Goal: Information Seeking & Learning: Learn about a topic

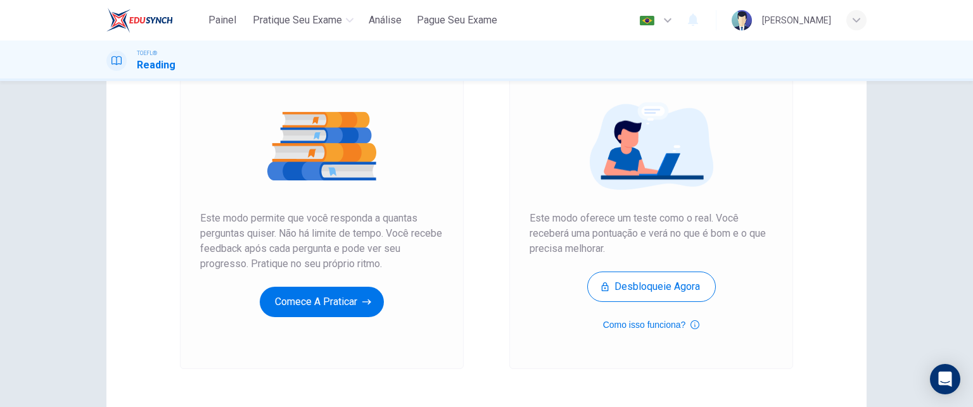
scroll to position [127, 0]
click at [329, 306] on button "Comece a praticar" at bounding box center [322, 302] width 124 height 30
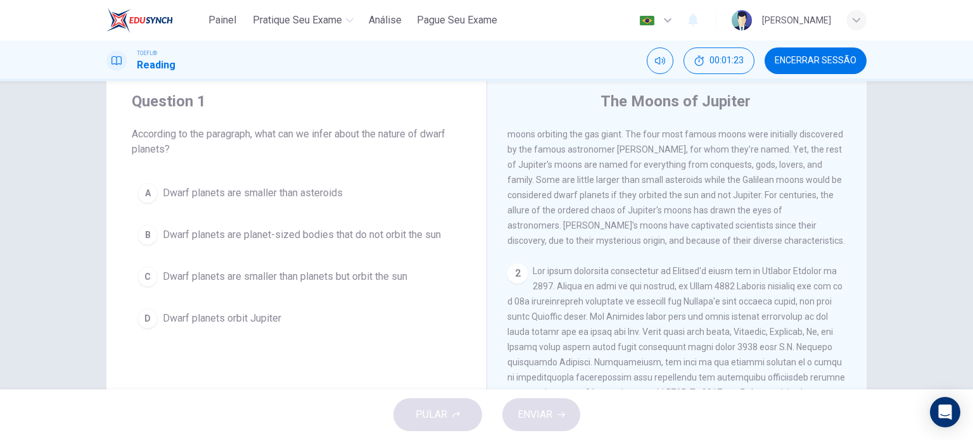
scroll to position [0, 0]
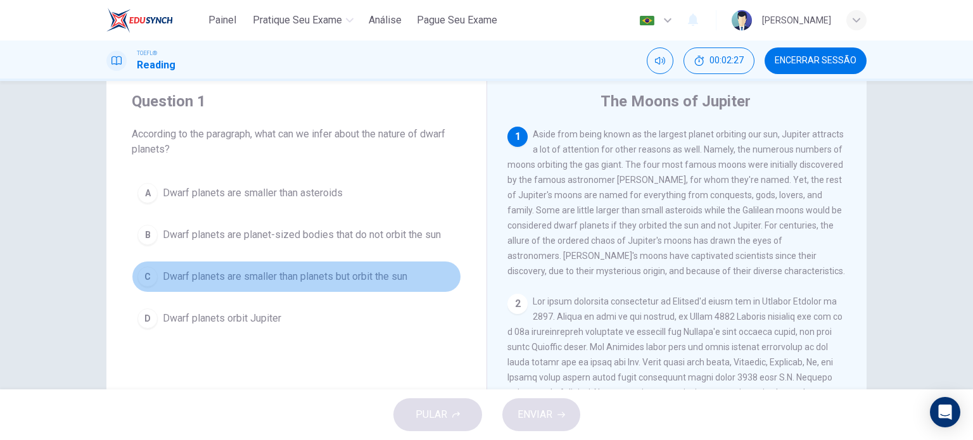
click at [238, 278] on span "Dwarf planets are smaller than planets but orbit the sun" at bounding box center [285, 276] width 245 height 15
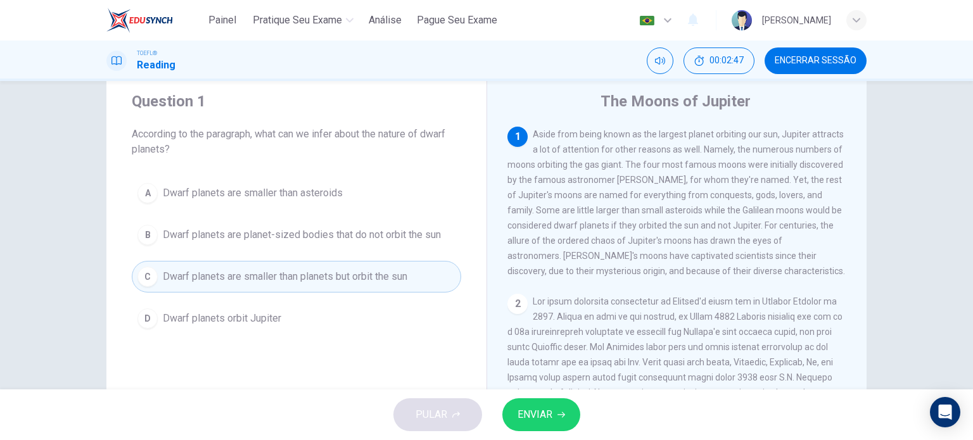
click at [556, 407] on button "ENVIAR" at bounding box center [541, 415] width 78 height 33
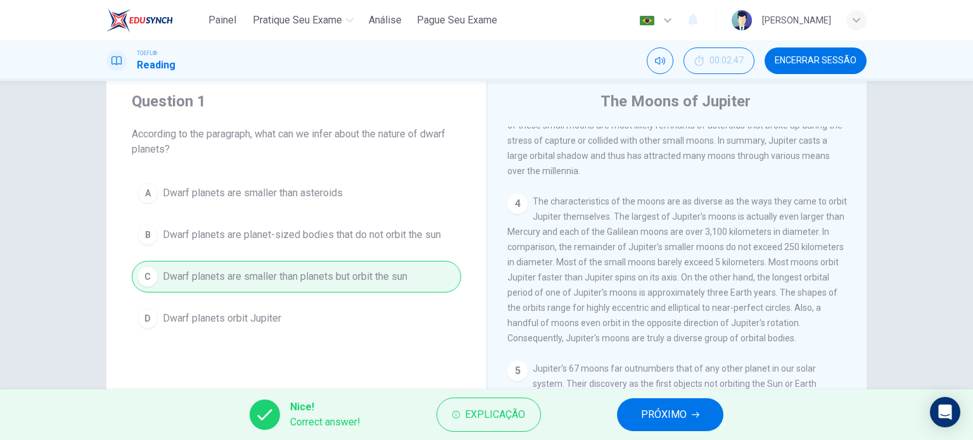
scroll to position [573, 0]
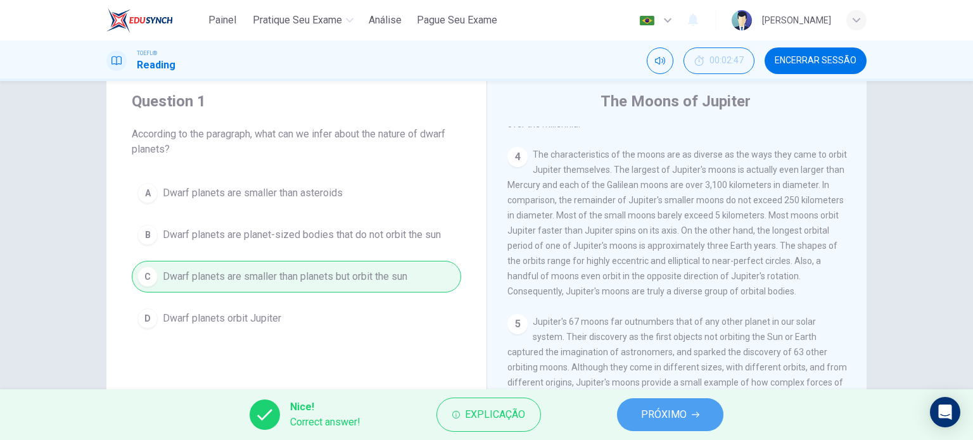
click at [651, 407] on span "PRÓXIMO" at bounding box center [664, 415] width 46 height 18
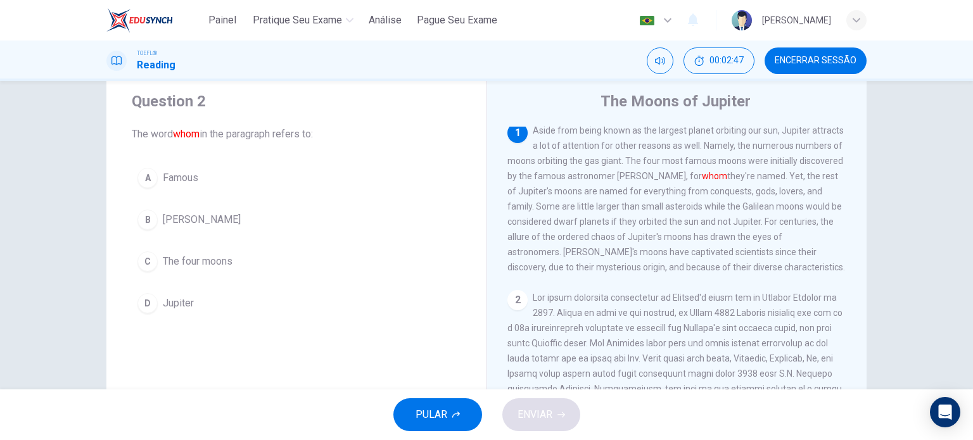
scroll to position [0, 0]
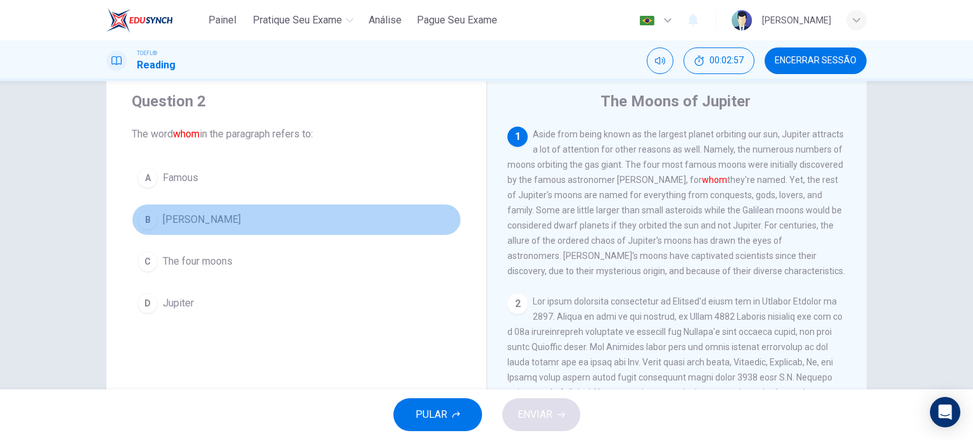
click at [158, 217] on button "B [PERSON_NAME]" at bounding box center [296, 220] width 329 height 32
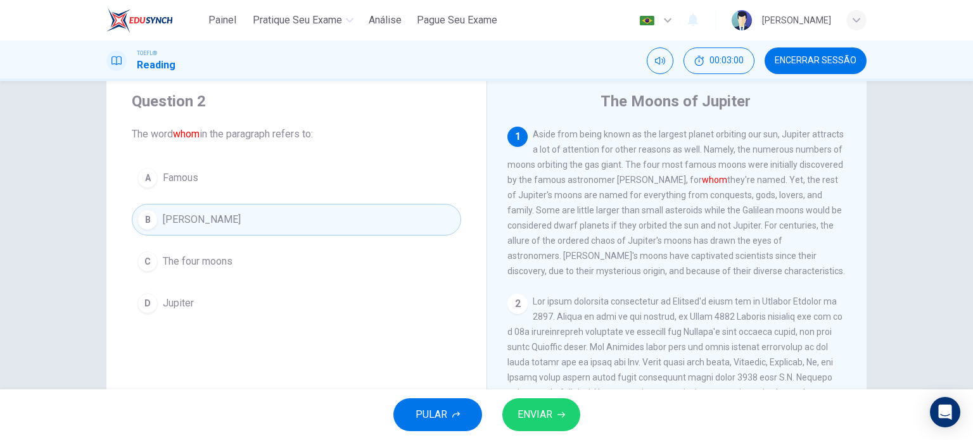
click at [550, 407] on span "ENVIAR" at bounding box center [535, 415] width 35 height 18
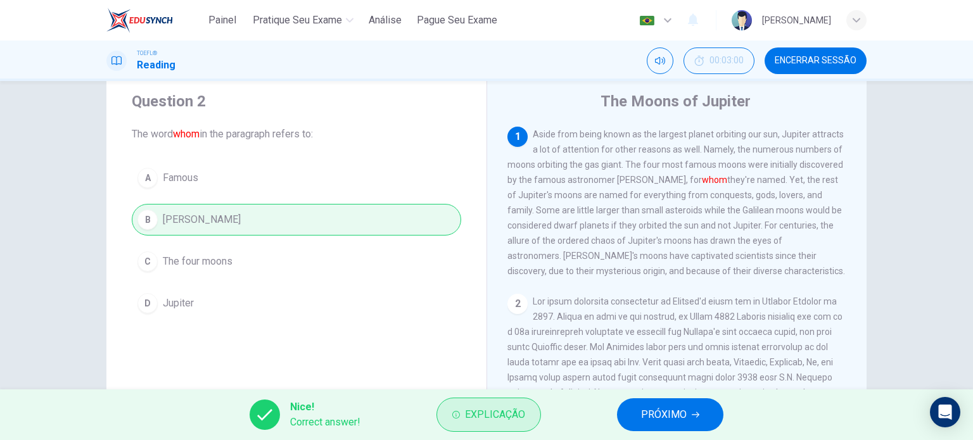
click at [507, 407] on span "Explicação" at bounding box center [495, 415] width 60 height 18
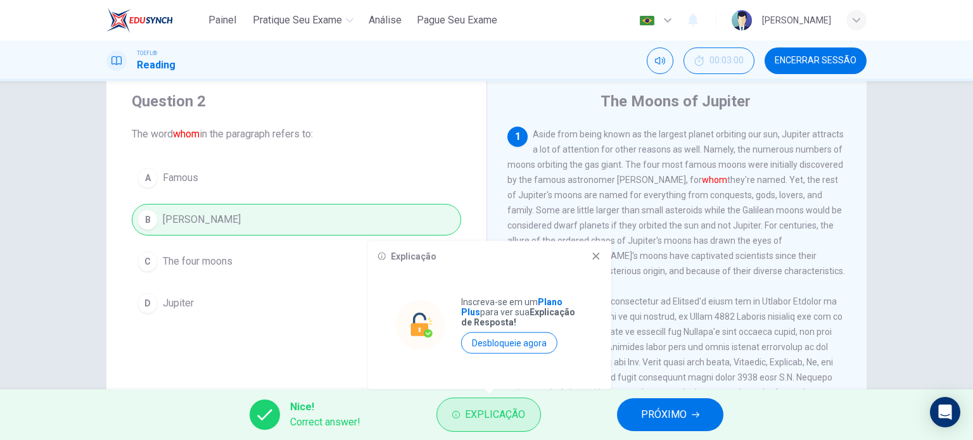
click at [507, 407] on span "Explicação" at bounding box center [495, 415] width 60 height 18
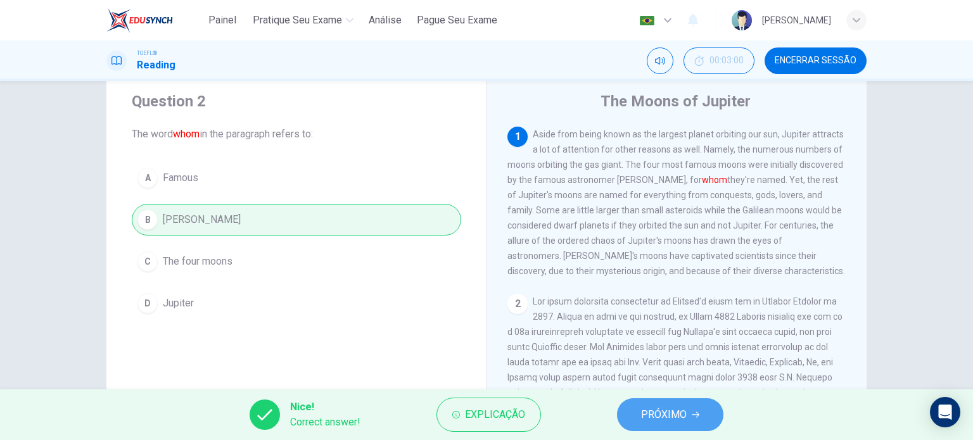
click at [687, 407] on button "PRÓXIMO" at bounding box center [670, 415] width 106 height 33
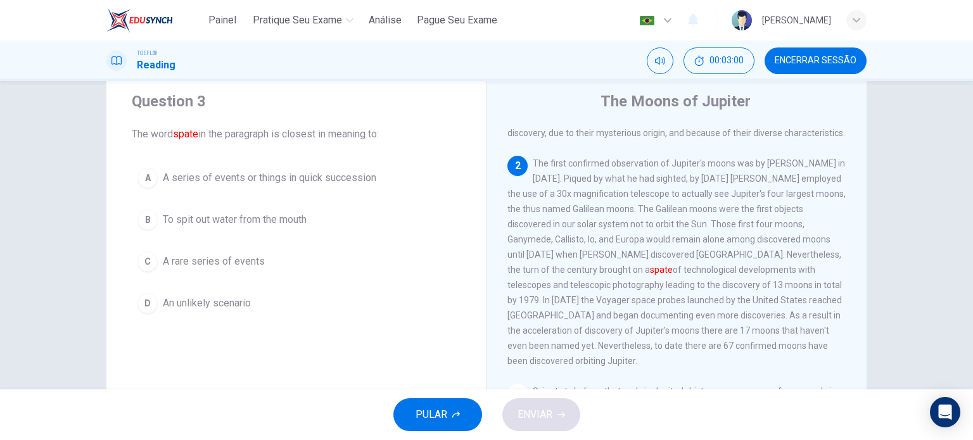
scroll to position [139, 0]
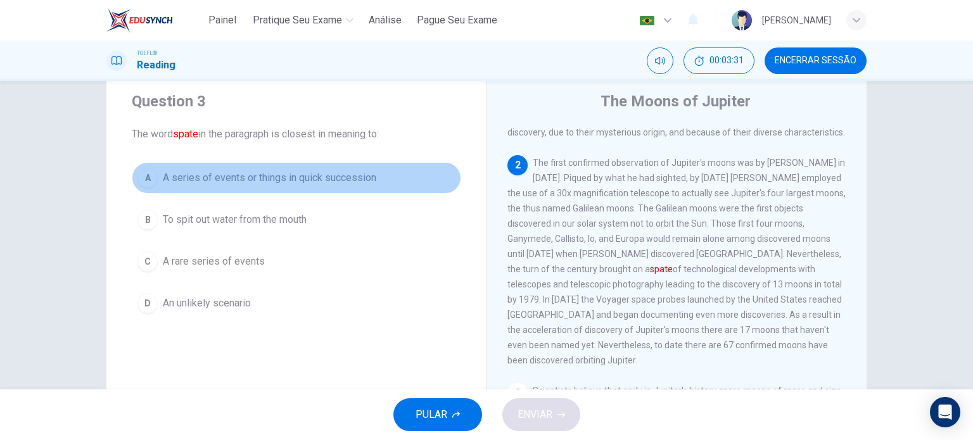
click at [206, 180] on span "A series of events or things in quick succession" at bounding box center [270, 177] width 214 height 15
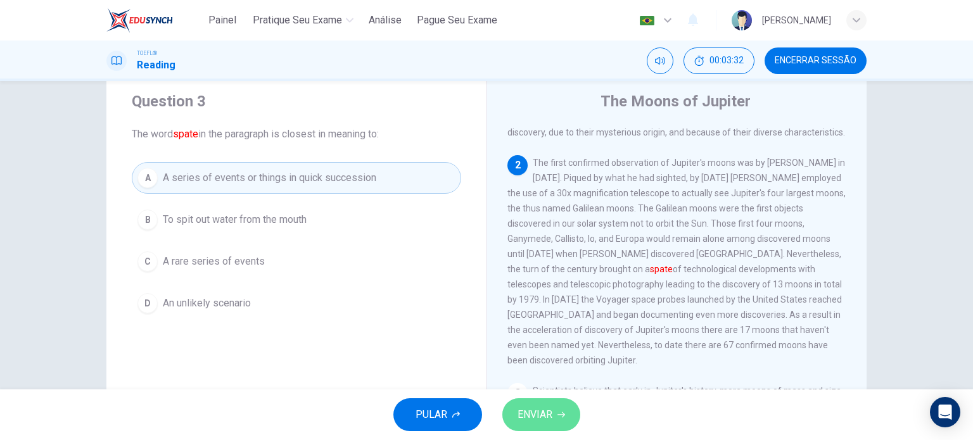
click at [556, 407] on button "ENVIAR" at bounding box center [541, 415] width 78 height 33
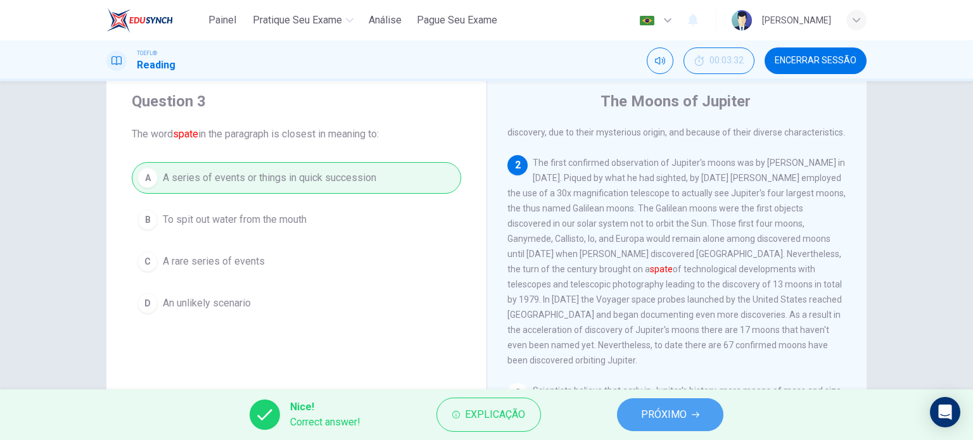
click at [665, 407] on span "PRÓXIMO" at bounding box center [664, 415] width 46 height 18
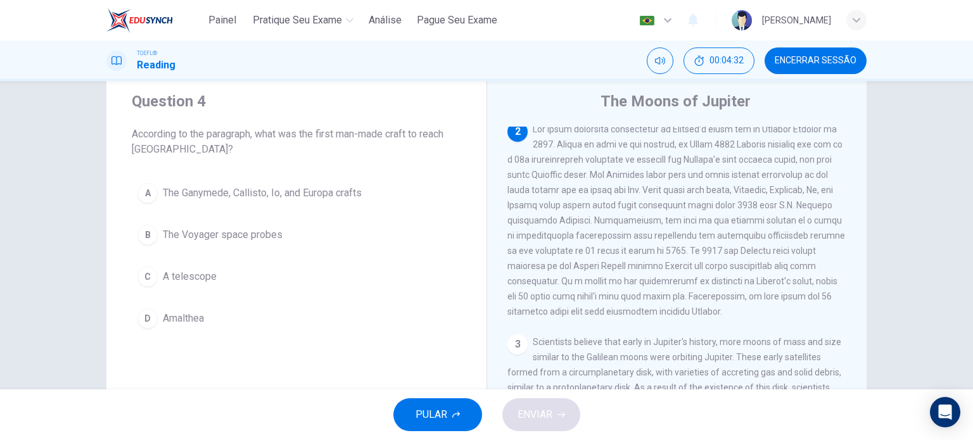
click at [251, 234] on span "The Voyager space probes" at bounding box center [223, 234] width 120 height 15
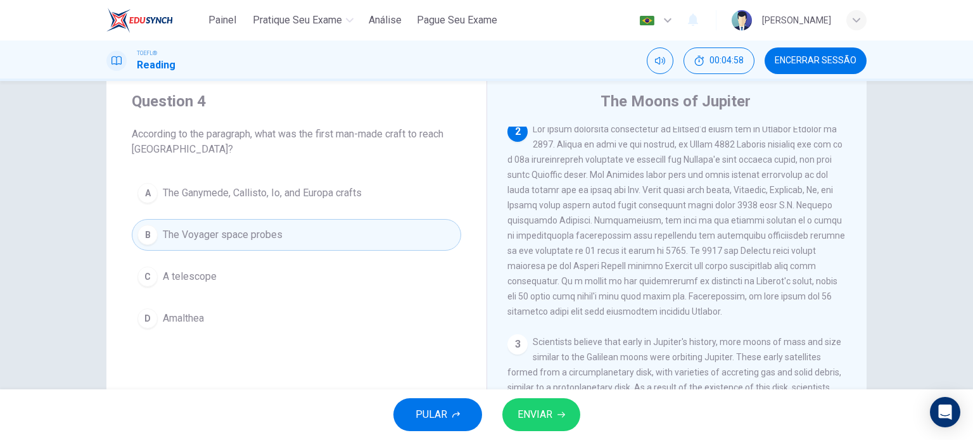
click at [540, 407] on span "ENVIAR" at bounding box center [535, 415] width 35 height 18
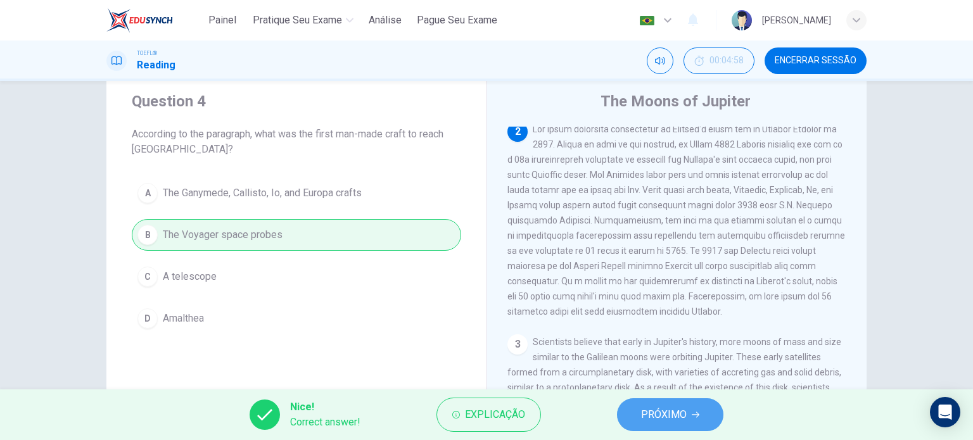
click at [672, 407] on span "PRÓXIMO" at bounding box center [664, 415] width 46 height 18
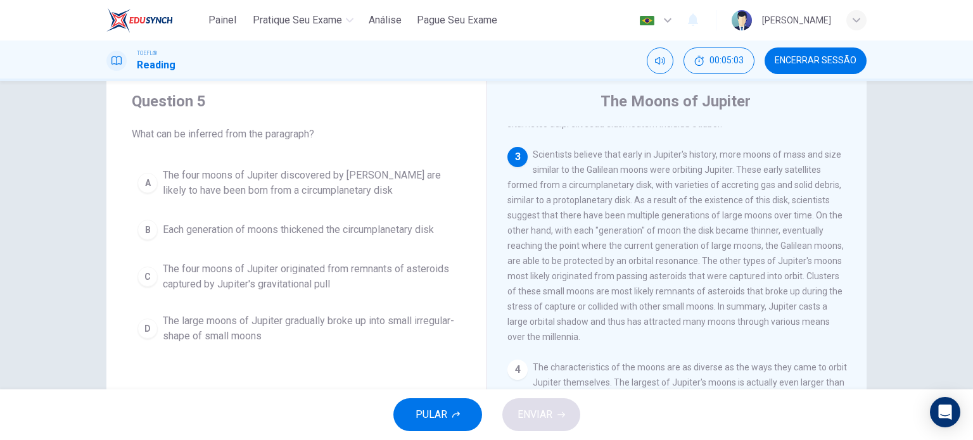
scroll to position [362, 0]
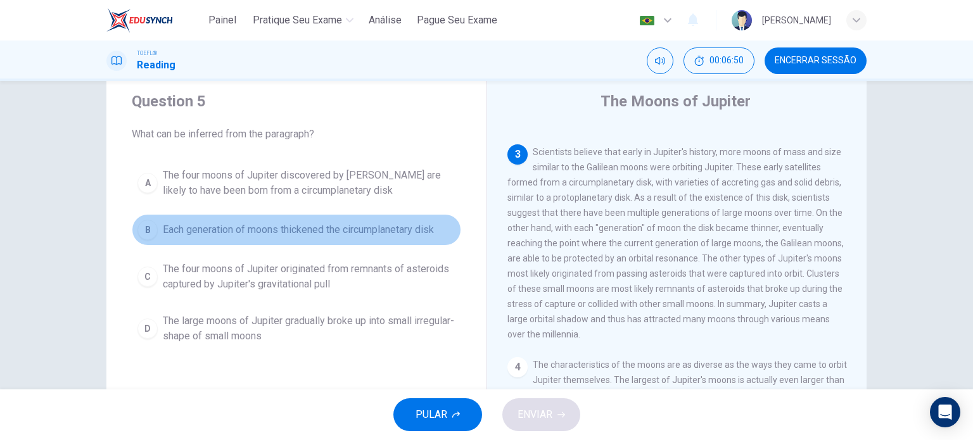
click at [394, 234] on span "Each generation of moons thickened the circumplanetary disk" at bounding box center [298, 229] width 271 height 15
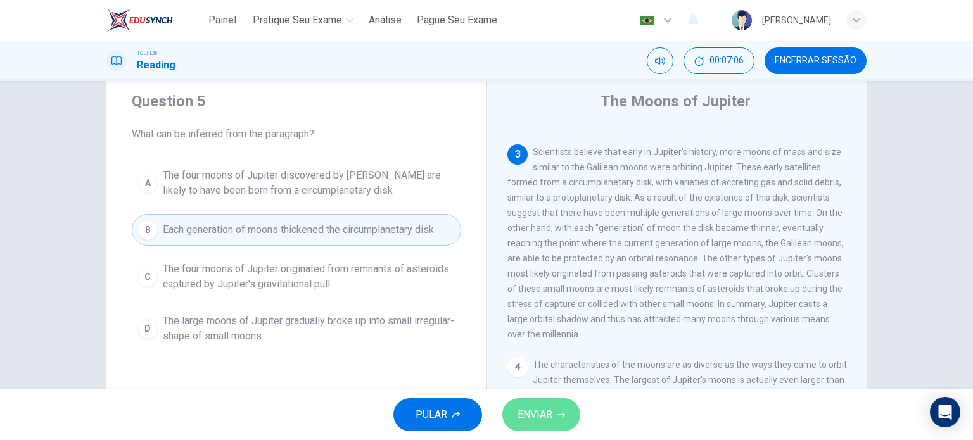
click at [545, 407] on span "ENVIAR" at bounding box center [535, 415] width 35 height 18
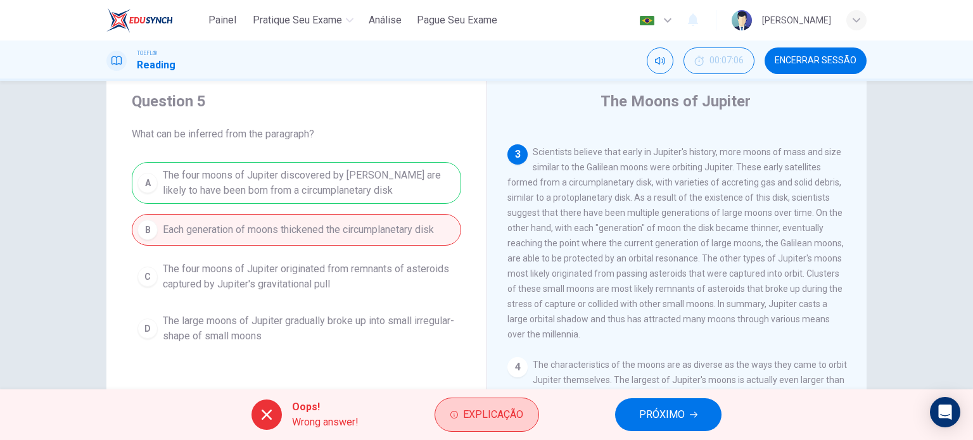
click at [515, 407] on button "Explicação" at bounding box center [487, 415] width 105 height 34
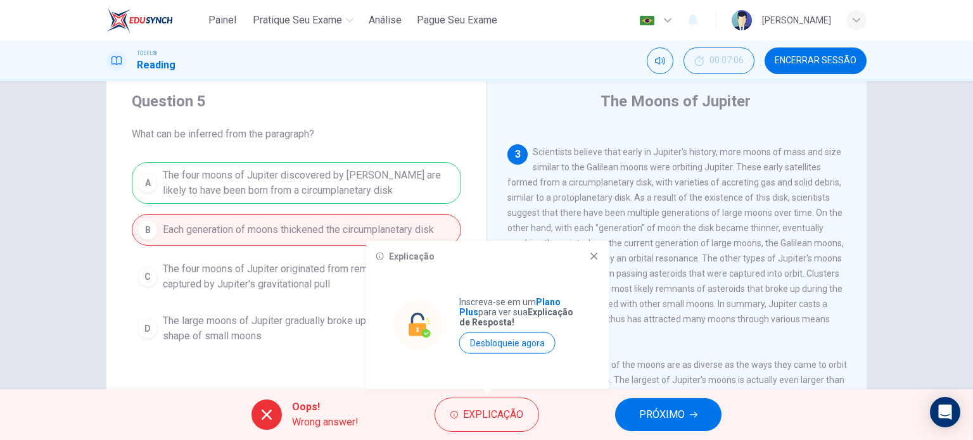
click at [578, 407] on div "Oops! Wrong answer! Explicação PRÓXIMO" at bounding box center [486, 415] width 973 height 51
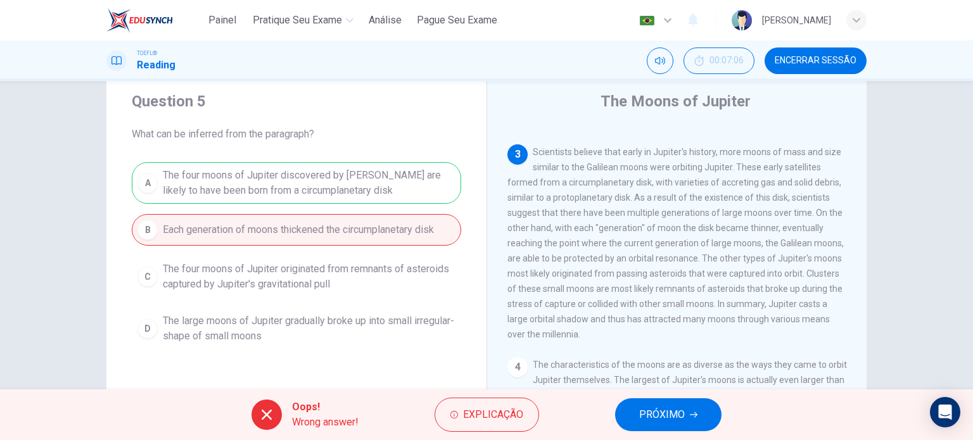
drag, startPoint x: 577, startPoint y: 353, endPoint x: 538, endPoint y: 169, distance: 188.4
click at [538, 169] on div "3 Scientists believe that early in Jupiter's history, more moons of mass and si…" at bounding box center [678, 243] width 340 height 198
click at [527, 161] on div "3 Scientists believe that early in Jupiter's history, more moons of mass and si…" at bounding box center [678, 243] width 340 height 198
drag, startPoint x: 531, startPoint y: 162, endPoint x: 580, endPoint y: 356, distance: 199.9
click at [580, 342] on div "3 Scientists believe that early in Jupiter's history, more moons of mass and si…" at bounding box center [678, 243] width 340 height 198
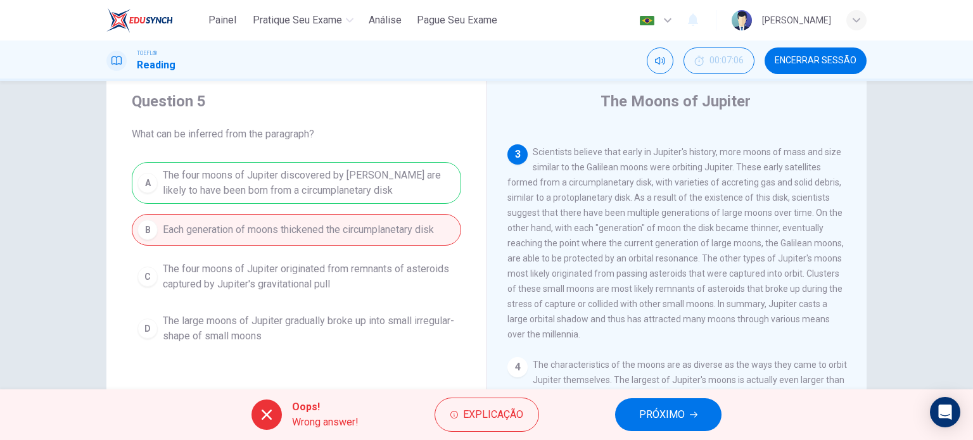
click at [758, 243] on span "Scientists believe that early in Jupiter's history, more moons of mass and size…" at bounding box center [676, 243] width 336 height 193
click at [675, 407] on button "PRÓXIMO" at bounding box center [668, 415] width 106 height 33
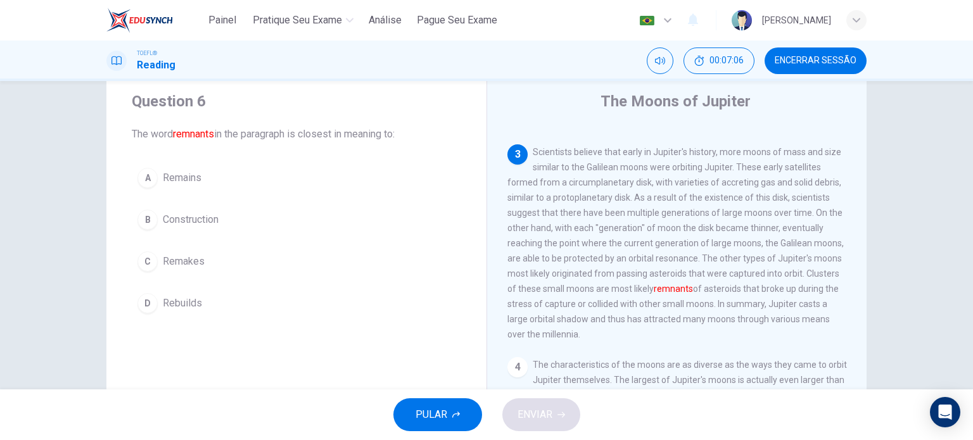
scroll to position [392, 0]
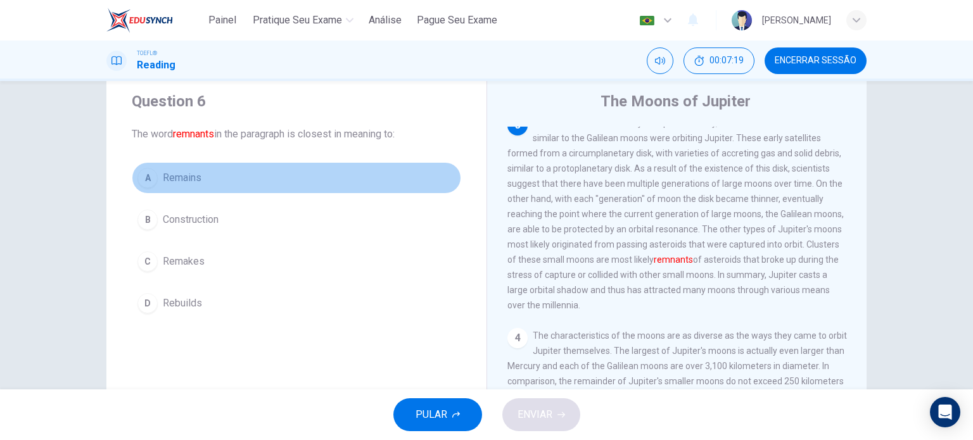
click at [179, 174] on span "Remains" at bounding box center [182, 177] width 39 height 15
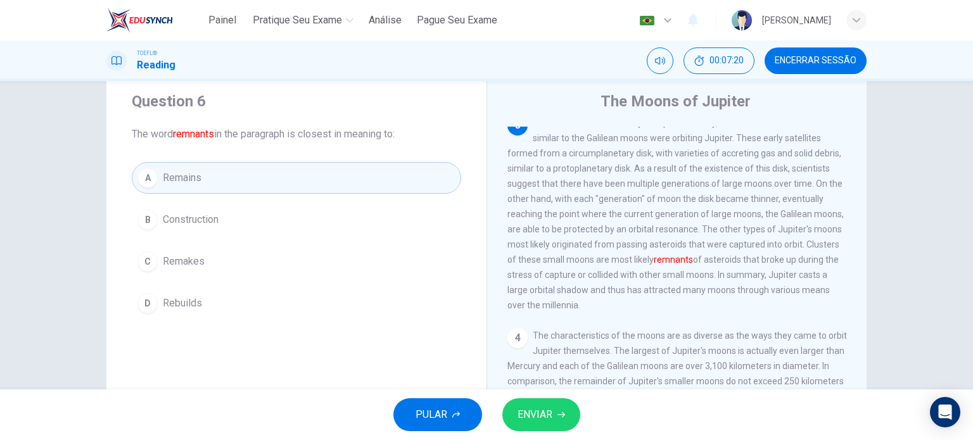
click at [532, 407] on span "ENVIAR" at bounding box center [535, 415] width 35 height 18
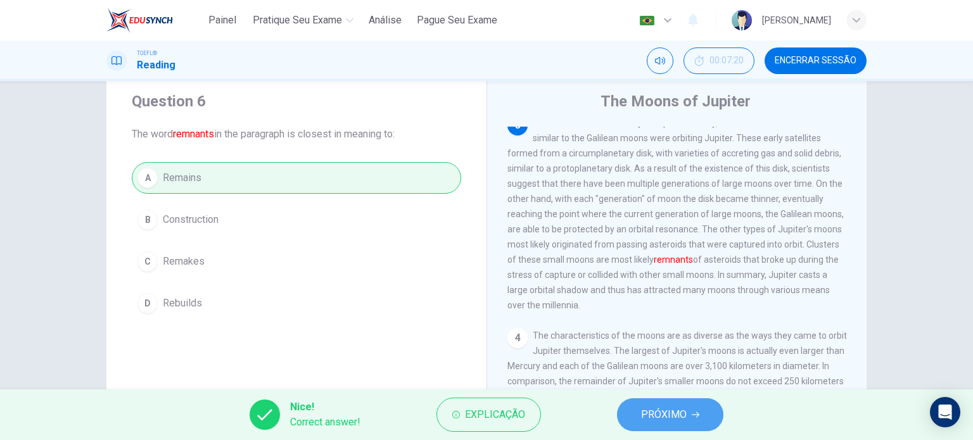
click at [683, 407] on span "PRÓXIMO" at bounding box center [664, 415] width 46 height 18
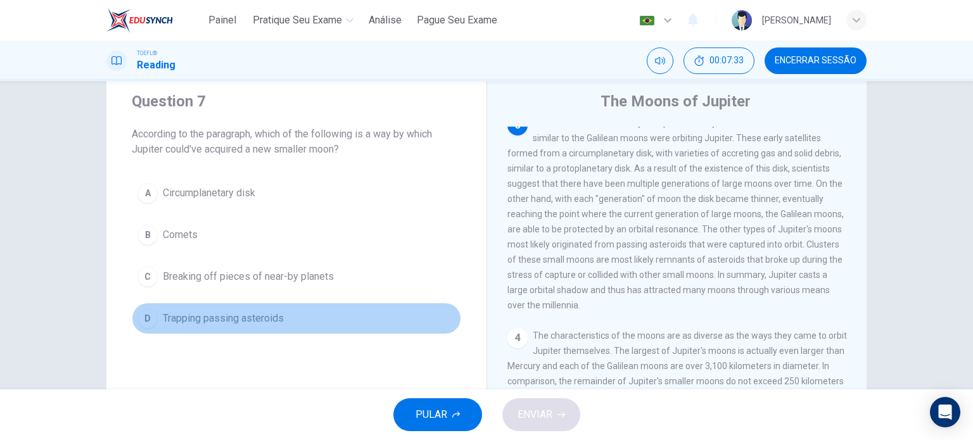
click at [250, 326] on button "D Trapping passing asteroids" at bounding box center [296, 319] width 329 height 32
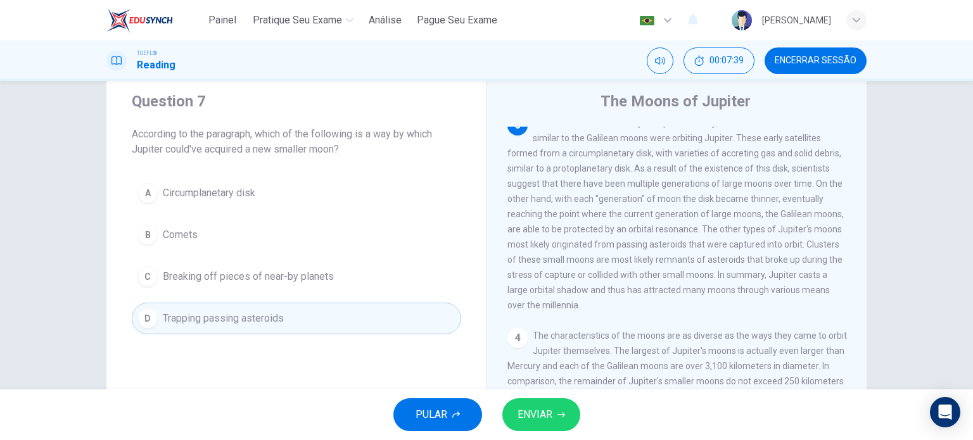
click at [554, 407] on button "ENVIAR" at bounding box center [541, 415] width 78 height 33
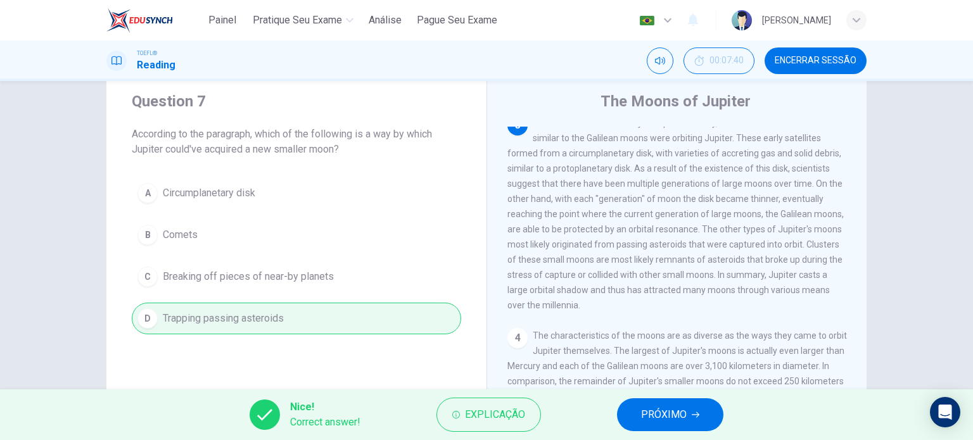
click at [678, 407] on span "PRÓXIMO" at bounding box center [664, 415] width 46 height 18
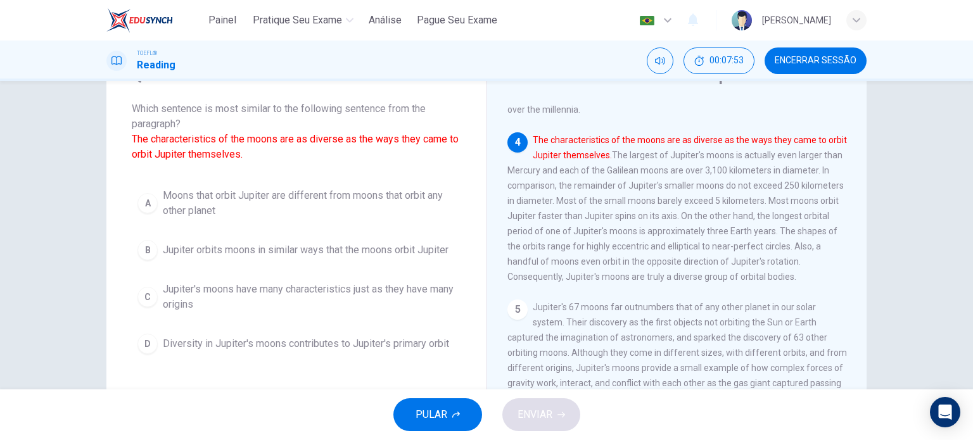
scroll to position [52, 0]
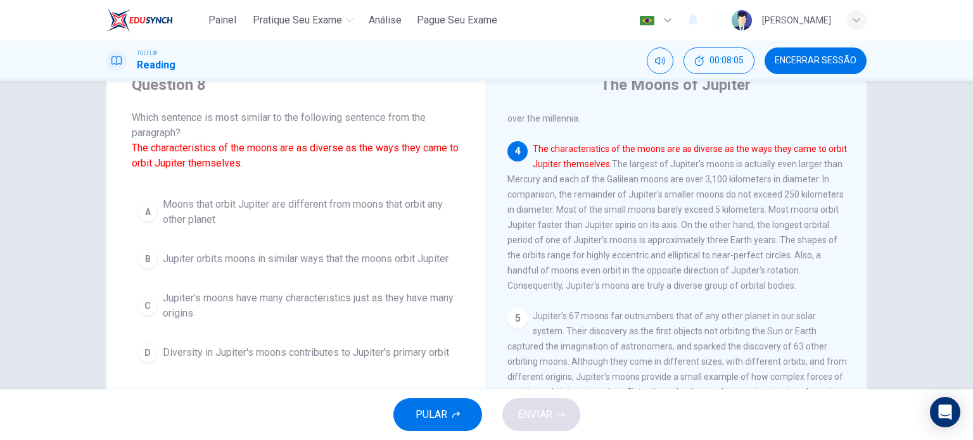
click at [404, 286] on button "C Jupiter's moons have many characteristics just as they have many origins" at bounding box center [296, 306] width 329 height 42
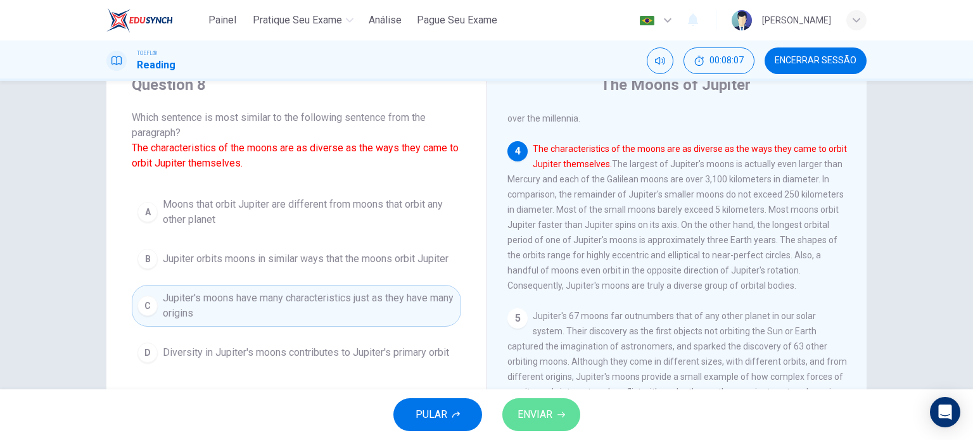
click at [533, 406] on span "ENVIAR" at bounding box center [535, 415] width 35 height 18
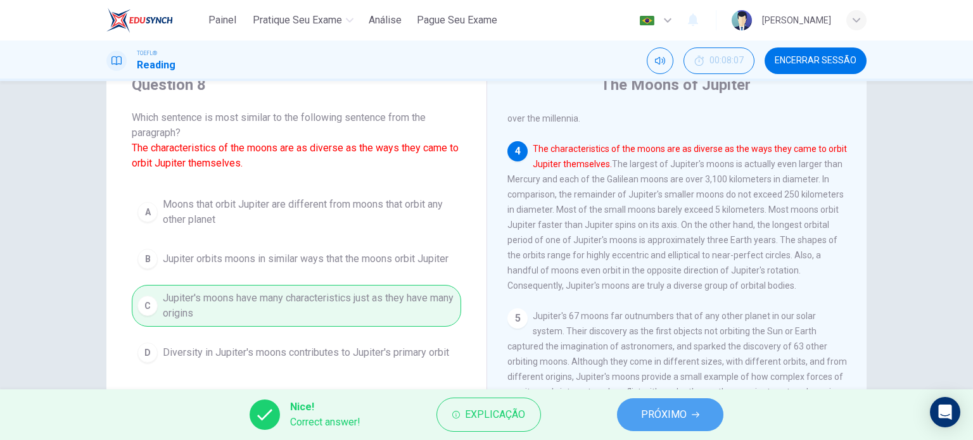
click at [660, 407] on span "PRÓXIMO" at bounding box center [664, 415] width 46 height 18
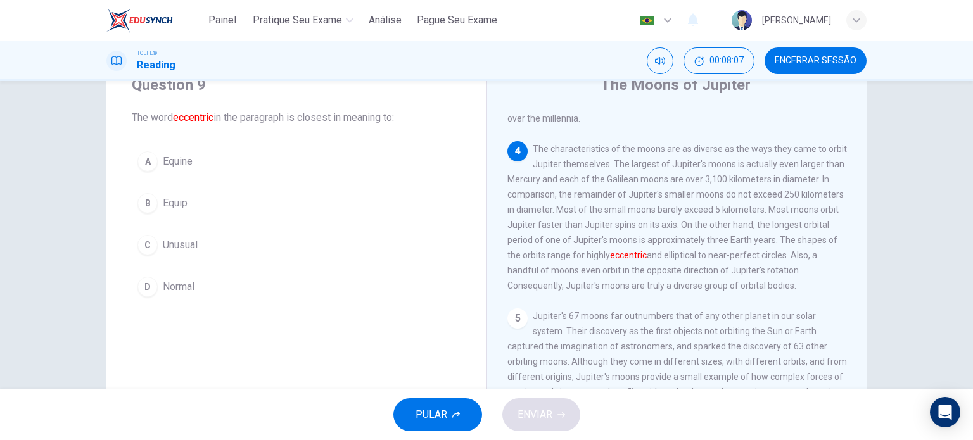
scroll to position [607, 0]
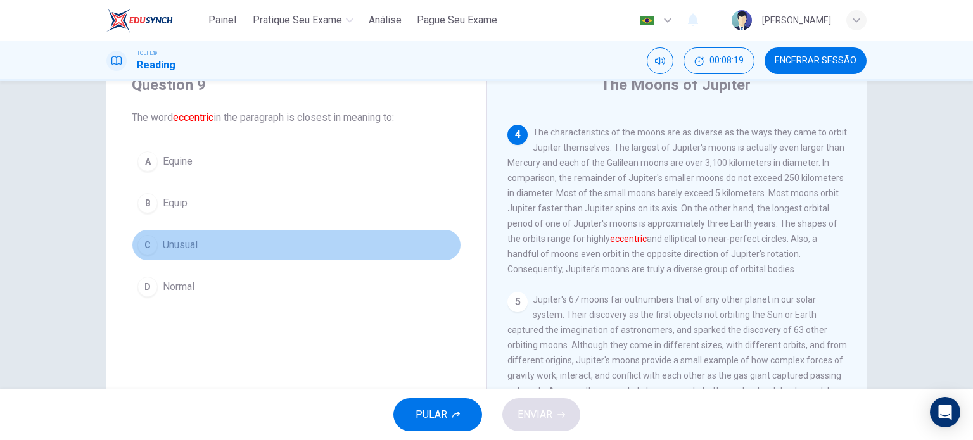
click at [201, 243] on button "C Unusual" at bounding box center [296, 245] width 329 height 32
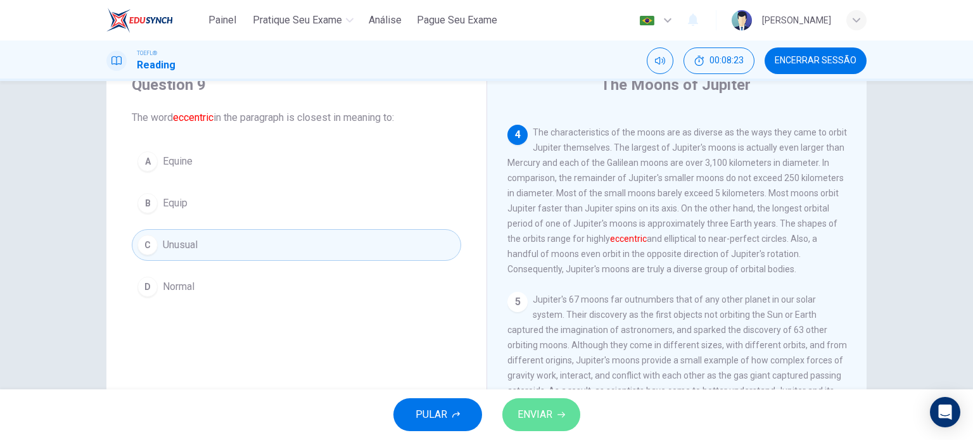
click at [555, 407] on button "ENVIAR" at bounding box center [541, 415] width 78 height 33
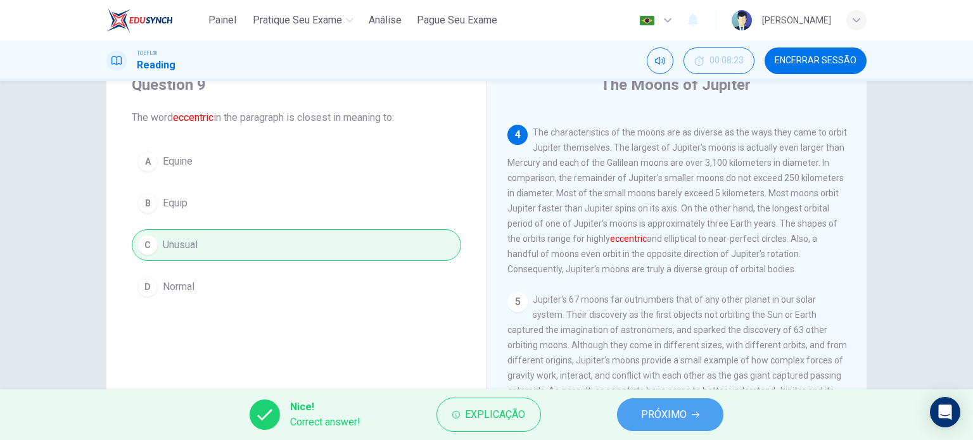
click at [663, 407] on span "PRÓXIMO" at bounding box center [664, 415] width 46 height 18
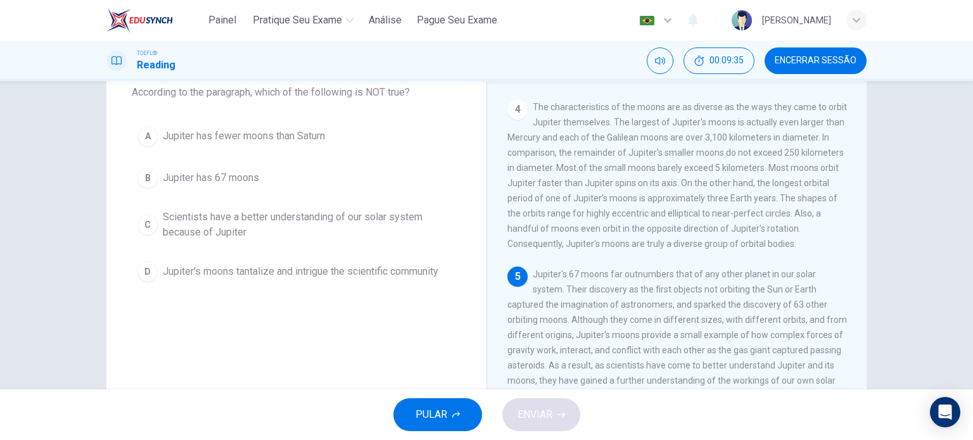
scroll to position [80, 0]
click at [300, 123] on button "A Jupiter has fewer moons than Saturn" at bounding box center [296, 134] width 329 height 32
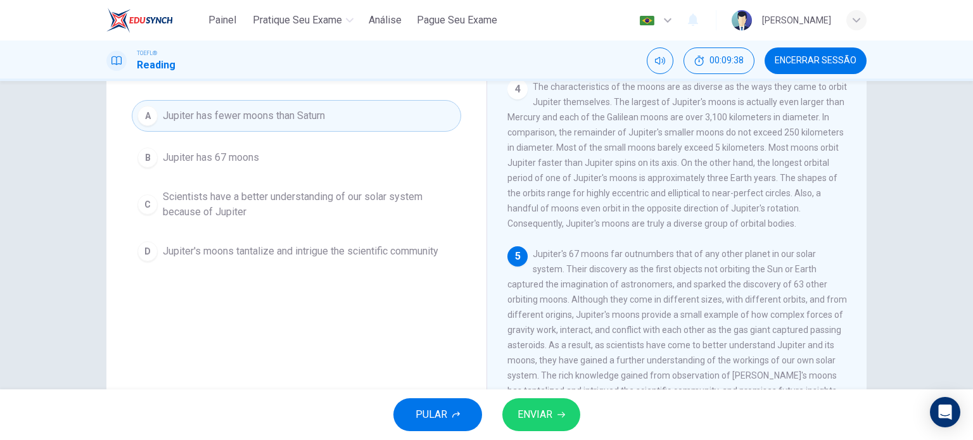
scroll to position [98, 0]
click at [527, 407] on span "ENVIAR" at bounding box center [535, 415] width 35 height 18
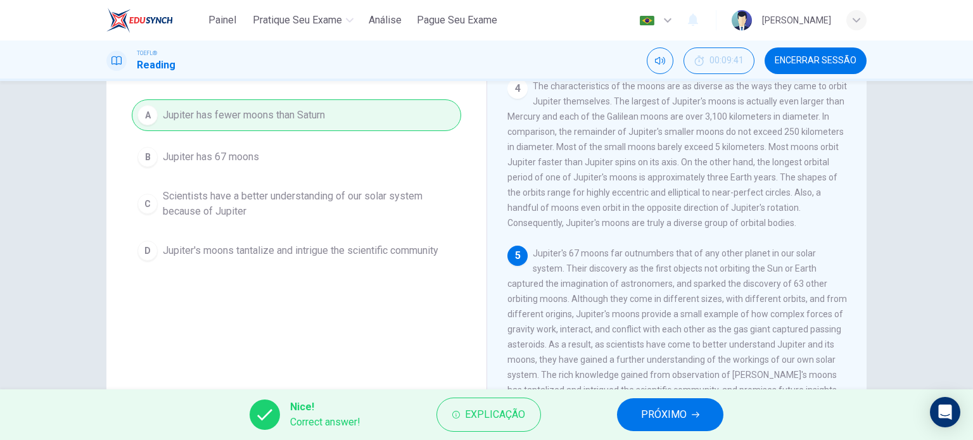
click at [651, 407] on span "PRÓXIMO" at bounding box center [664, 415] width 46 height 18
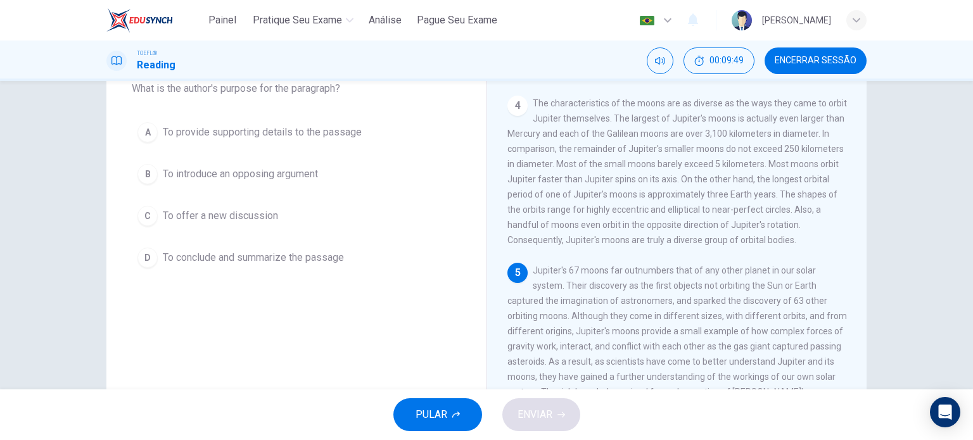
scroll to position [91, 0]
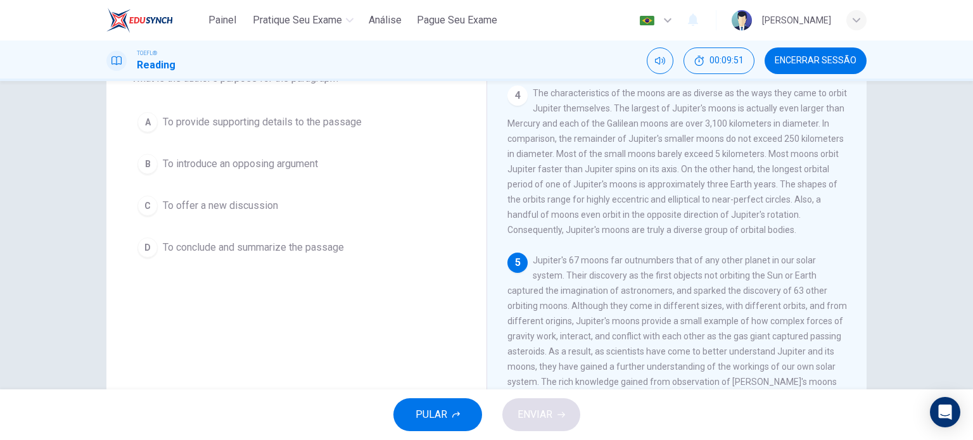
click at [317, 252] on span "To conclude and summarize the passage" at bounding box center [253, 247] width 181 height 15
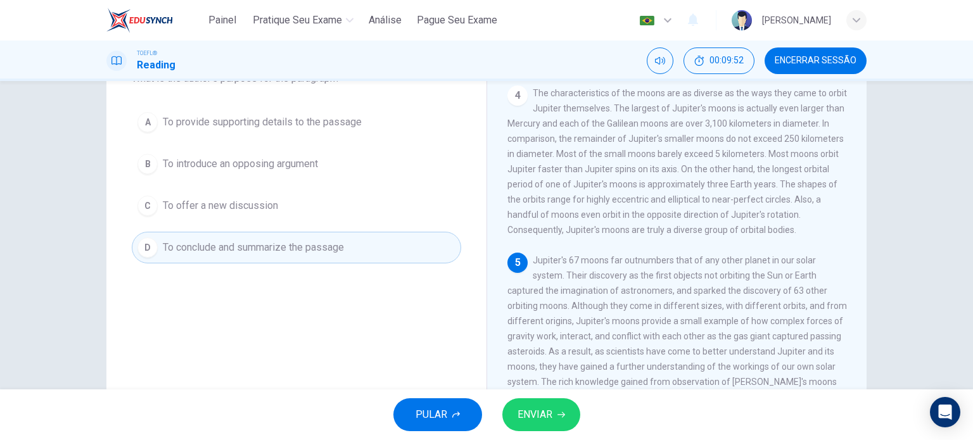
click at [522, 407] on span "ENVIAR" at bounding box center [535, 415] width 35 height 18
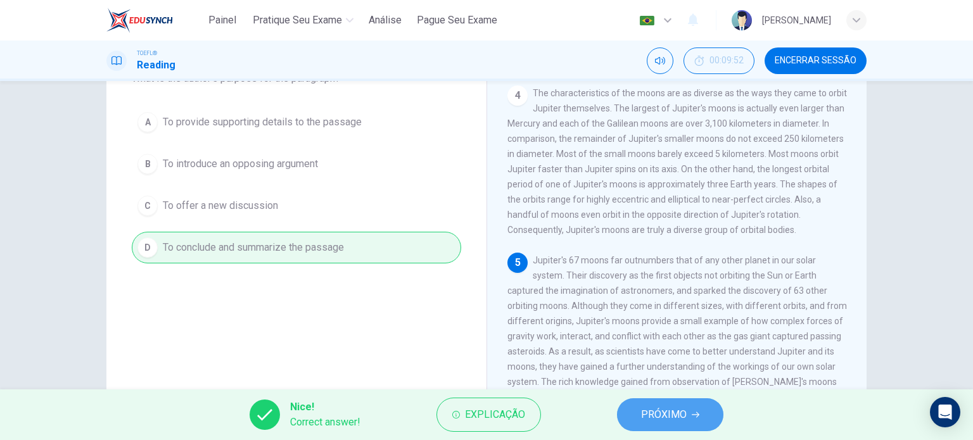
click at [694, 407] on button "PRÓXIMO" at bounding box center [670, 415] width 106 height 33
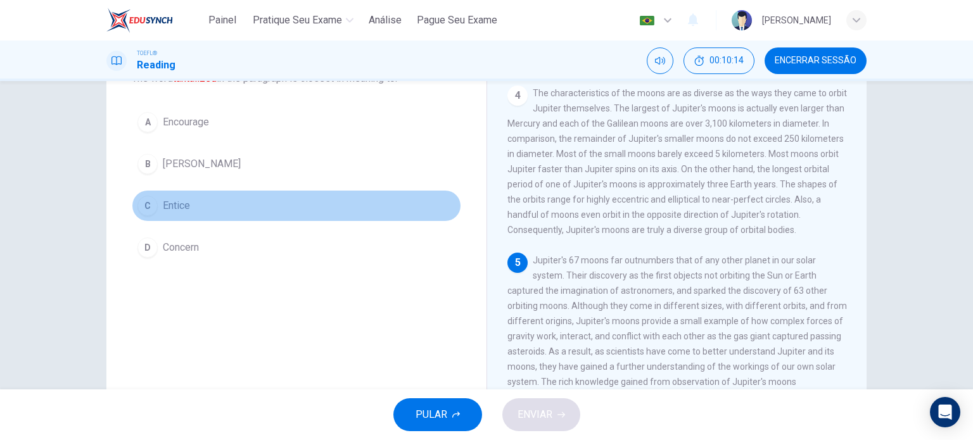
click at [195, 201] on button "C Entice" at bounding box center [296, 206] width 329 height 32
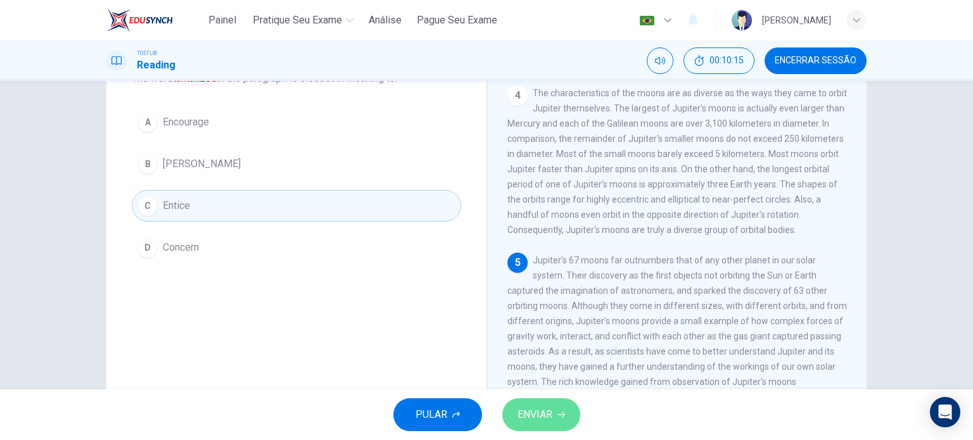
click at [534, 407] on span "ENVIAR" at bounding box center [535, 415] width 35 height 18
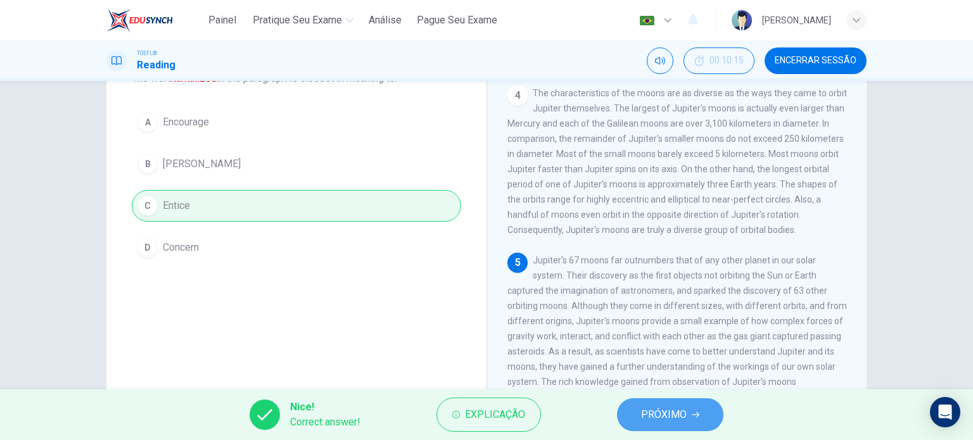
click at [658, 407] on span "PRÓXIMO" at bounding box center [664, 415] width 46 height 18
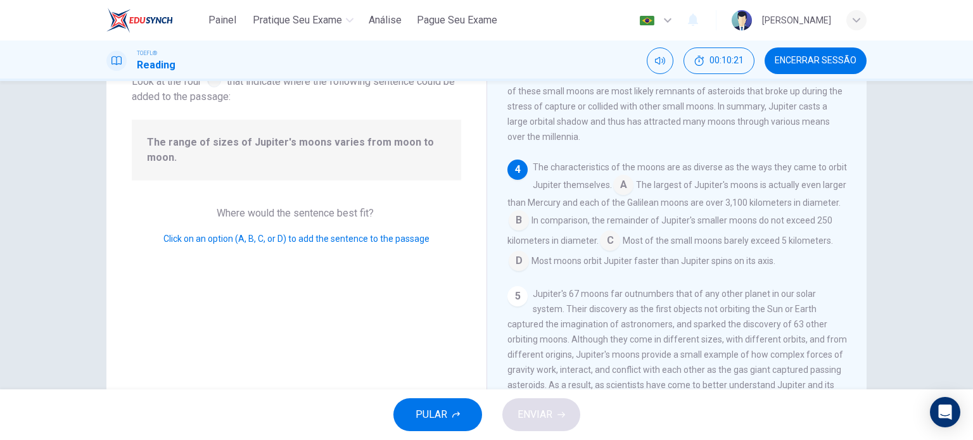
scroll to position [512, 0]
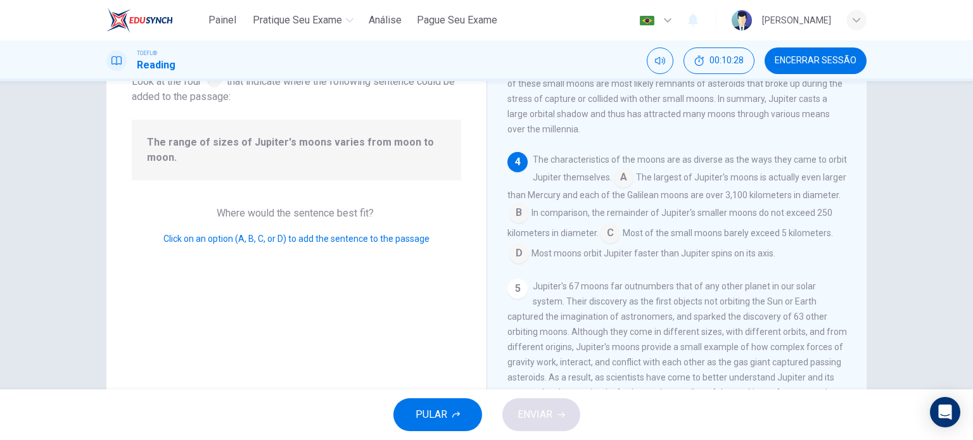
click at [634, 189] on input at bounding box center [623, 179] width 20 height 20
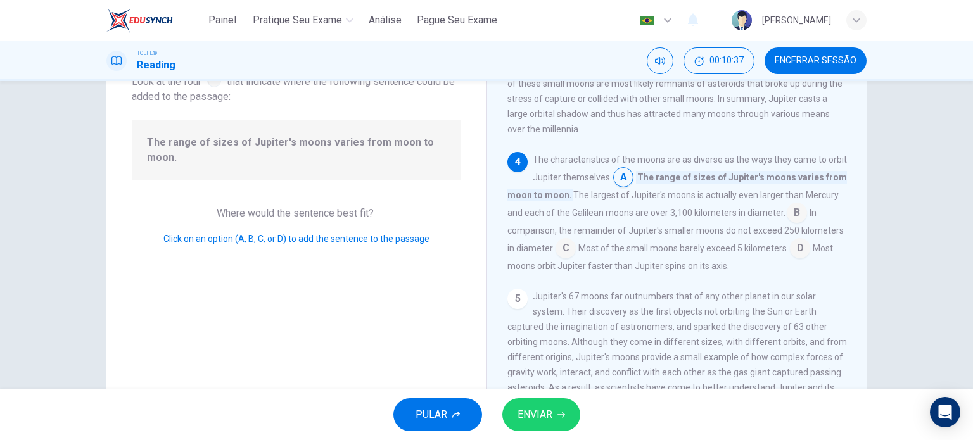
click at [651, 189] on div "The characteristics of the moons are as diverse as the ways they came to orbit …" at bounding box center [678, 213] width 340 height 122
click at [634, 189] on input at bounding box center [623, 179] width 20 height 20
click at [549, 407] on span "ENVIAR" at bounding box center [535, 415] width 35 height 18
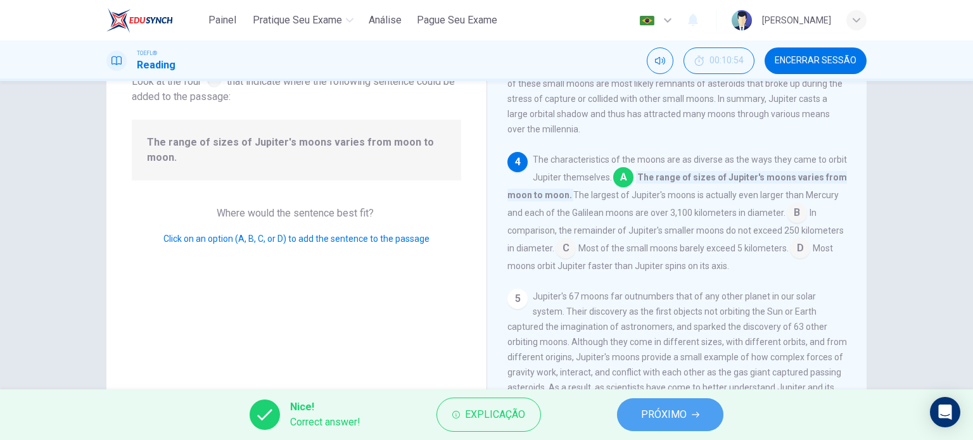
click at [689, 407] on button "PRÓXIMO" at bounding box center [670, 415] width 106 height 33
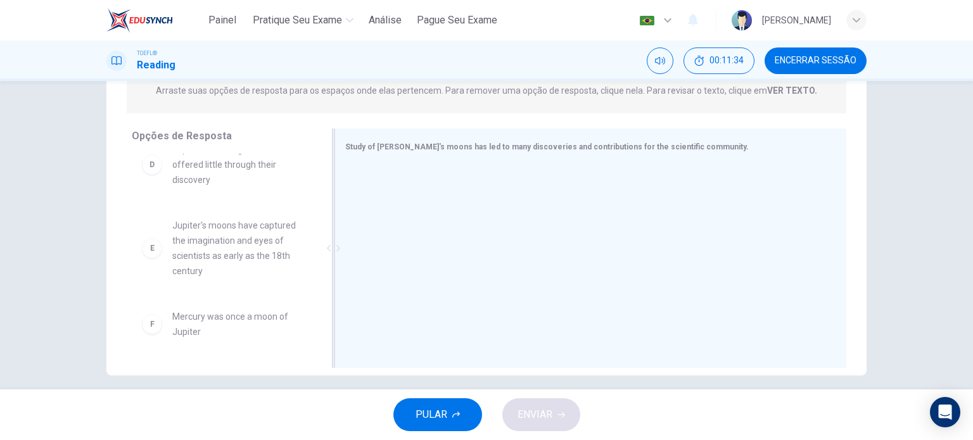
scroll to position [172, 0]
click at [150, 248] on div "E" at bounding box center [152, 248] width 20 height 20
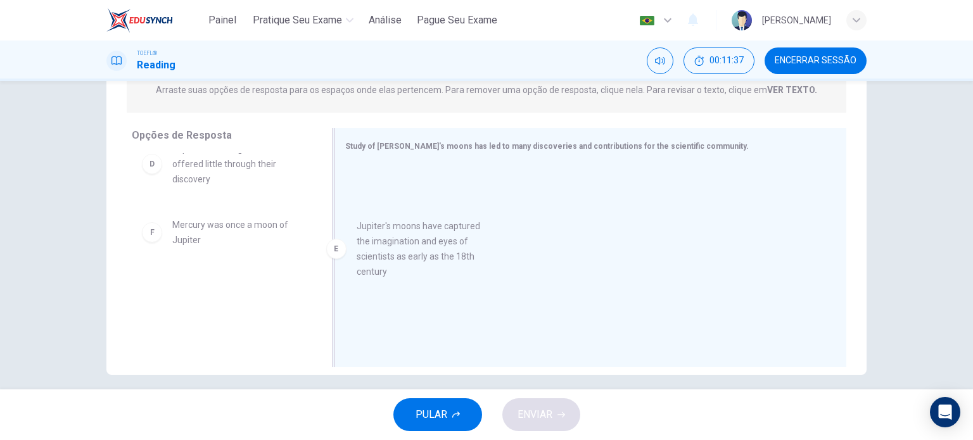
drag, startPoint x: 206, startPoint y: 246, endPoint x: 432, endPoint y: 243, distance: 226.2
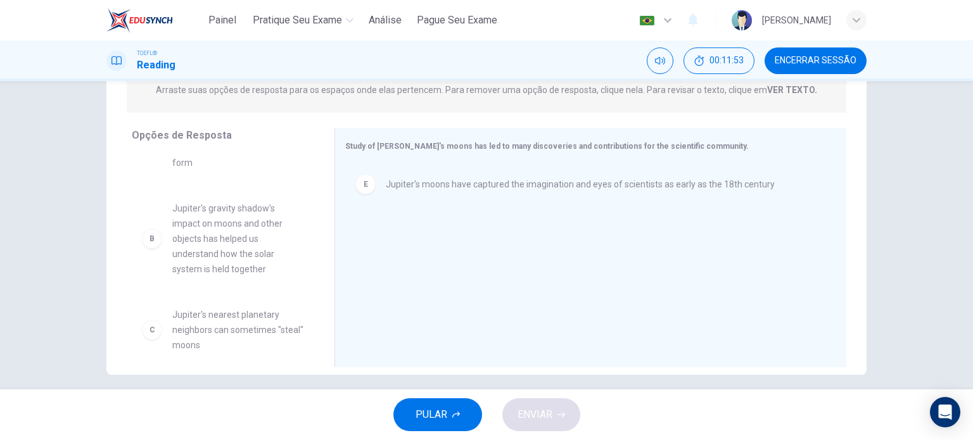
scroll to position [54, 0]
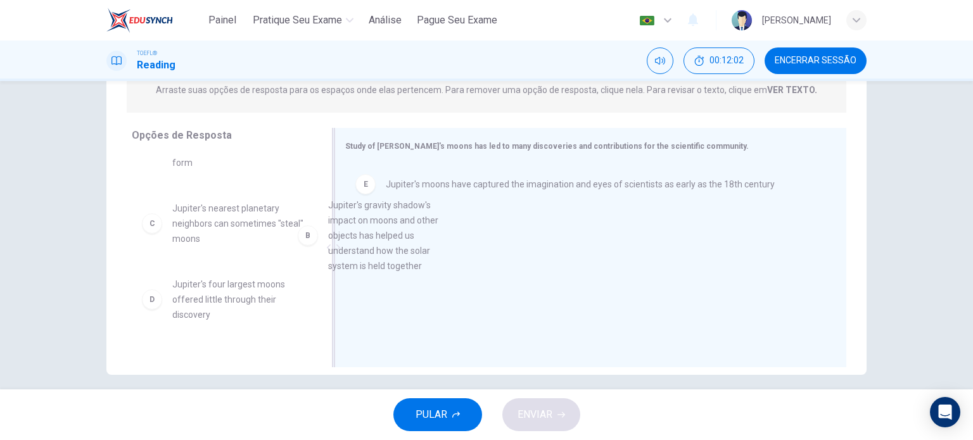
drag, startPoint x: 262, startPoint y: 262, endPoint x: 448, endPoint y: 258, distance: 186.3
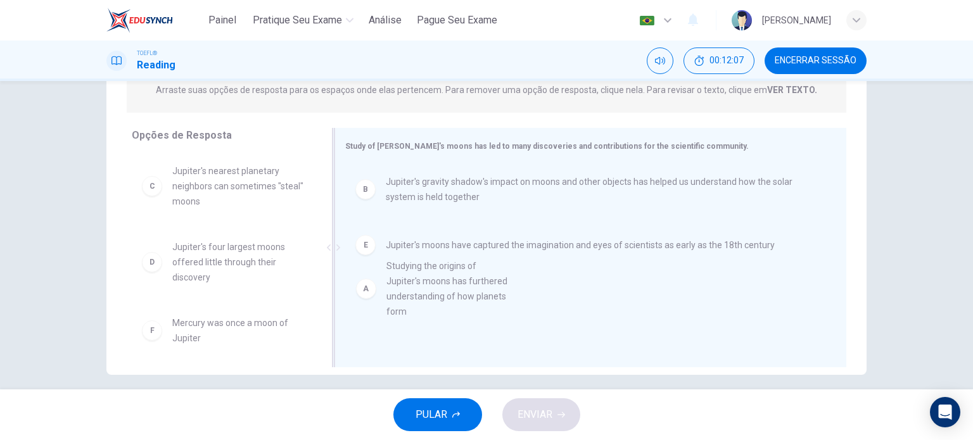
scroll to position [3, 0]
drag, startPoint x: 218, startPoint y: 193, endPoint x: 455, endPoint y: 300, distance: 260.1
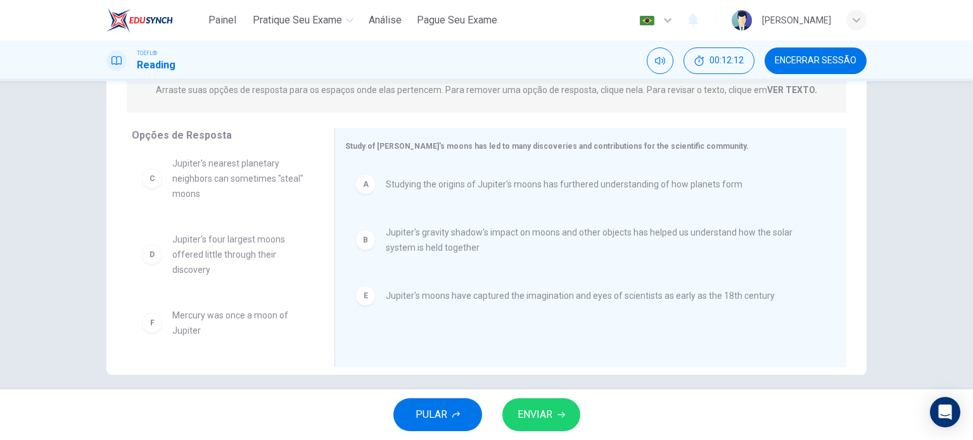
scroll to position [0, 0]
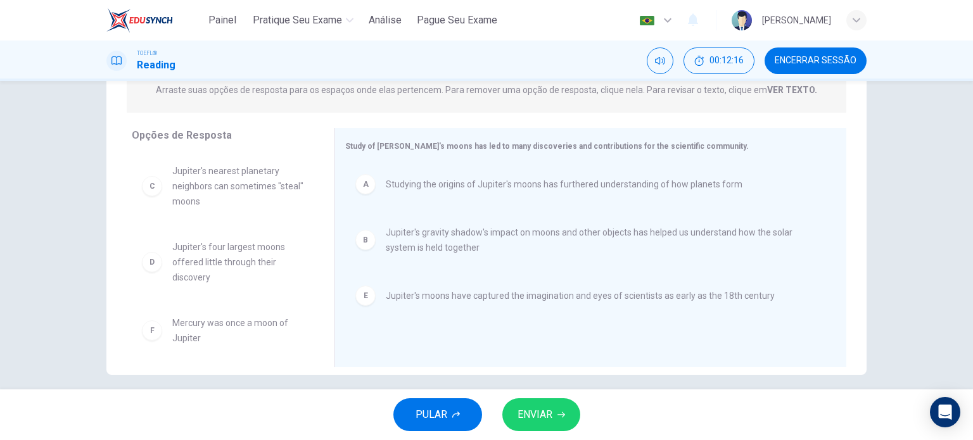
click at [540, 407] on span "ENVIAR" at bounding box center [535, 415] width 35 height 18
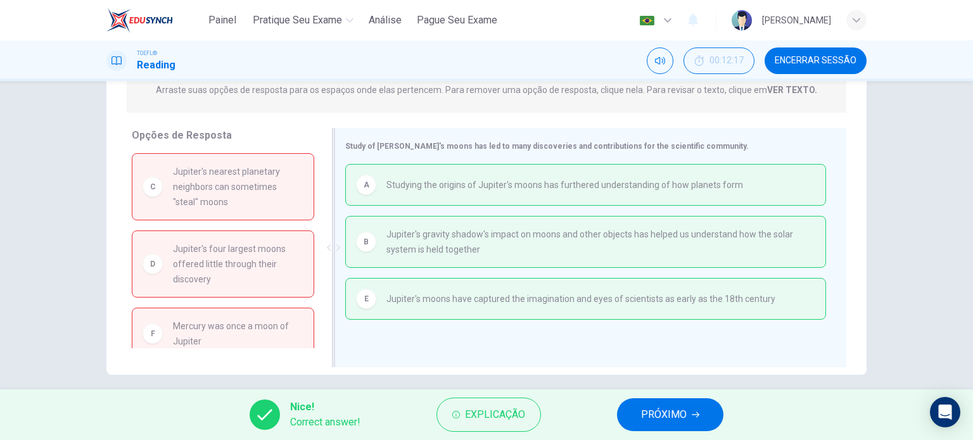
scroll to position [182, 0]
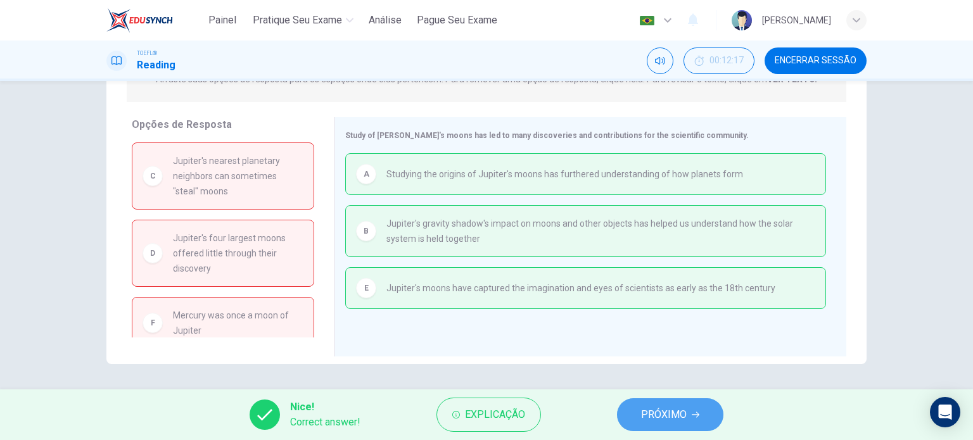
click at [661, 407] on span "PRÓXIMO" at bounding box center [664, 415] width 46 height 18
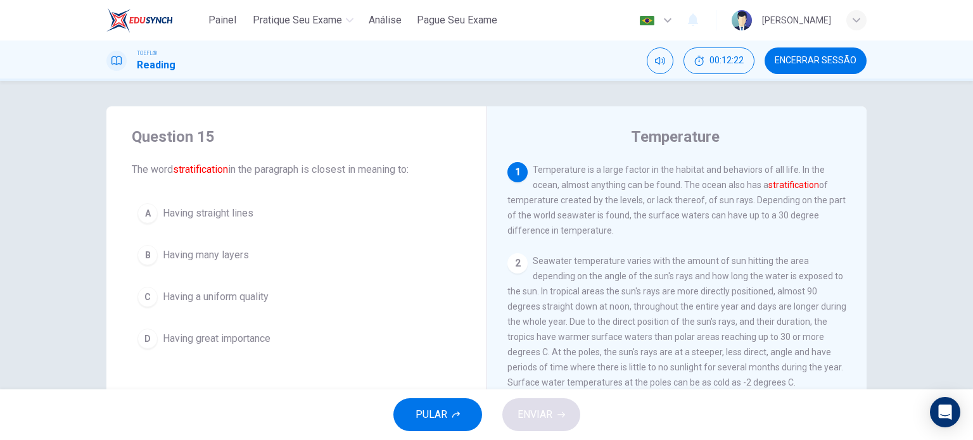
scroll to position [0, 0]
click at [224, 256] on span "Having many layers" at bounding box center [206, 255] width 86 height 15
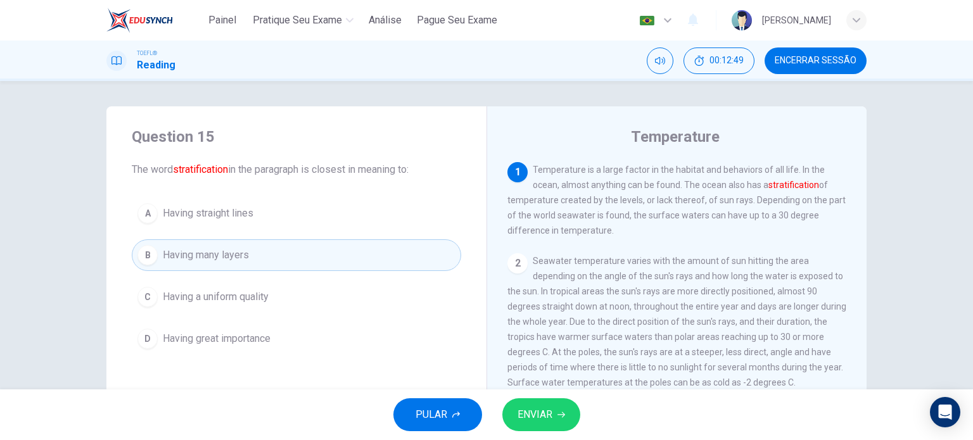
click at [542, 407] on span "ENVIAR" at bounding box center [535, 415] width 35 height 18
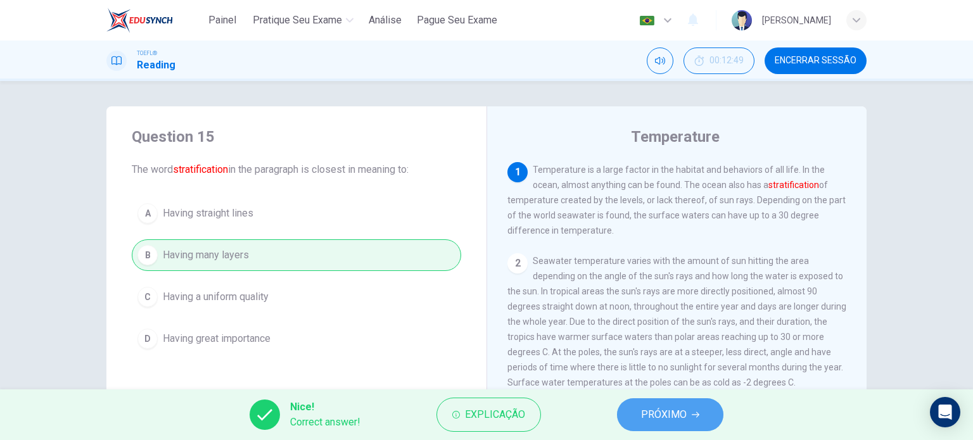
click at [671, 407] on span "PRÓXIMO" at bounding box center [664, 415] width 46 height 18
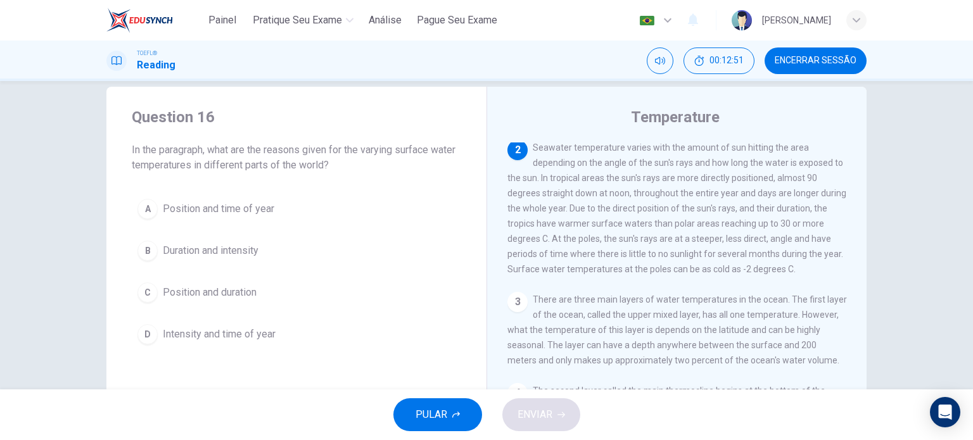
scroll to position [20, 0]
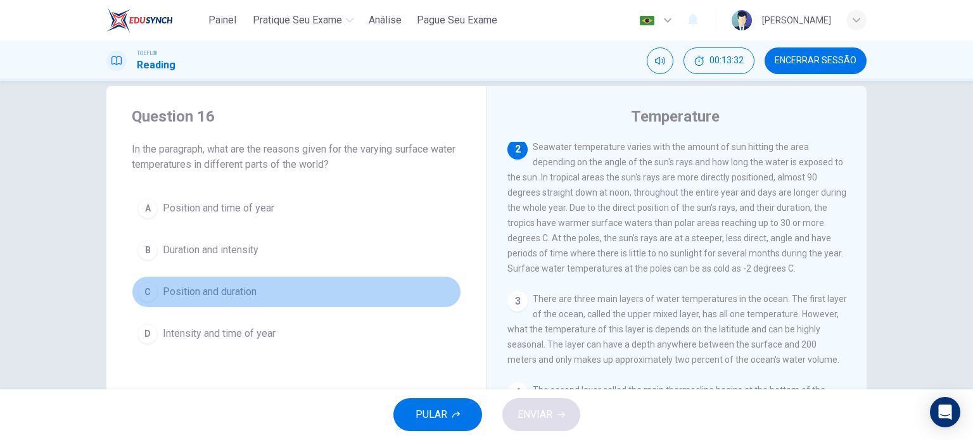
click at [211, 286] on span "Position and duration" at bounding box center [210, 292] width 94 height 15
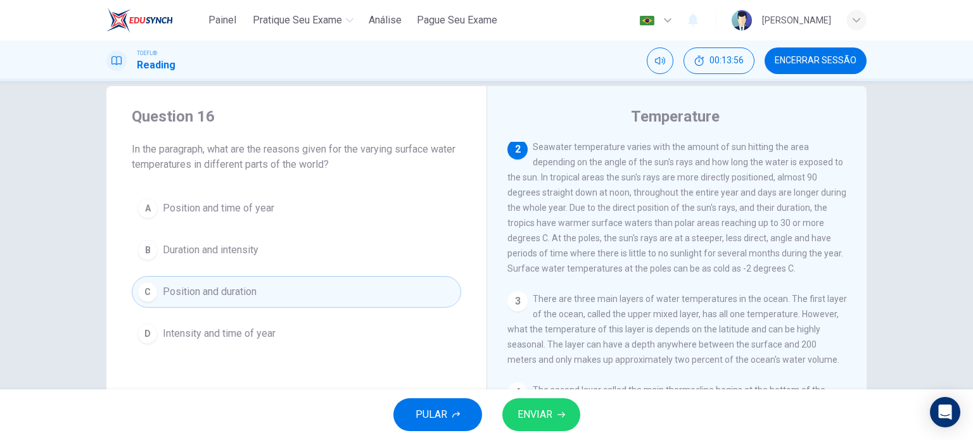
click at [552, 407] on span "ENVIAR" at bounding box center [535, 415] width 35 height 18
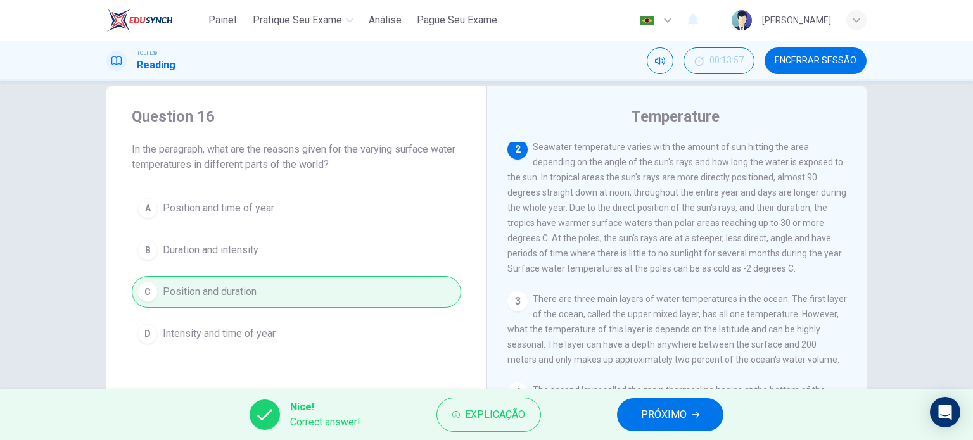
click at [663, 407] on span "PRÓXIMO" at bounding box center [664, 415] width 46 height 18
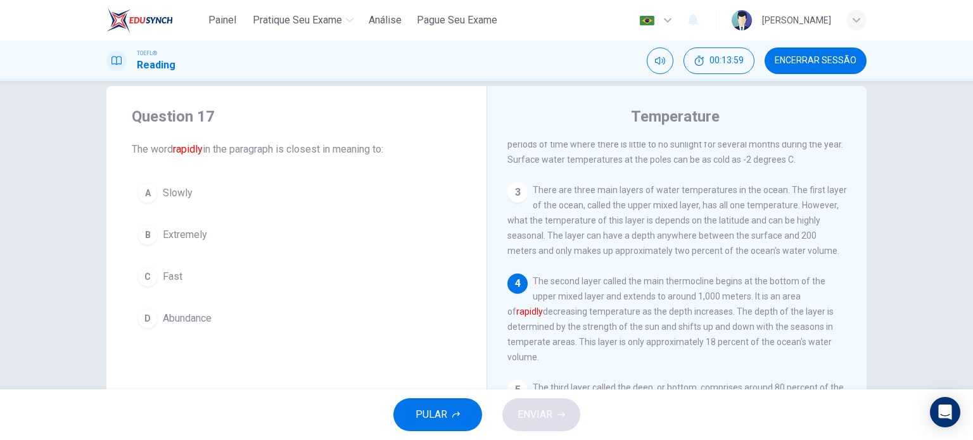
scroll to position [207, 0]
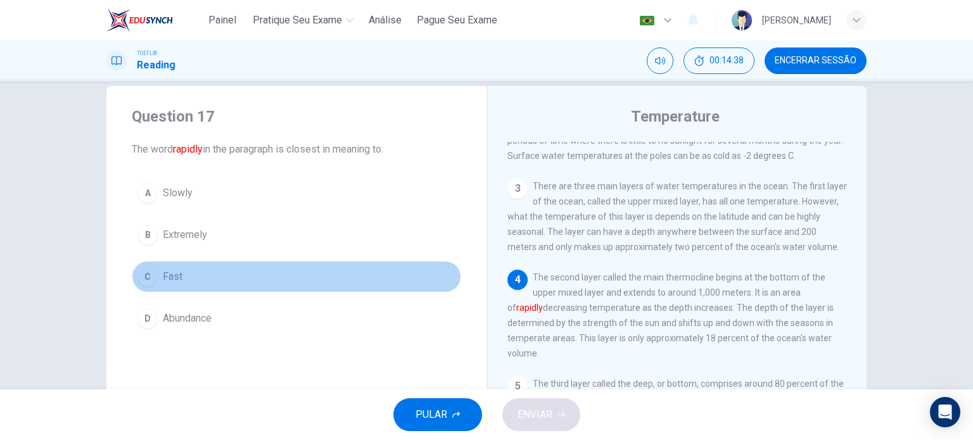
click at [169, 275] on span "Fast" at bounding box center [173, 276] width 20 height 15
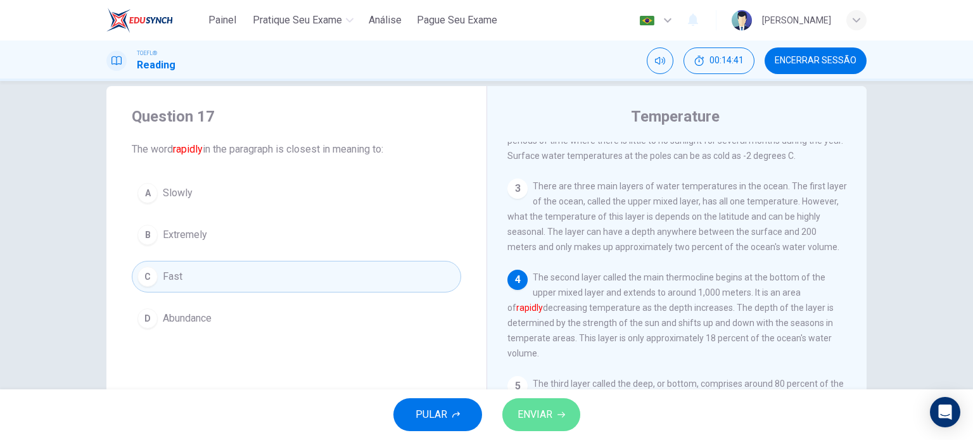
click at [556, 407] on button "ENVIAR" at bounding box center [541, 415] width 78 height 33
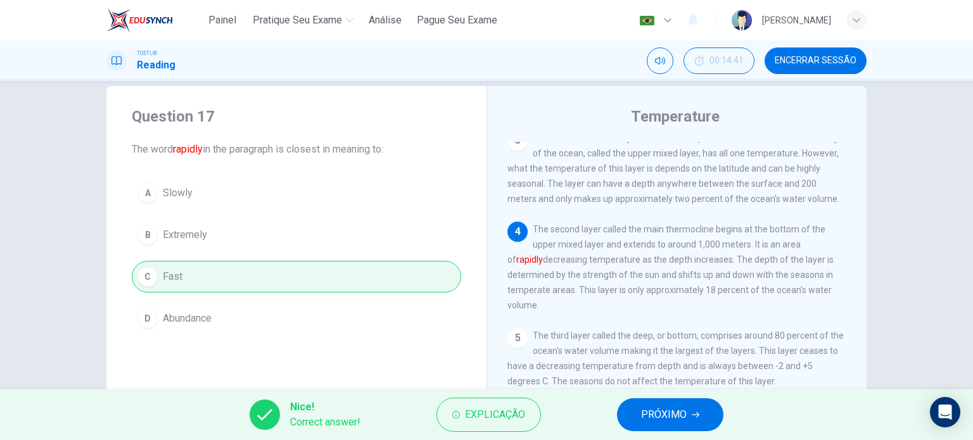
scroll to position [256, 0]
click at [662, 407] on span "PRÓXIMO" at bounding box center [664, 415] width 46 height 18
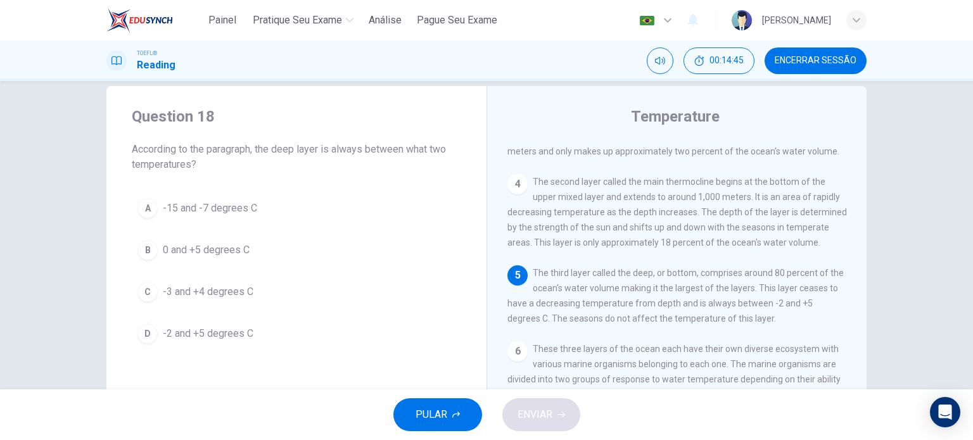
scroll to position [304, 0]
click at [237, 335] on span "-2 and +5 degrees C" at bounding box center [208, 333] width 91 height 15
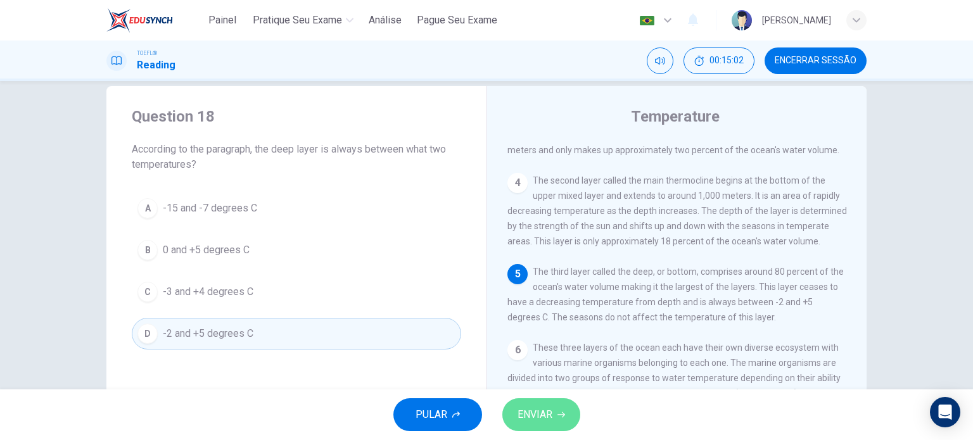
click at [549, 407] on span "ENVIAR" at bounding box center [535, 415] width 35 height 18
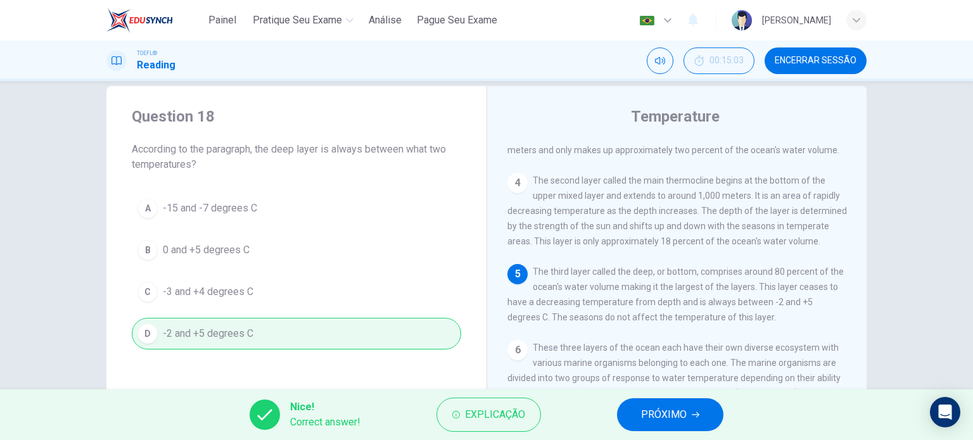
click at [674, 407] on span "PRÓXIMO" at bounding box center [664, 415] width 46 height 18
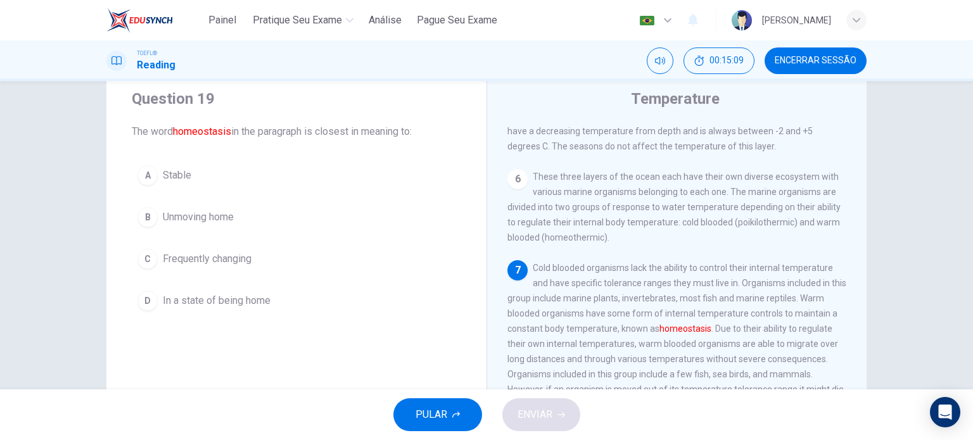
scroll to position [38, 0]
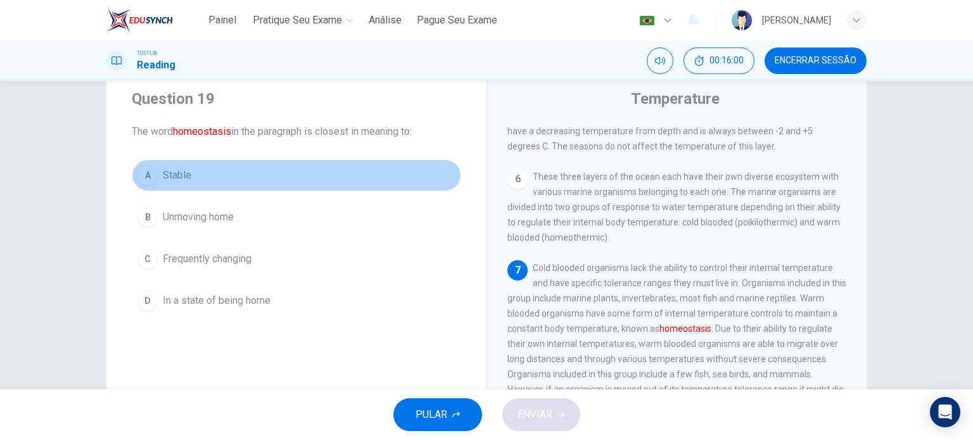
click at [181, 172] on span "Stable" at bounding box center [177, 175] width 29 height 15
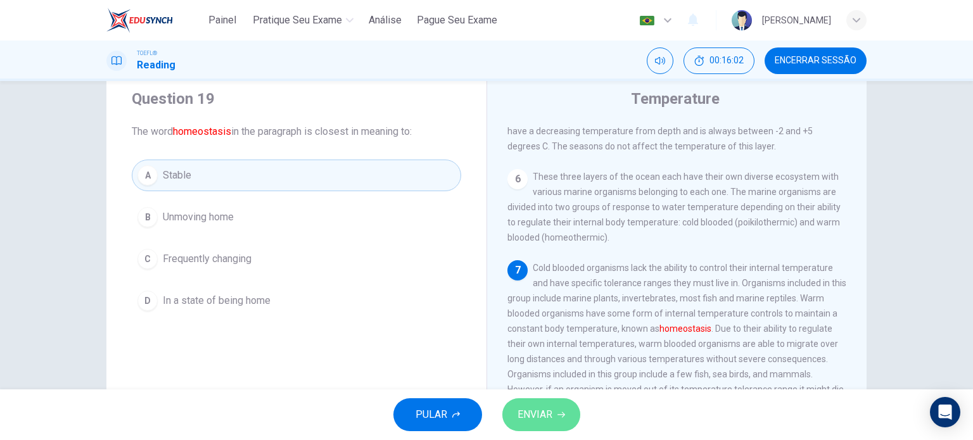
click at [562, 401] on button "ENVIAR" at bounding box center [541, 415] width 78 height 33
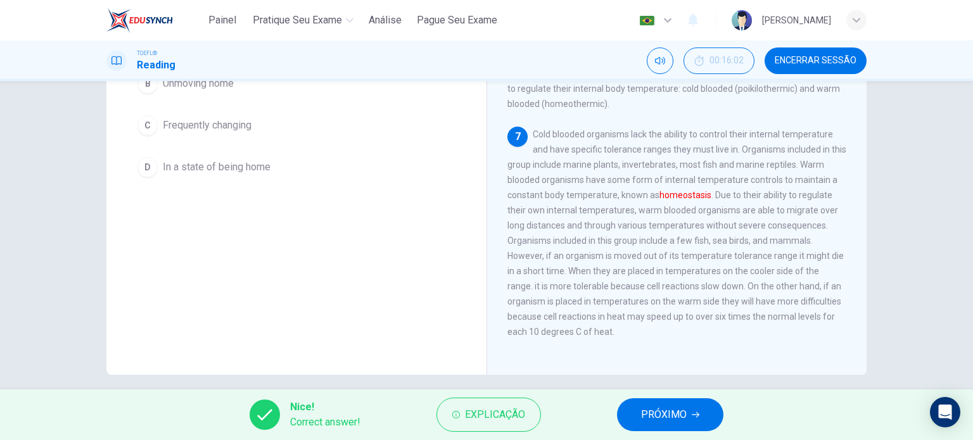
scroll to position [182, 0]
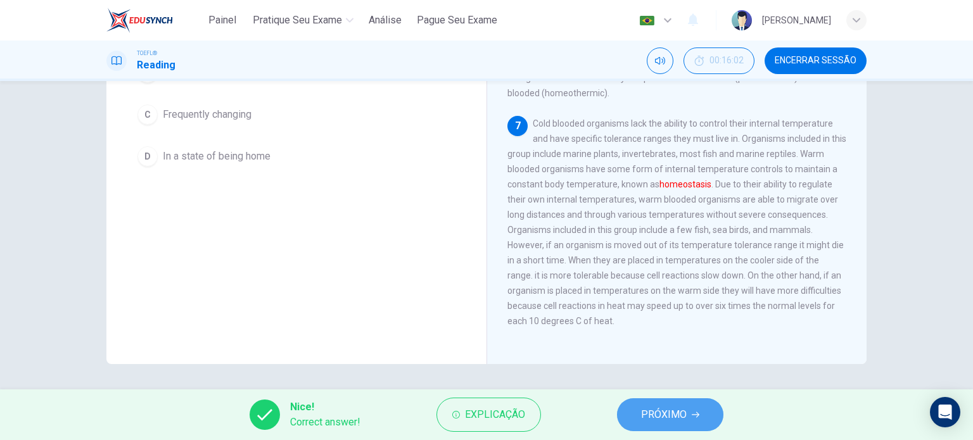
click at [665, 407] on span "PRÓXIMO" at bounding box center [664, 415] width 46 height 18
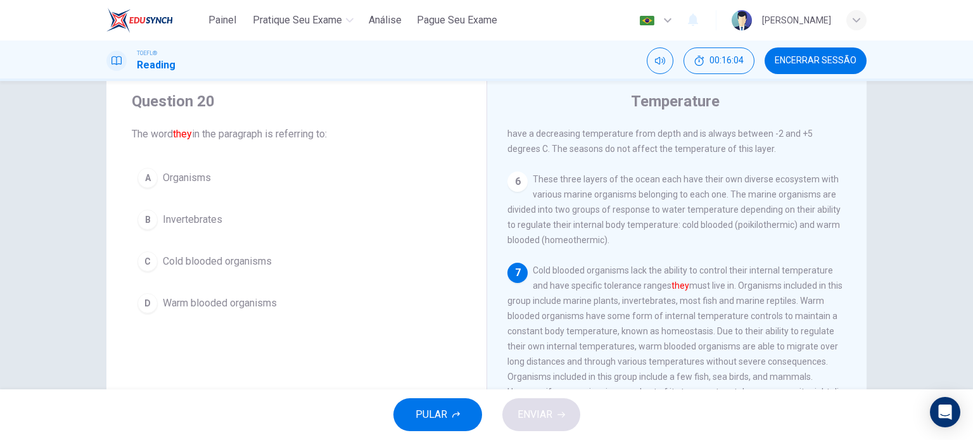
scroll to position [35, 0]
click at [269, 253] on button "C Cold blooded organisms" at bounding box center [296, 262] width 329 height 32
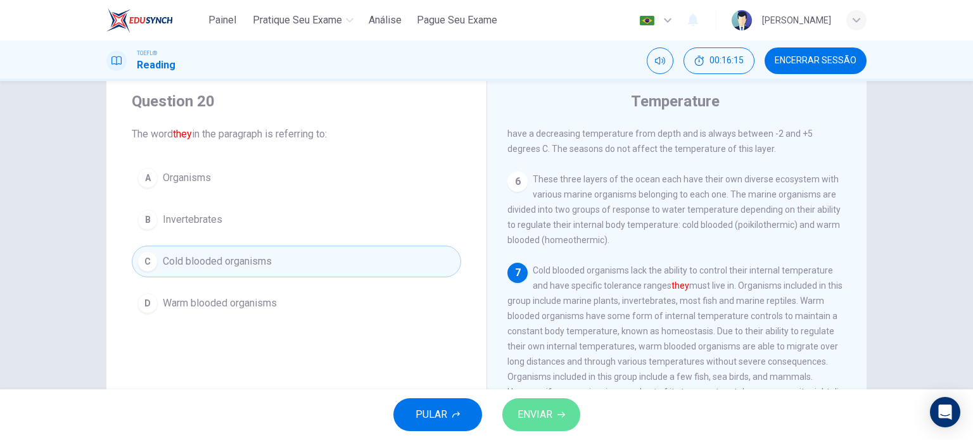
click at [547, 405] on button "ENVIAR" at bounding box center [541, 415] width 78 height 33
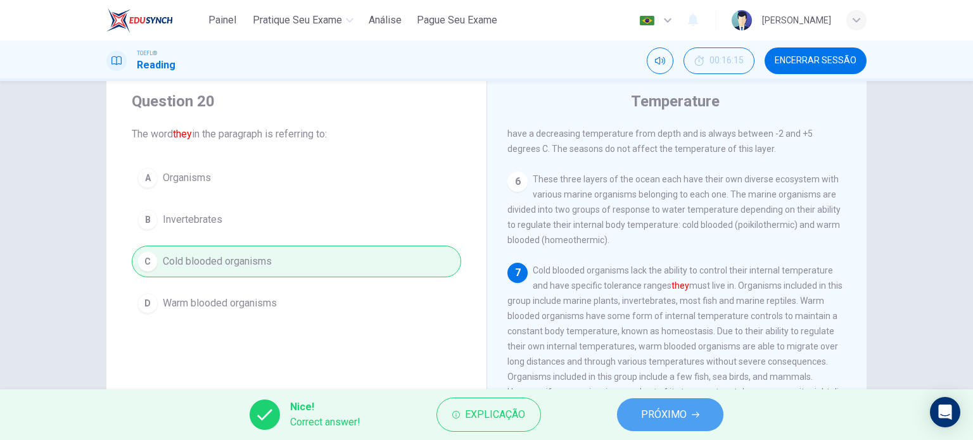
click at [649, 407] on span "PRÓXIMO" at bounding box center [664, 415] width 46 height 18
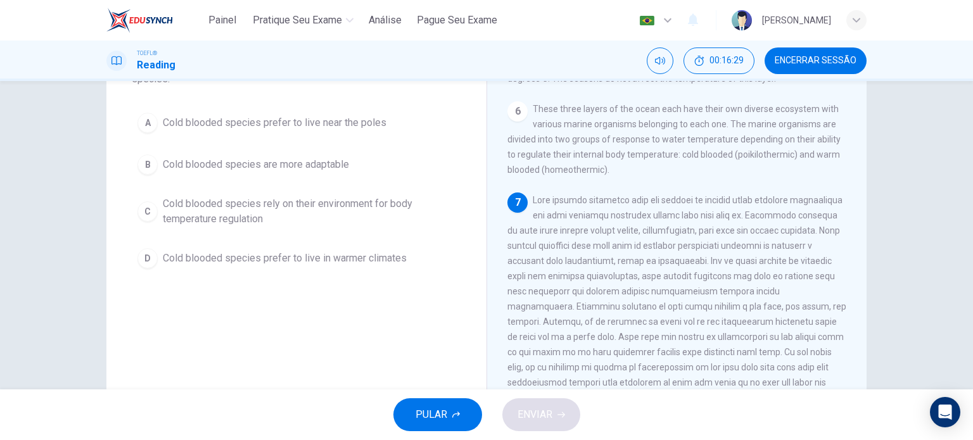
scroll to position [106, 0]
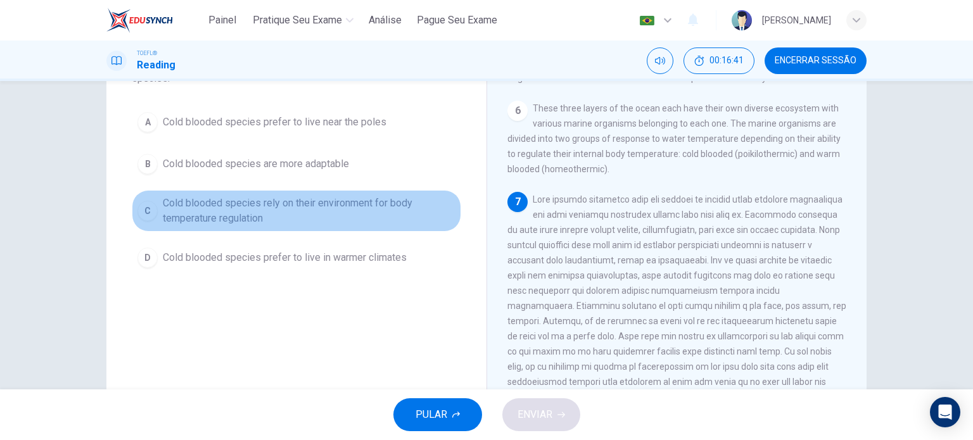
click at [369, 212] on span "Cold blooded species rely on their environment for body temperature regulation" at bounding box center [309, 211] width 293 height 30
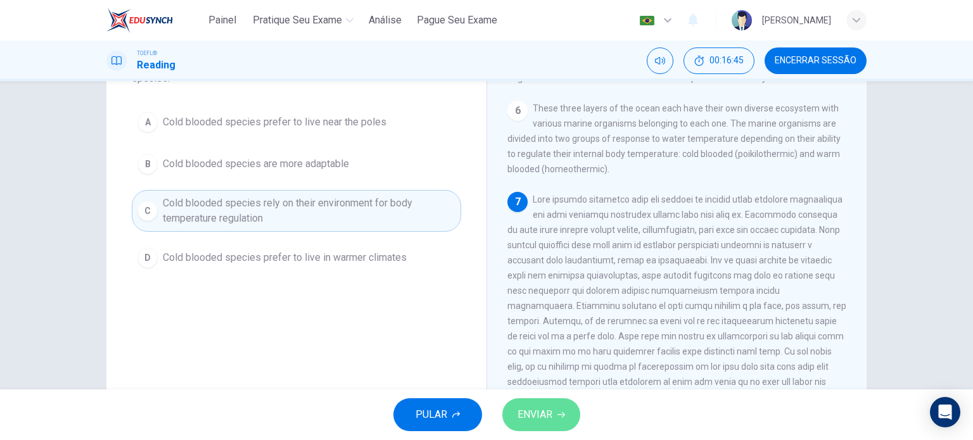
click at [535, 407] on span "ENVIAR" at bounding box center [535, 415] width 35 height 18
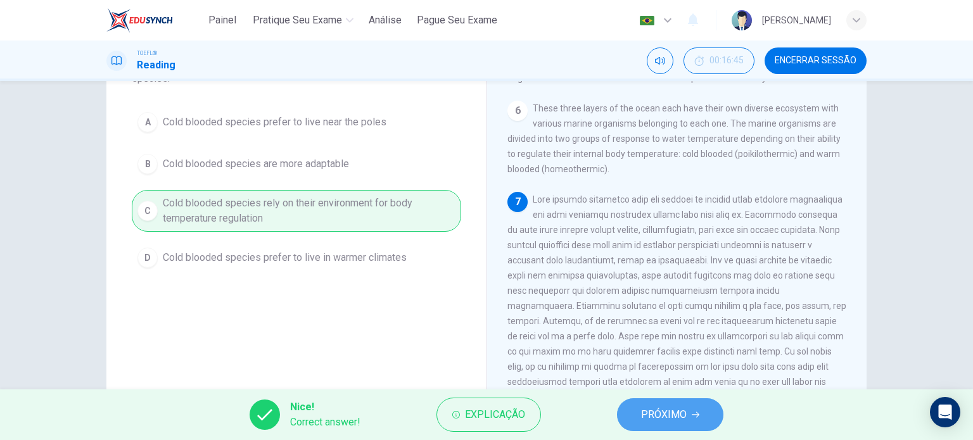
click at [673, 407] on span "PRÓXIMO" at bounding box center [664, 415] width 46 height 18
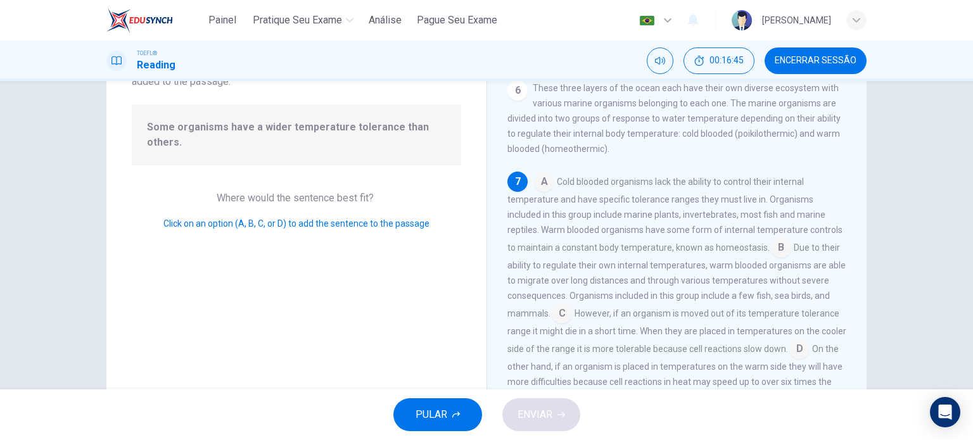
scroll to position [494, 0]
click at [540, 180] on input at bounding box center [544, 183] width 20 height 20
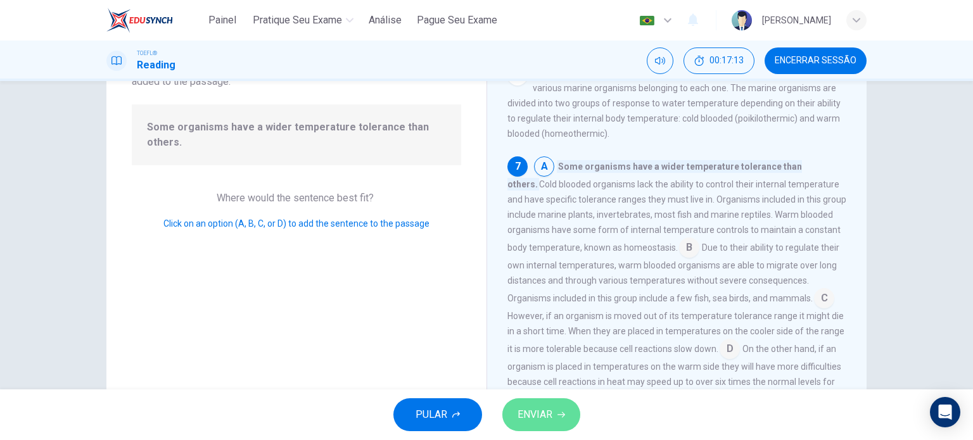
click at [535, 407] on span "ENVIAR" at bounding box center [535, 415] width 35 height 18
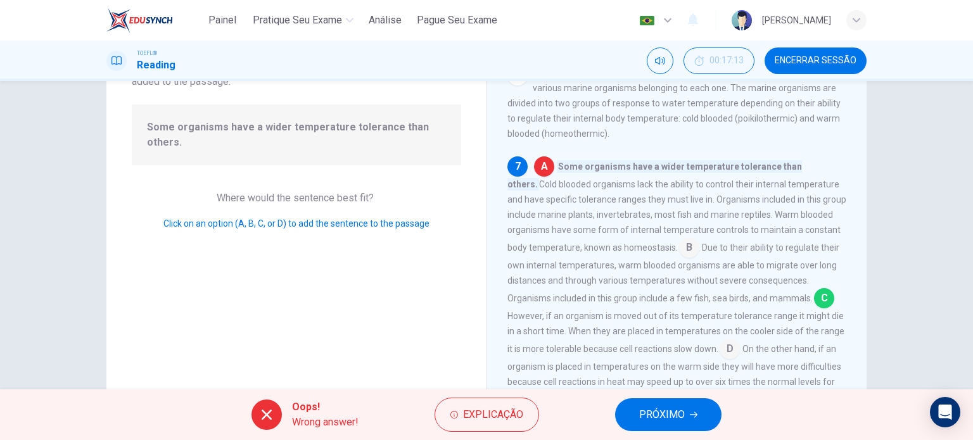
scroll to position [509, 0]
click at [821, 284] on div "A Some organisms have a wider temperature tolerance than others. Cold blooded o…" at bounding box center [678, 281] width 340 height 248
click at [822, 297] on input at bounding box center [824, 300] width 20 height 20
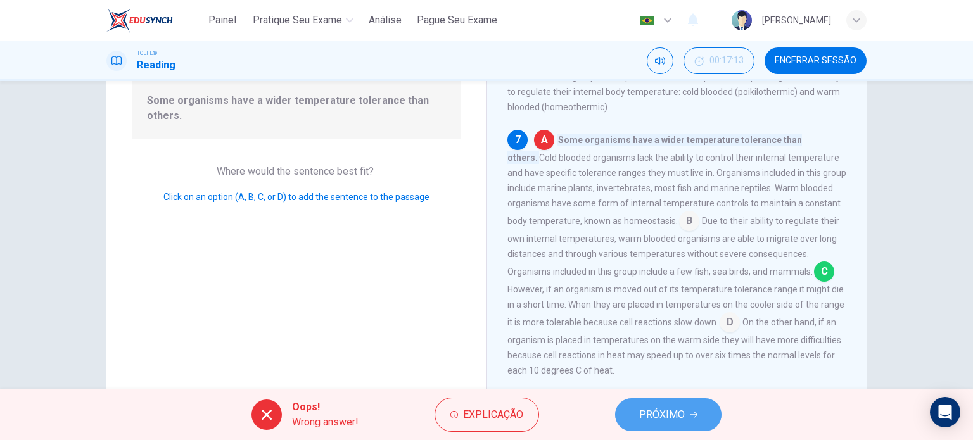
click at [639, 407] on button "PRÓXIMO" at bounding box center [668, 415] width 106 height 33
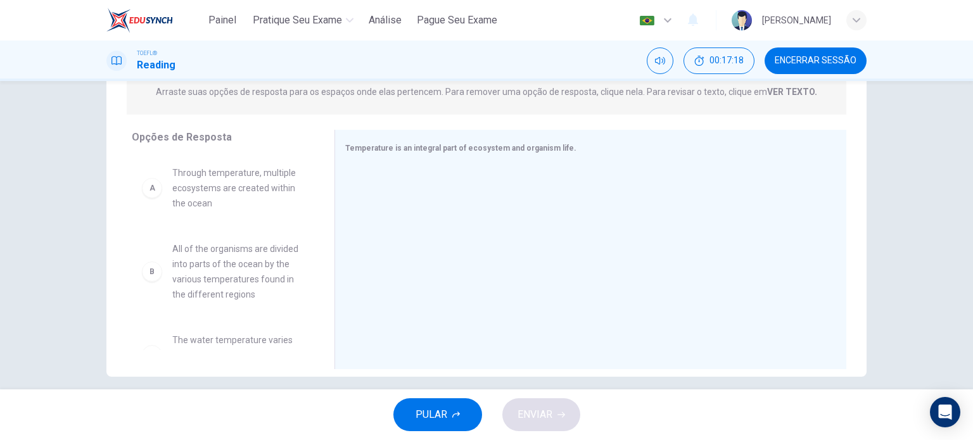
scroll to position [171, 0]
click at [198, 202] on span "Through temperature, multiple ecosystems are created within the ocean" at bounding box center [238, 187] width 132 height 46
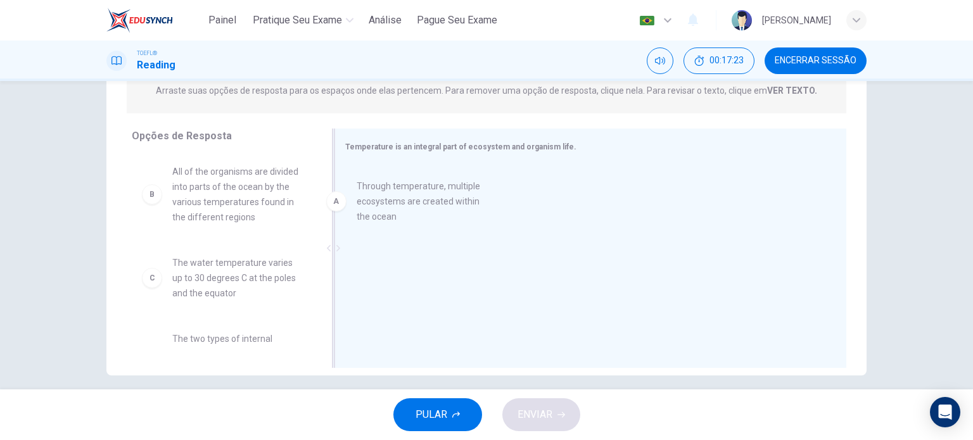
drag, startPoint x: 198, startPoint y: 202, endPoint x: 411, endPoint y: 216, distance: 212.7
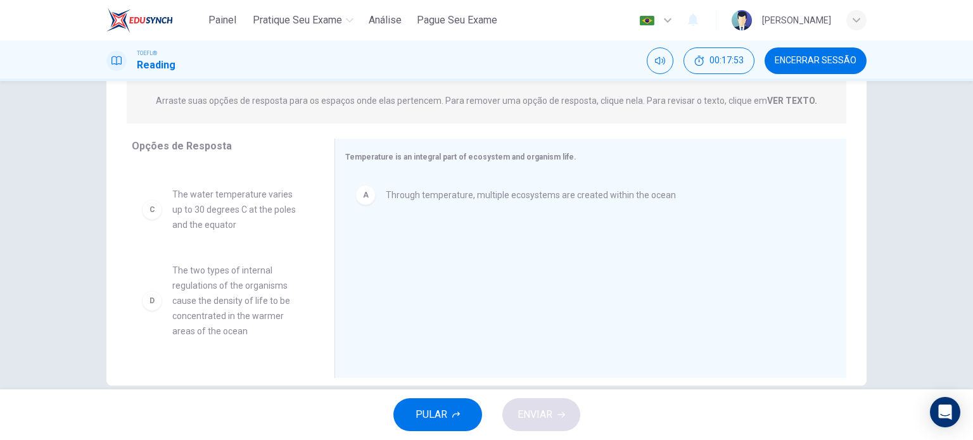
scroll to position [251, 0]
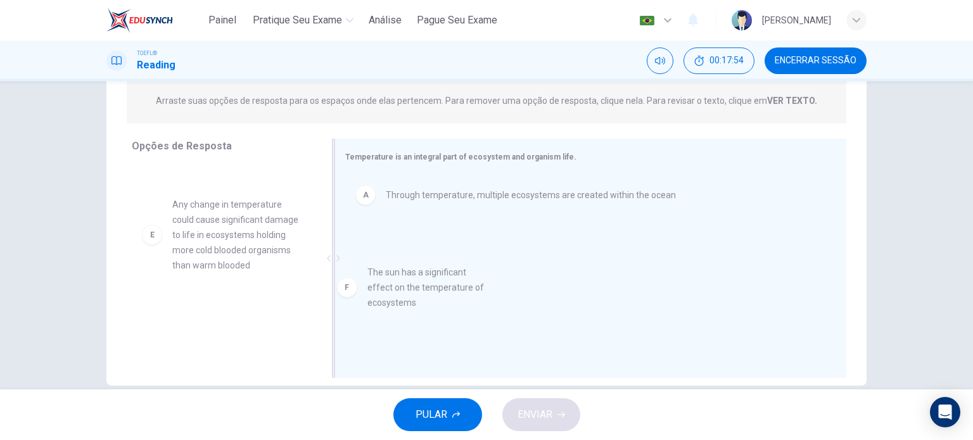
drag, startPoint x: 249, startPoint y: 338, endPoint x: 457, endPoint y: 298, distance: 212.4
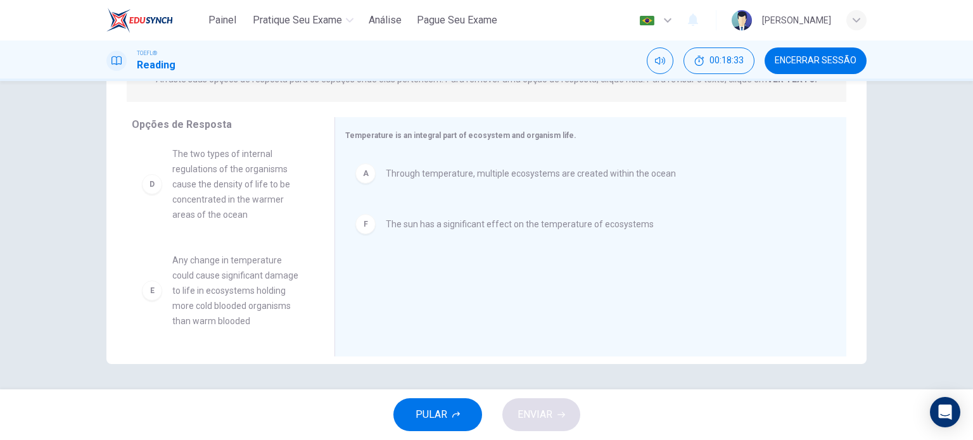
scroll to position [175, 0]
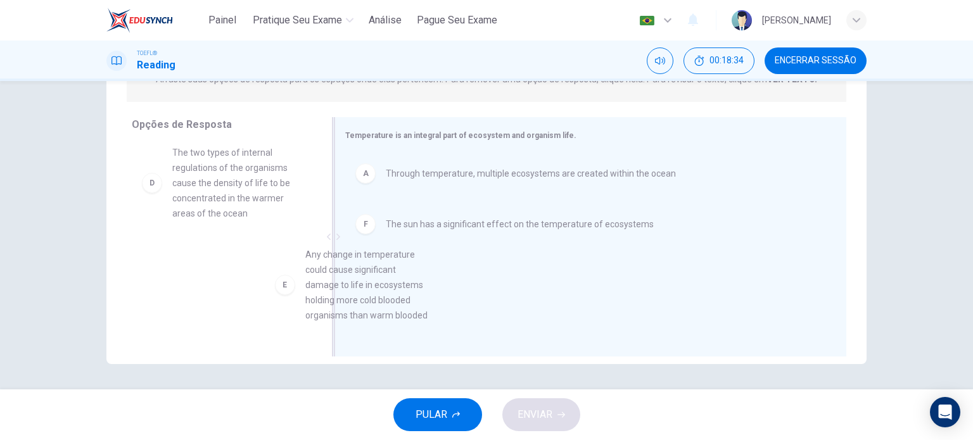
drag, startPoint x: 231, startPoint y: 291, endPoint x: 459, endPoint y: 285, distance: 228.2
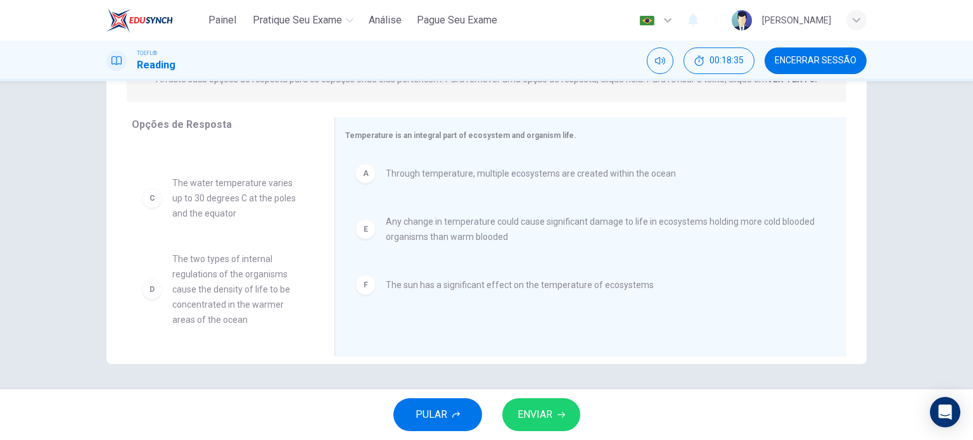
scroll to position [68, 0]
click at [525, 407] on button "ENVIAR" at bounding box center [541, 415] width 78 height 33
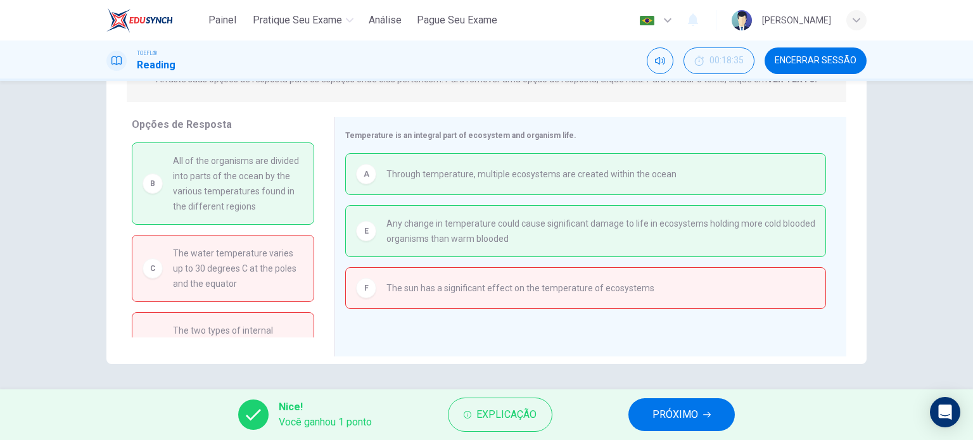
scroll to position [0, 0]
drag, startPoint x: 233, startPoint y: 195, endPoint x: 387, endPoint y: 285, distance: 178.1
click at [387, 285] on div "Opções de Resposta B All of the organisms are divided into parts of the ocean b…" at bounding box center [486, 240] width 760 height 246
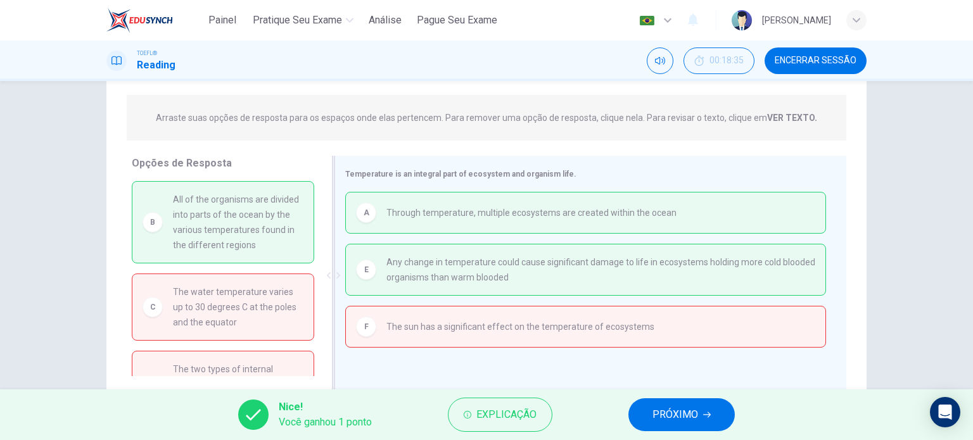
scroll to position [146, 0]
click at [668, 406] on span "PRÓXIMO" at bounding box center [676, 415] width 46 height 18
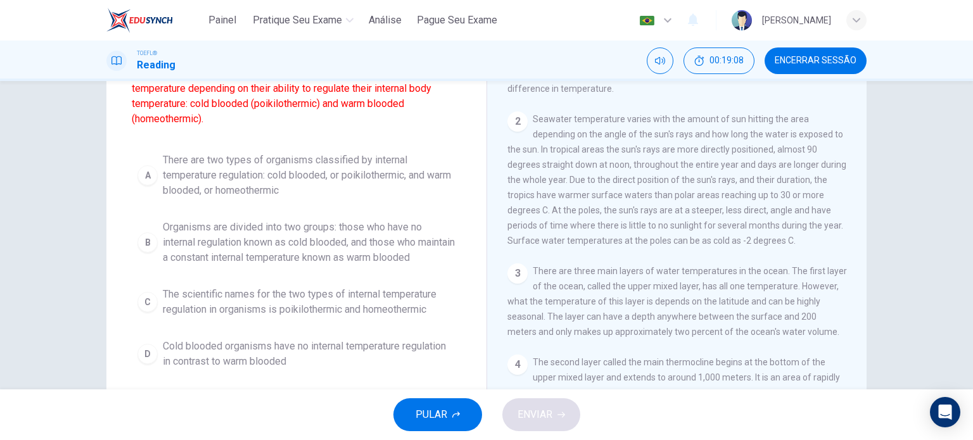
scroll to position [124, 0]
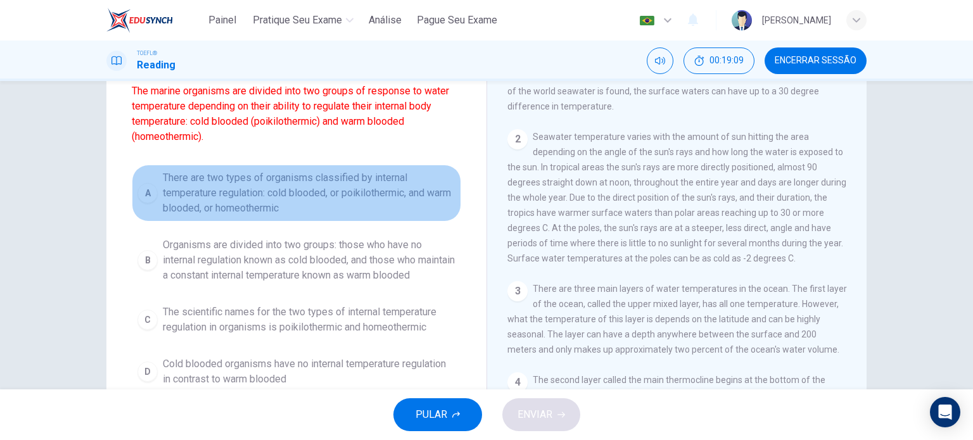
click at [396, 198] on span "There are two types of organisms classified by internal temperature regulation:…" at bounding box center [309, 193] width 293 height 46
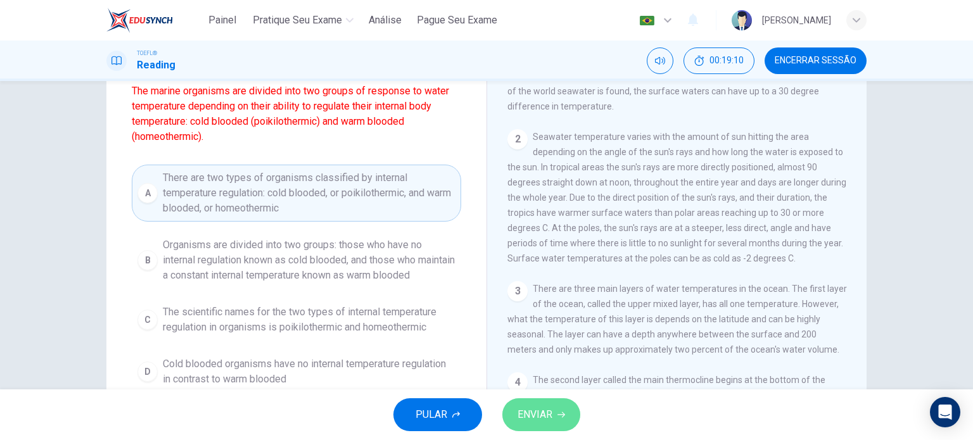
click at [530, 407] on span "ENVIAR" at bounding box center [535, 415] width 35 height 18
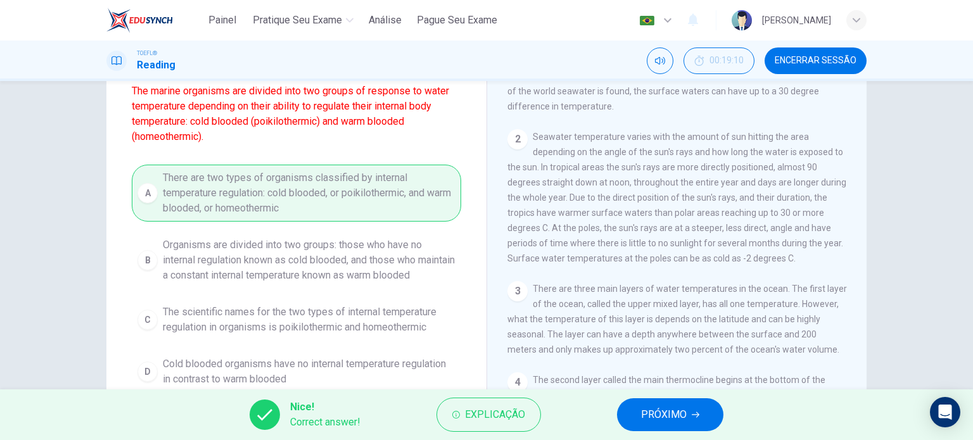
click at [685, 407] on span "PRÓXIMO" at bounding box center [664, 415] width 46 height 18
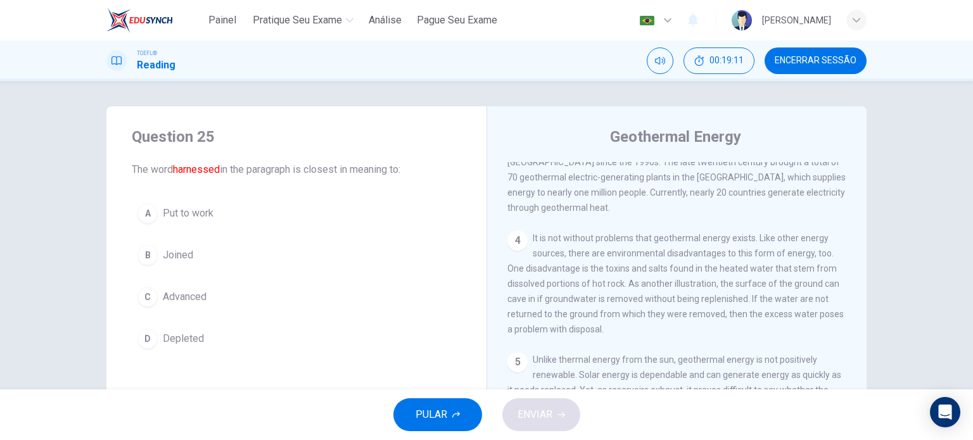
scroll to position [434, 0]
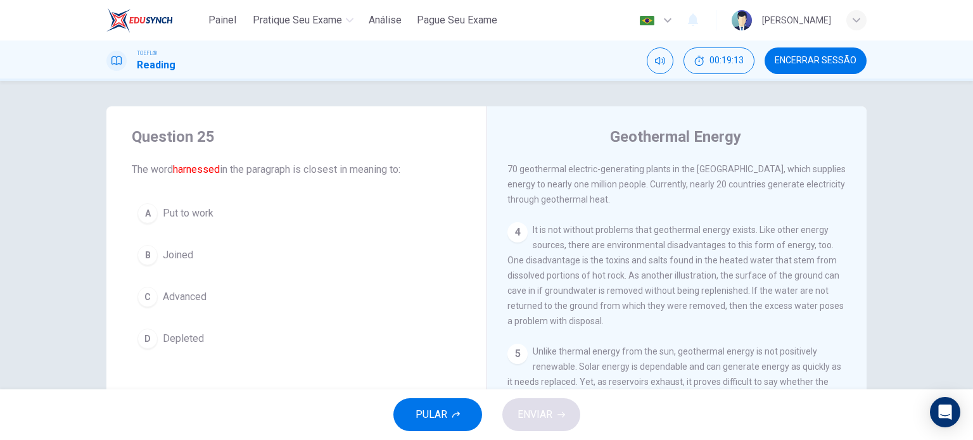
click at [838, 63] on span "Encerrar Sessão" at bounding box center [816, 61] width 82 height 10
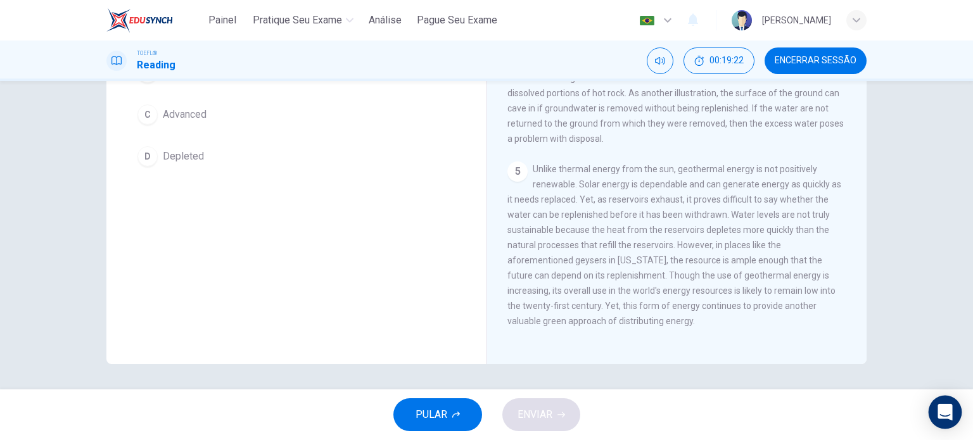
click at [947, 406] on icon "Open Intercom Messenger" at bounding box center [945, 412] width 15 height 16
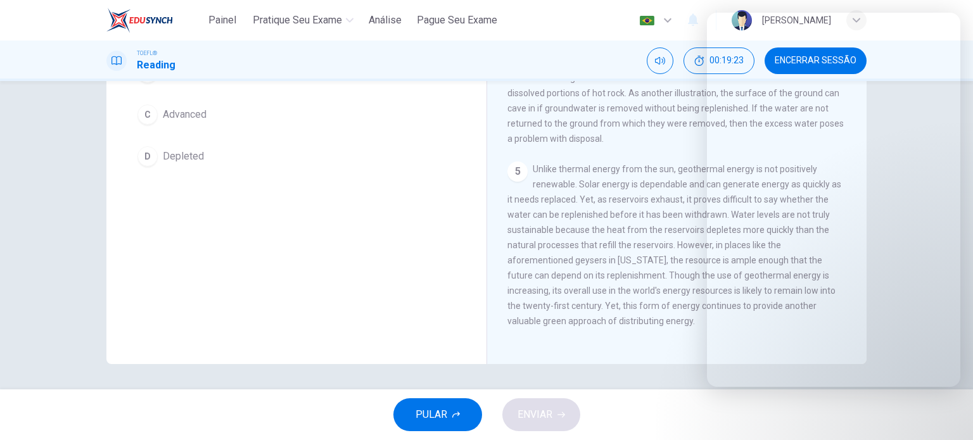
click at [667, 349] on div "Geothermal Energy 1 Energy allows houses to warm, lights to shine, and phones t…" at bounding box center [677, 144] width 380 height 440
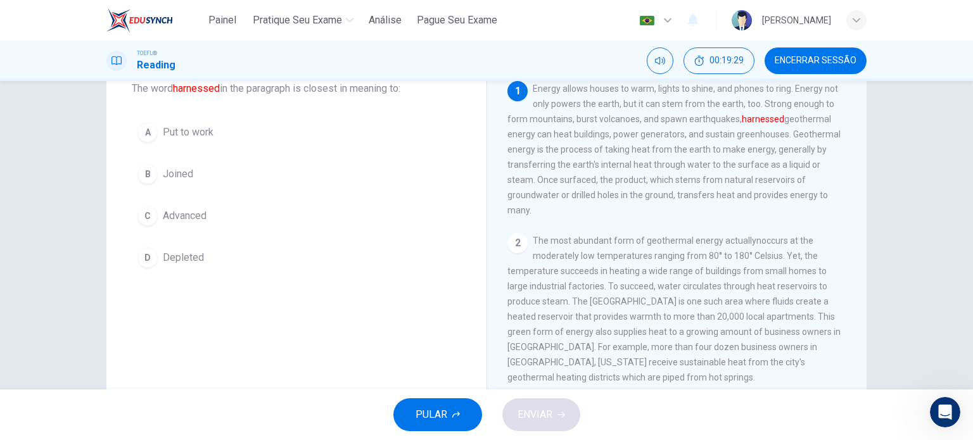
scroll to position [0, 0]
click at [144, 63] on h1 "Reading" at bounding box center [156, 65] width 39 height 15
click at [854, 17] on icon "button" at bounding box center [857, 20] width 8 height 8
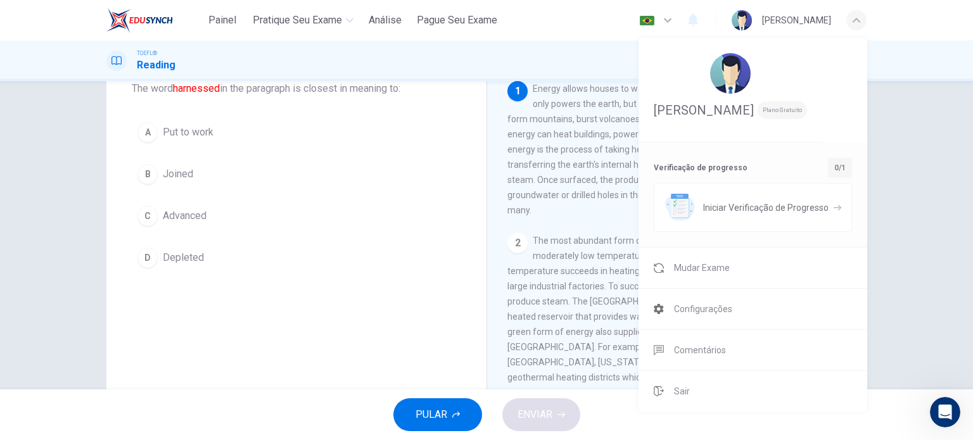
click at [855, 17] on div at bounding box center [486, 220] width 973 height 440
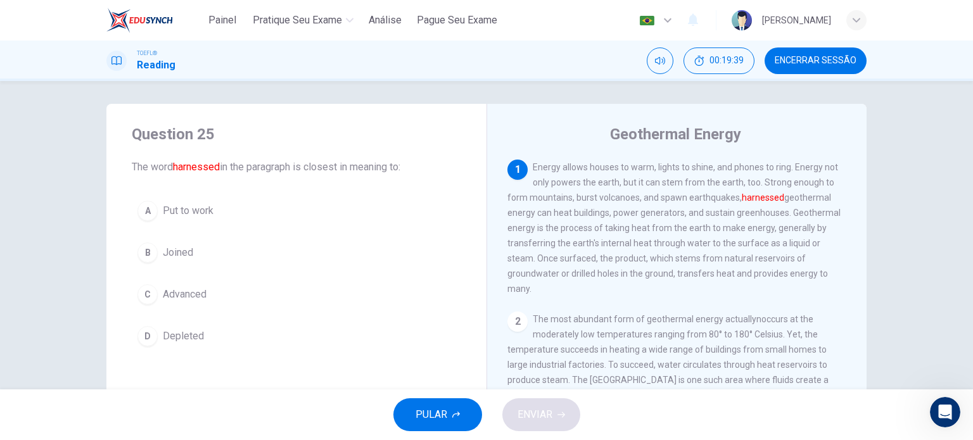
scroll to position [3, 0]
click at [208, 212] on span "Put to work" at bounding box center [188, 210] width 51 height 15
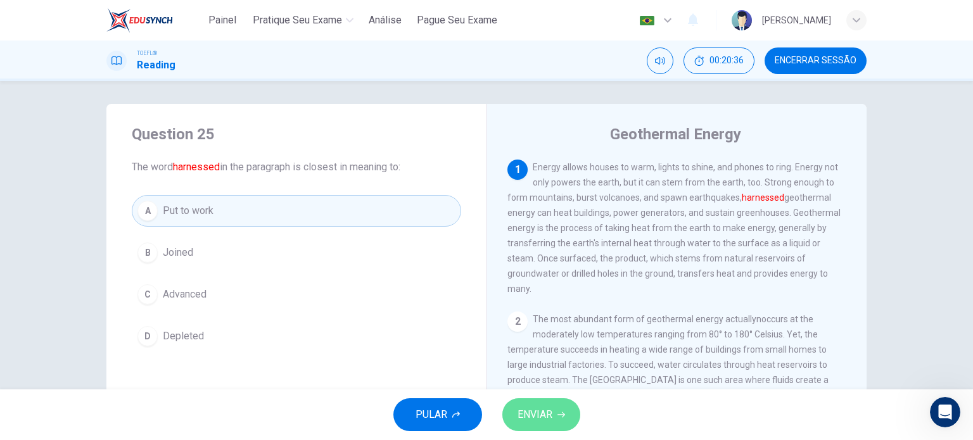
click at [542, 406] on span "ENVIAR" at bounding box center [535, 415] width 35 height 18
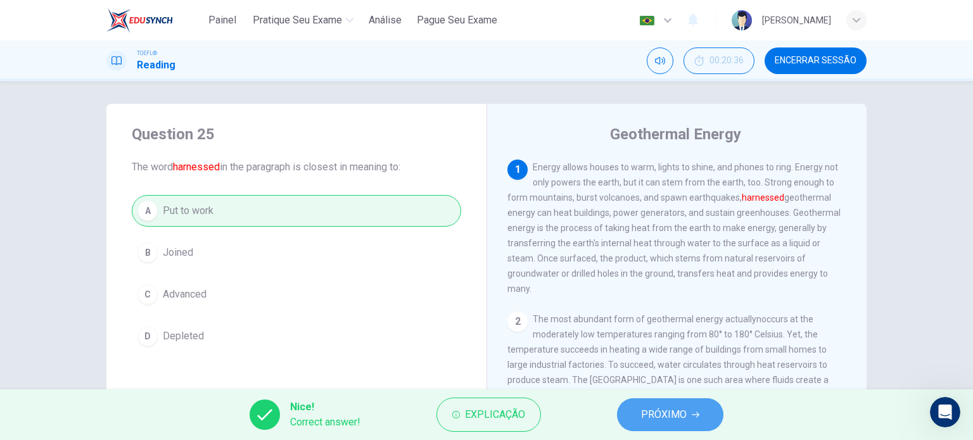
click at [654, 407] on span "PRÓXIMO" at bounding box center [664, 415] width 46 height 18
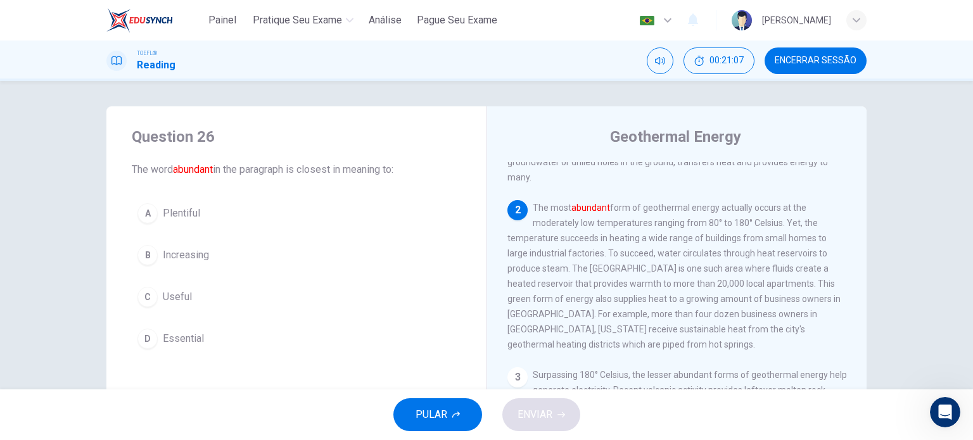
scroll to position [118, 0]
click at [190, 215] on span "Plentiful" at bounding box center [181, 213] width 37 height 15
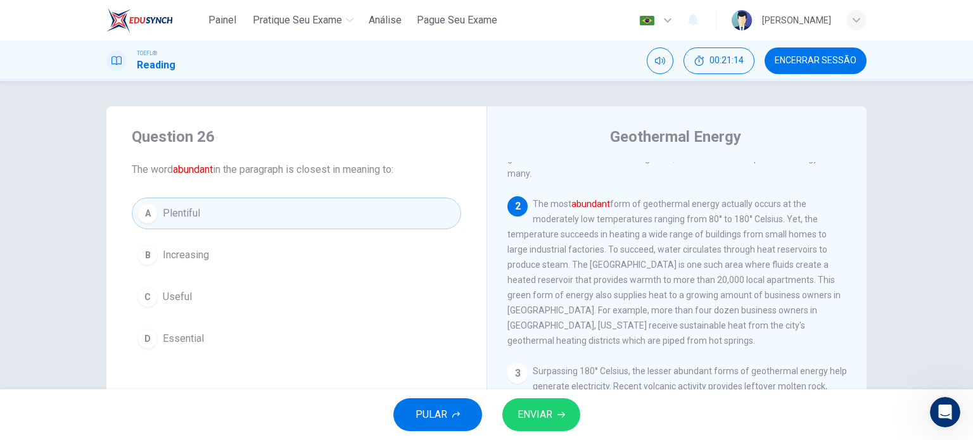
click at [547, 407] on span "ENVIAR" at bounding box center [535, 415] width 35 height 18
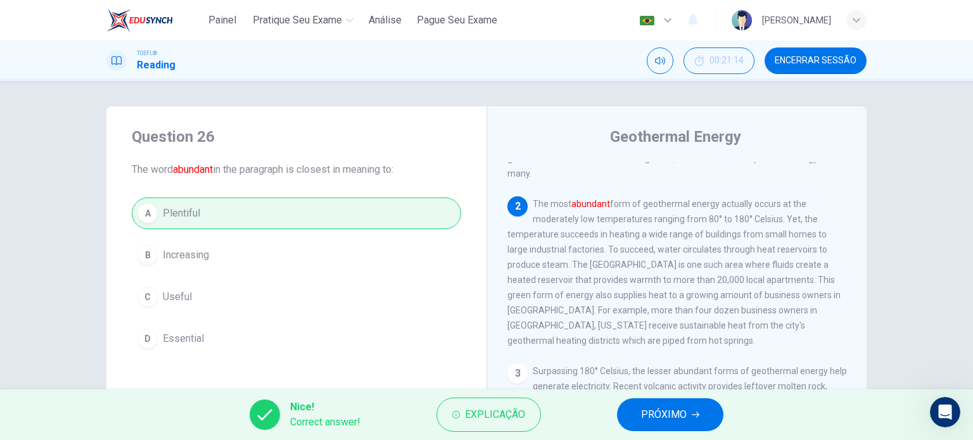
click at [666, 407] on span "PRÓXIMO" at bounding box center [664, 415] width 46 height 18
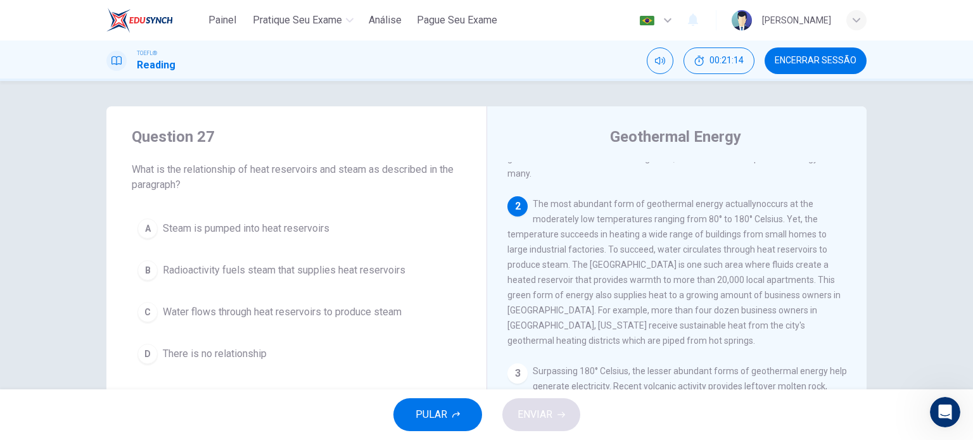
scroll to position [157, 0]
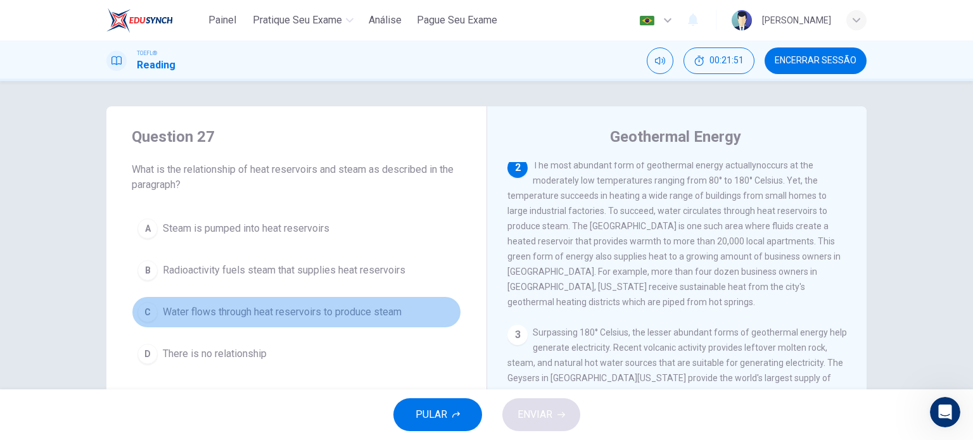
click at [361, 309] on span "Water flows through heat reservoirs to produce steam" at bounding box center [282, 312] width 239 height 15
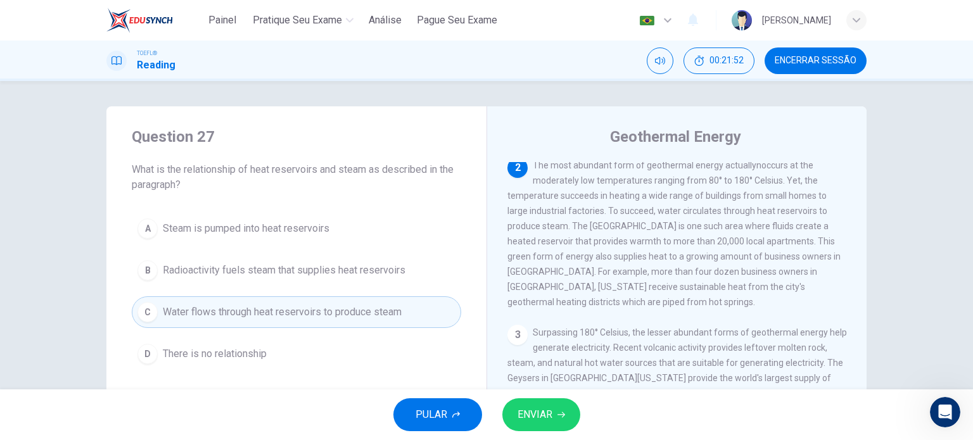
click at [542, 407] on span "ENVIAR" at bounding box center [535, 415] width 35 height 18
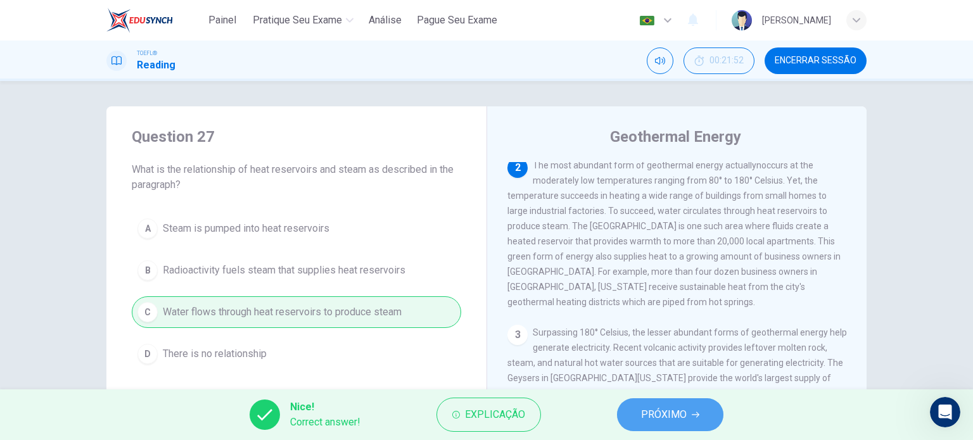
click at [656, 407] on span "PRÓXIMO" at bounding box center [664, 415] width 46 height 18
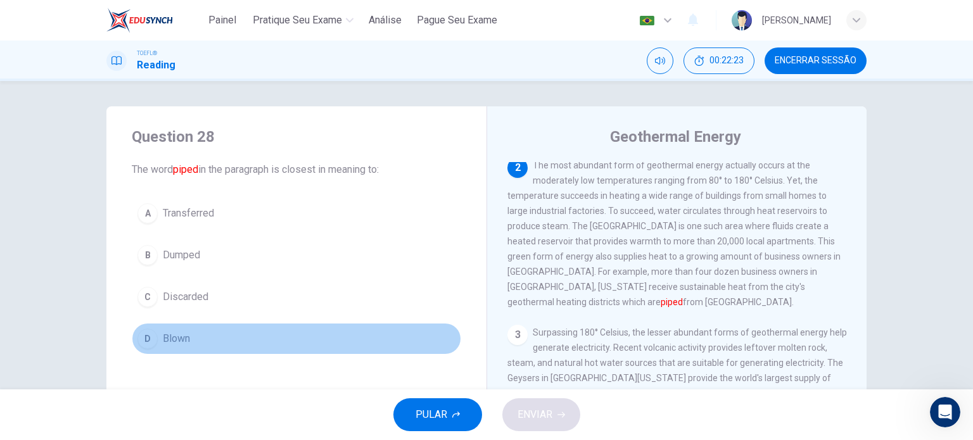
click at [178, 340] on span "Blown" at bounding box center [176, 338] width 27 height 15
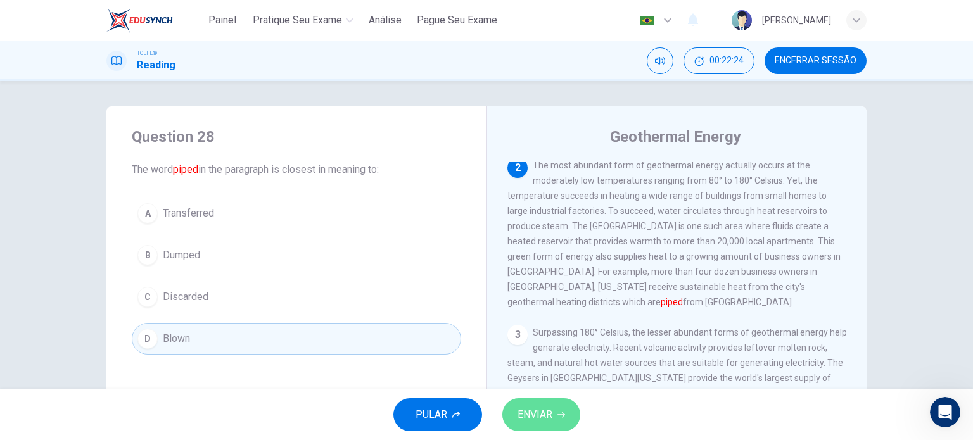
click at [535, 407] on span "ENVIAR" at bounding box center [535, 415] width 35 height 18
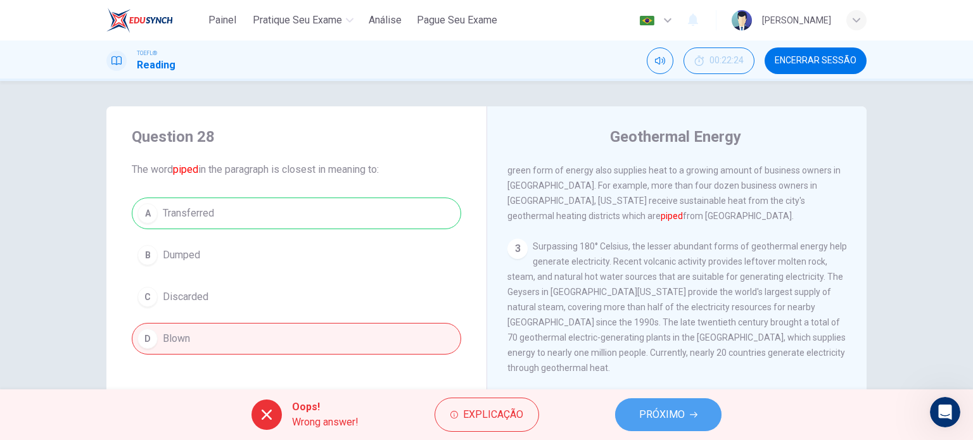
click at [680, 407] on span "PRÓXIMO" at bounding box center [662, 415] width 46 height 18
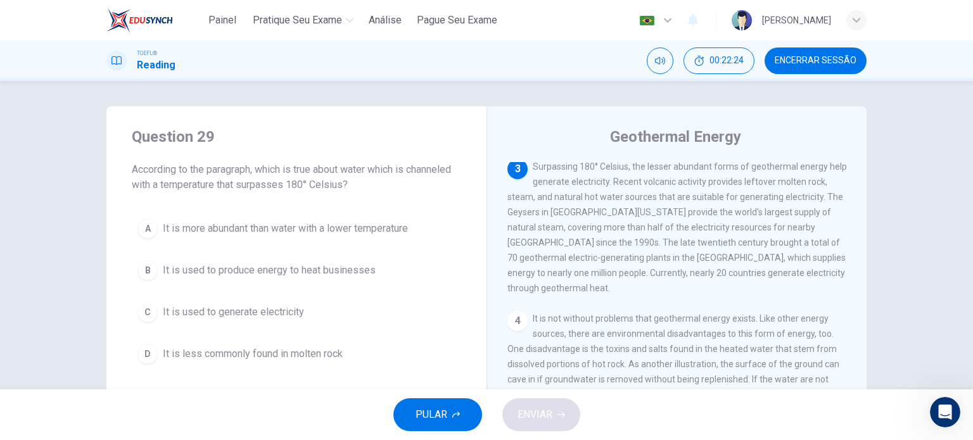
scroll to position [329, 0]
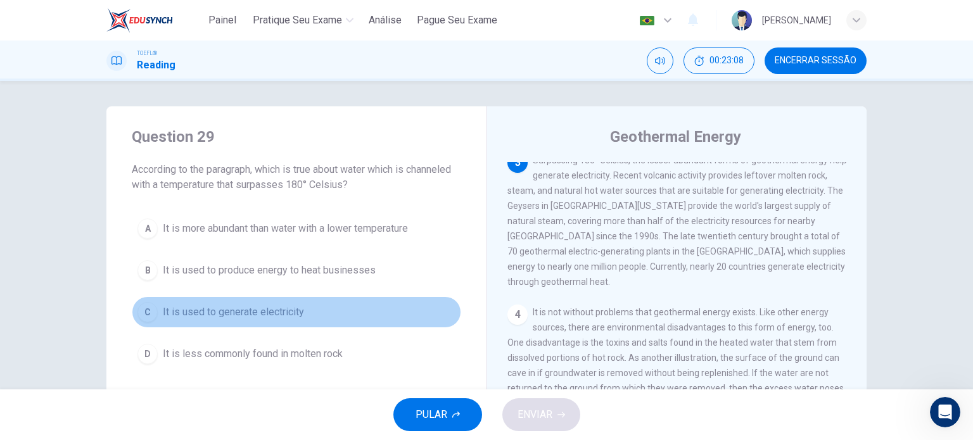
click at [305, 321] on button "C It is used to generate electricity" at bounding box center [296, 313] width 329 height 32
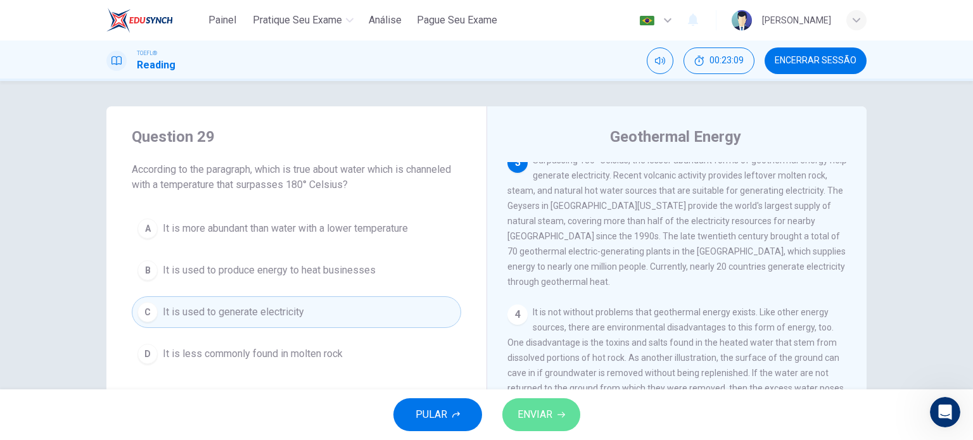
click at [547, 407] on span "ENVIAR" at bounding box center [535, 415] width 35 height 18
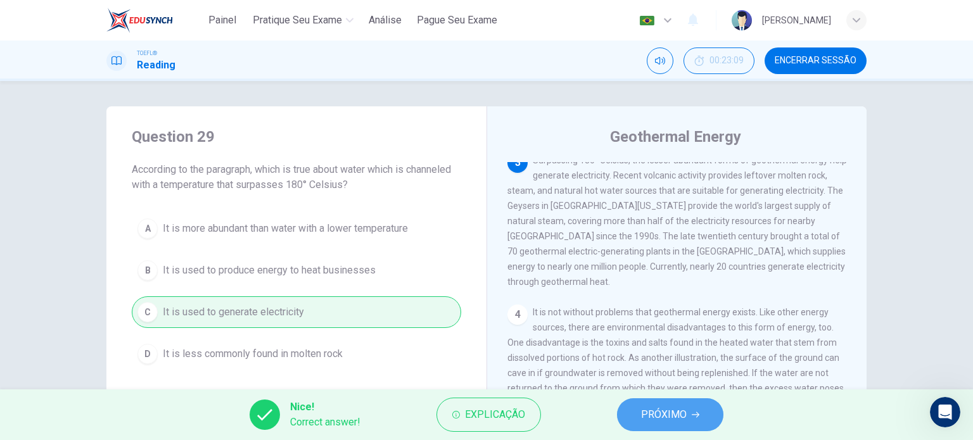
click at [677, 407] on span "PRÓXIMO" at bounding box center [664, 415] width 46 height 18
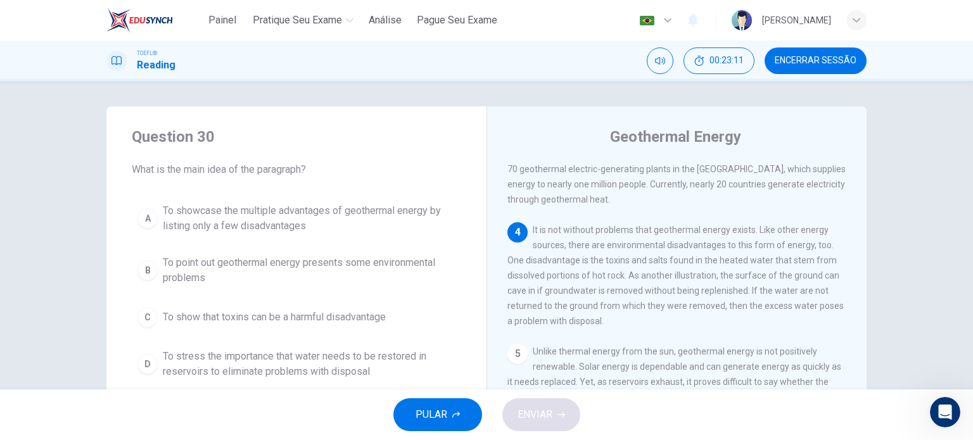
scroll to position [434, 0]
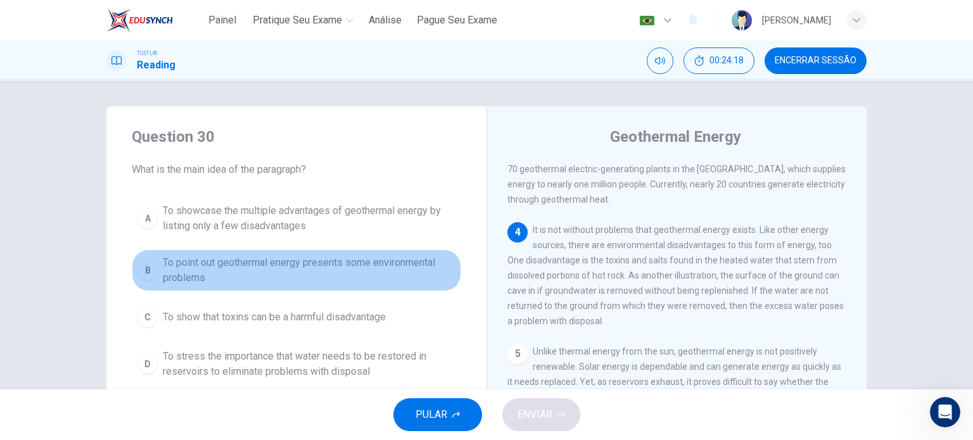
click at [389, 263] on span "To point out geothermal energy presents some environmental problems" at bounding box center [309, 270] width 293 height 30
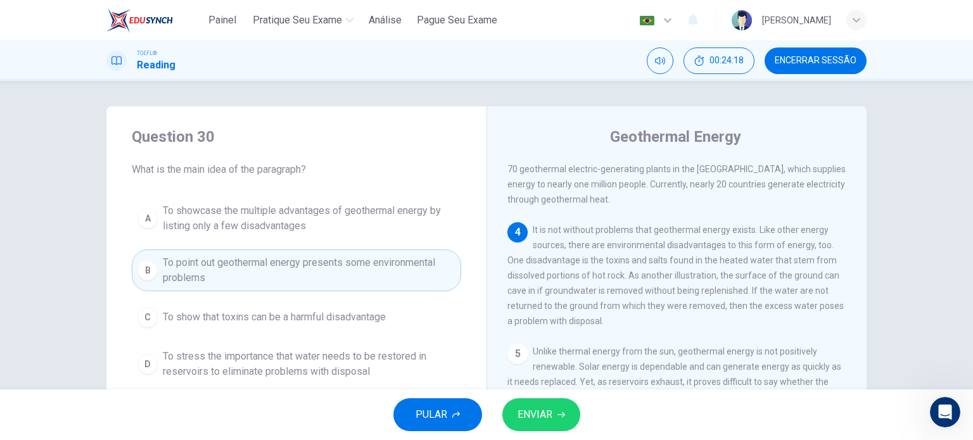
click at [549, 407] on span "ENVIAR" at bounding box center [535, 415] width 35 height 18
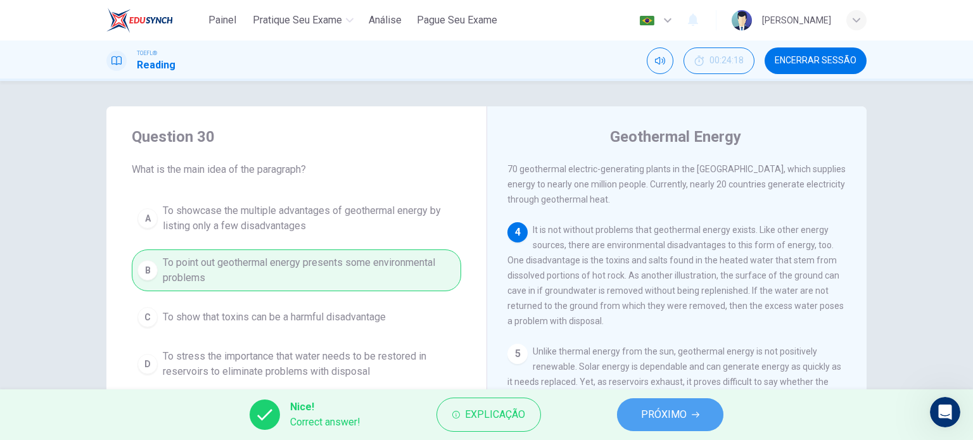
click at [681, 407] on span "PRÓXIMO" at bounding box center [664, 415] width 46 height 18
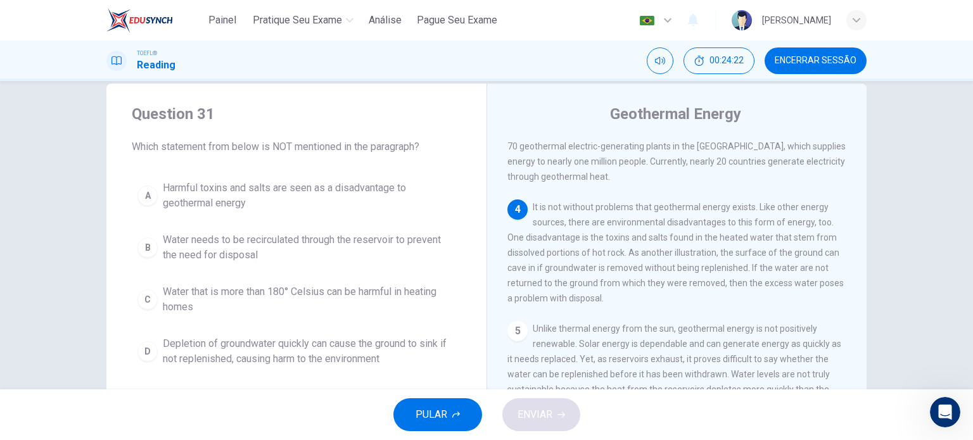
scroll to position [23, 0]
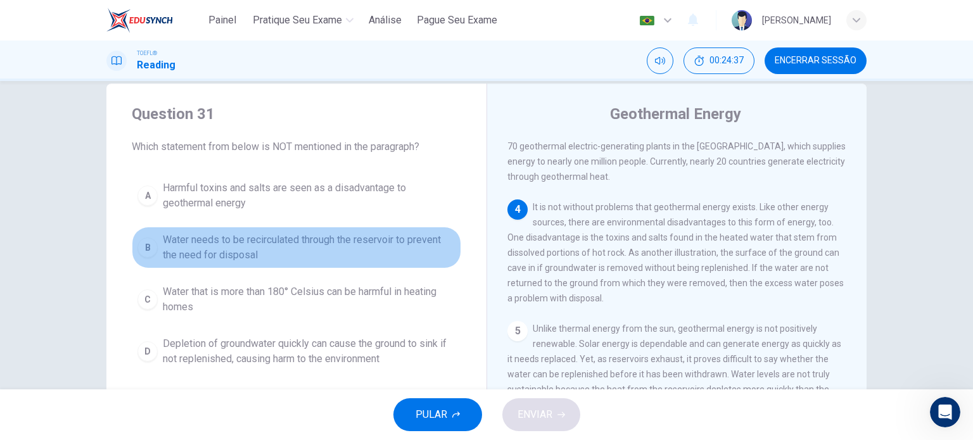
click at [429, 252] on span "Water needs to be recirculated through the reservoir to prevent the need for di…" at bounding box center [309, 248] width 293 height 30
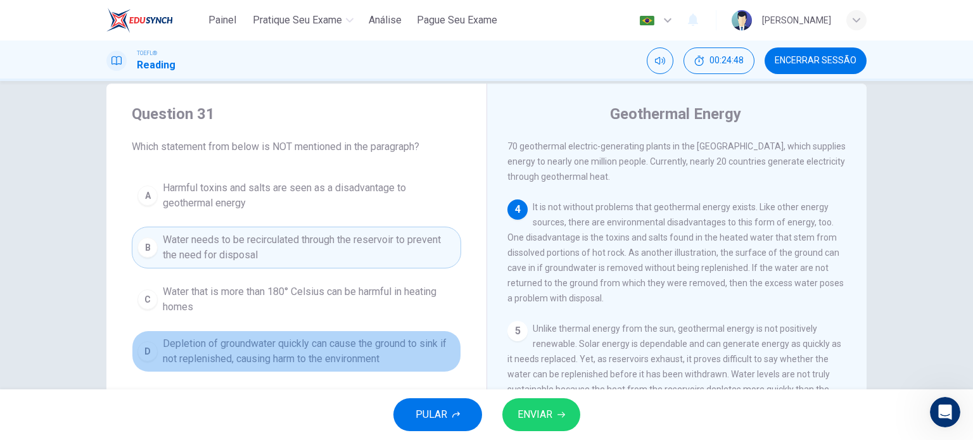
click at [443, 350] on span "Depletion of groundwater quickly can cause the ground to sink if not replenishe…" at bounding box center [309, 351] width 293 height 30
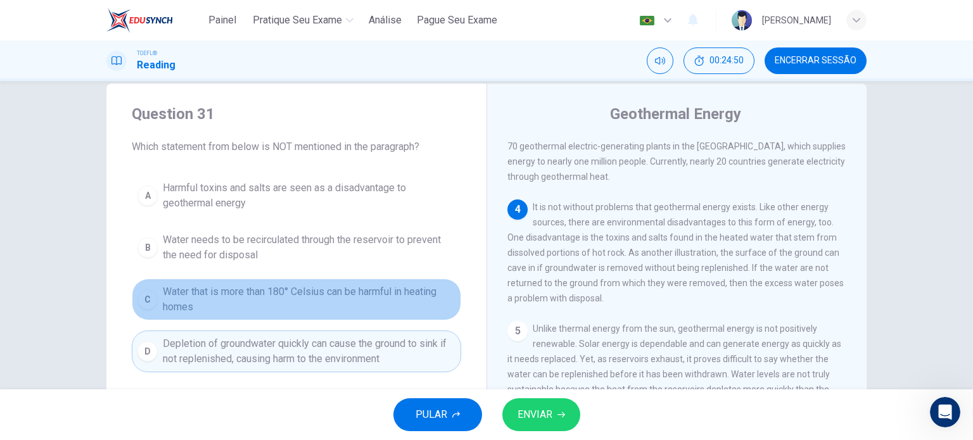
click at [435, 292] on span "Water that is more than 180° Celsius can be harmful in heating homes" at bounding box center [309, 300] width 293 height 30
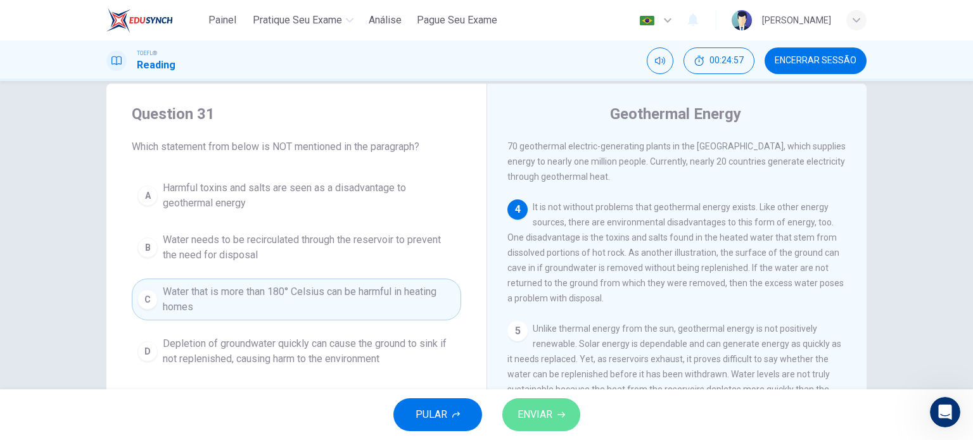
click at [549, 407] on span "ENVIAR" at bounding box center [535, 415] width 35 height 18
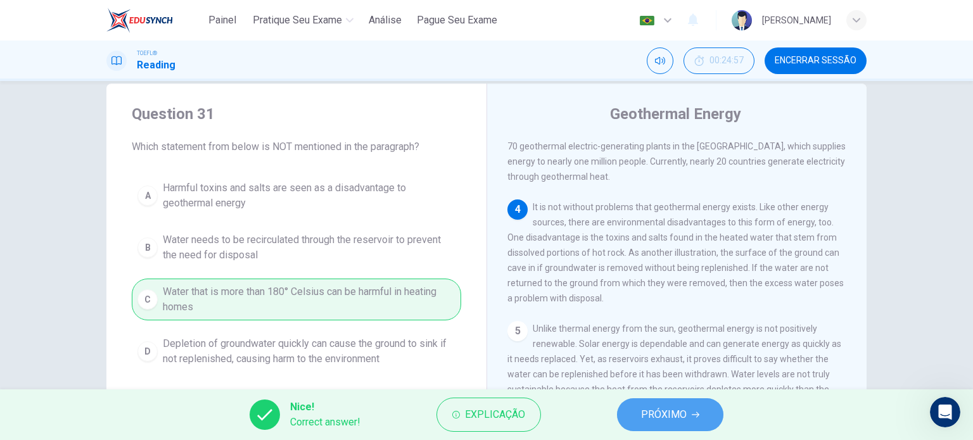
click at [656, 407] on span "PRÓXIMO" at bounding box center [664, 415] width 46 height 18
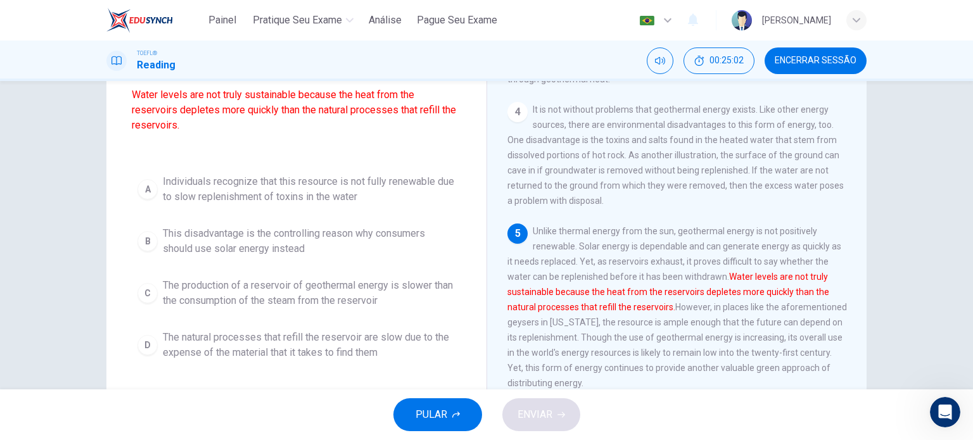
scroll to position [121, 0]
click at [243, 288] on span "The production of a reservoir of geothermal energy is slower than the consumpti…" at bounding box center [309, 293] width 293 height 30
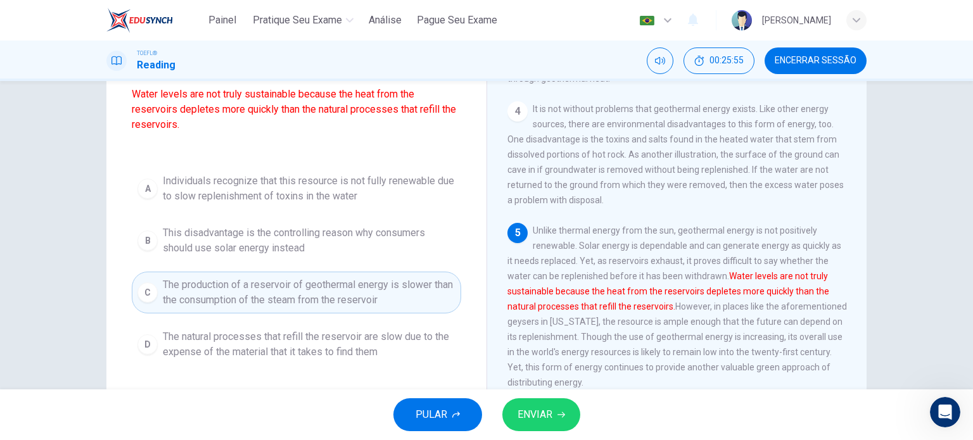
click at [540, 407] on span "ENVIAR" at bounding box center [535, 415] width 35 height 18
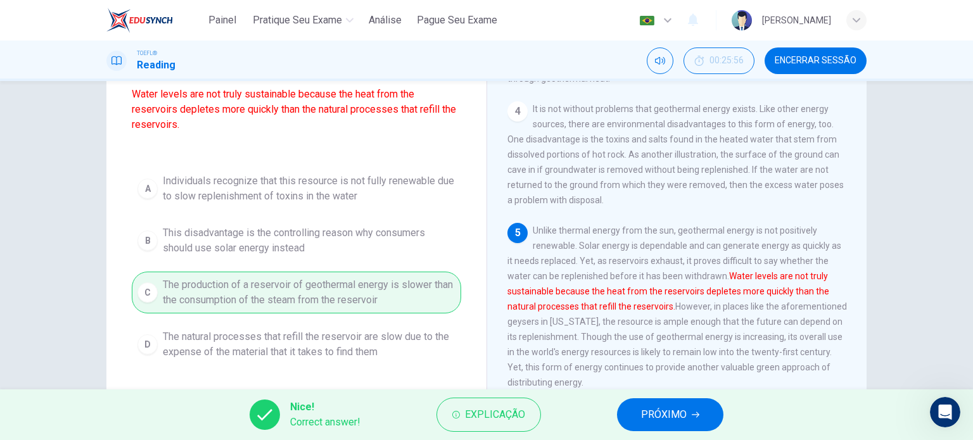
click at [656, 407] on span "PRÓXIMO" at bounding box center [664, 415] width 46 height 18
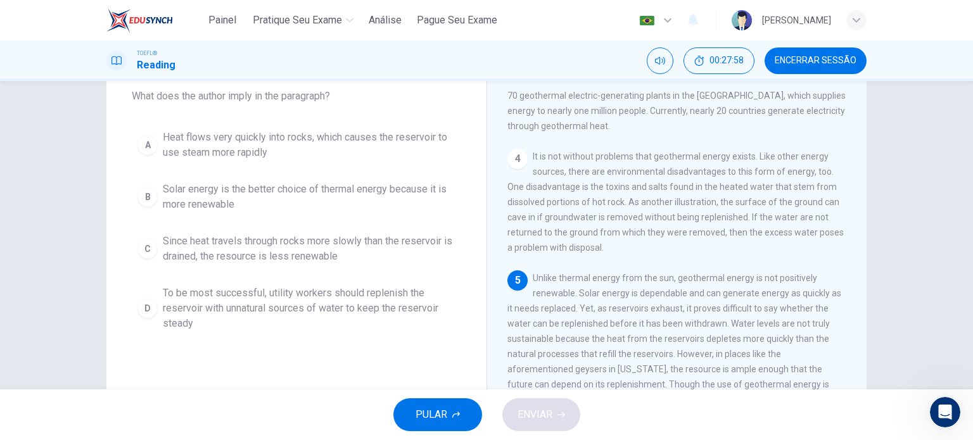
scroll to position [74, 0]
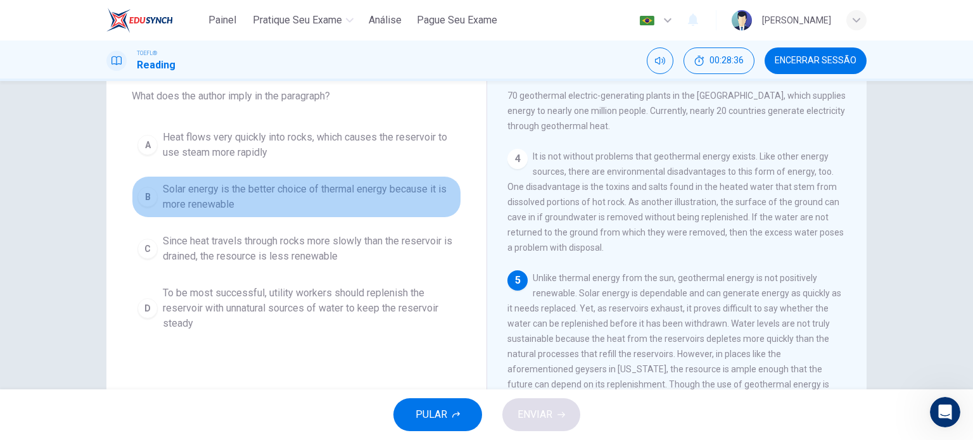
click at [350, 202] on span "Solar energy is the better choice of thermal energy because it is more renewable" at bounding box center [309, 197] width 293 height 30
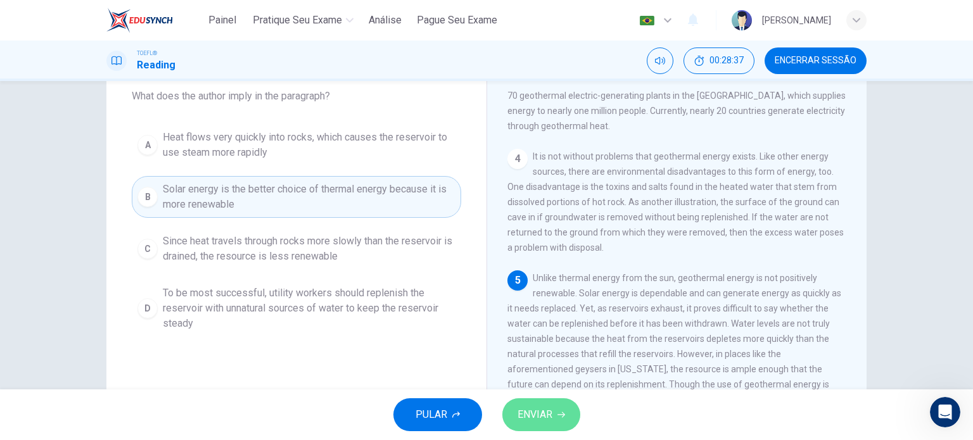
click at [533, 407] on span "ENVIAR" at bounding box center [535, 415] width 35 height 18
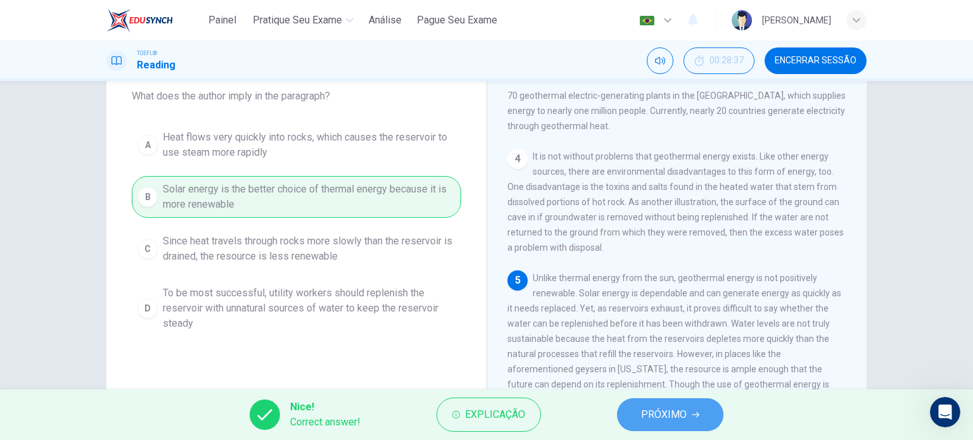
click at [655, 407] on span "PRÓXIMO" at bounding box center [664, 415] width 46 height 18
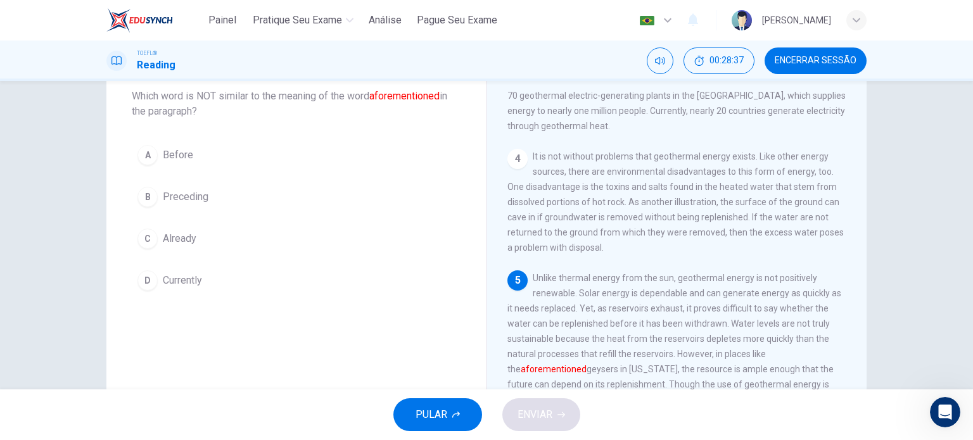
scroll to position [434, 0]
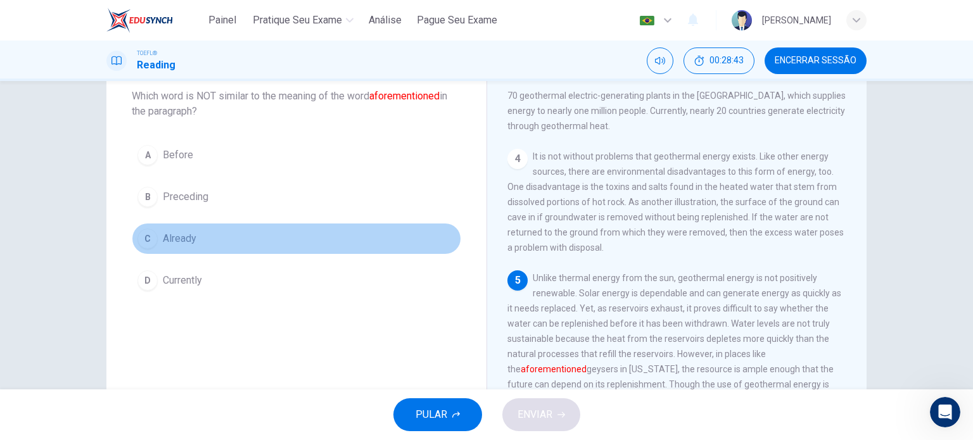
click at [193, 240] on button "C Already" at bounding box center [296, 239] width 329 height 32
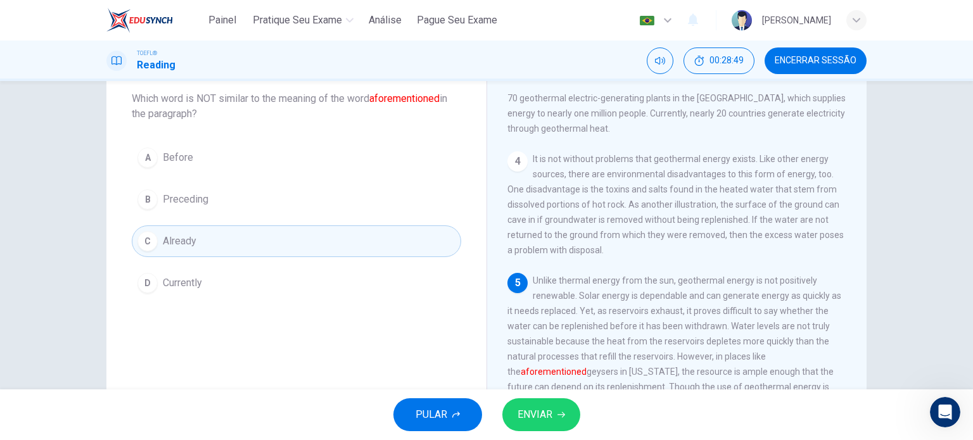
scroll to position [72, 0]
click at [222, 351] on div "Question 34 Which word is NOT similar to the meaning of the word aforementioned…" at bounding box center [296, 254] width 380 height 440
click at [189, 283] on span "Currently" at bounding box center [182, 281] width 39 height 15
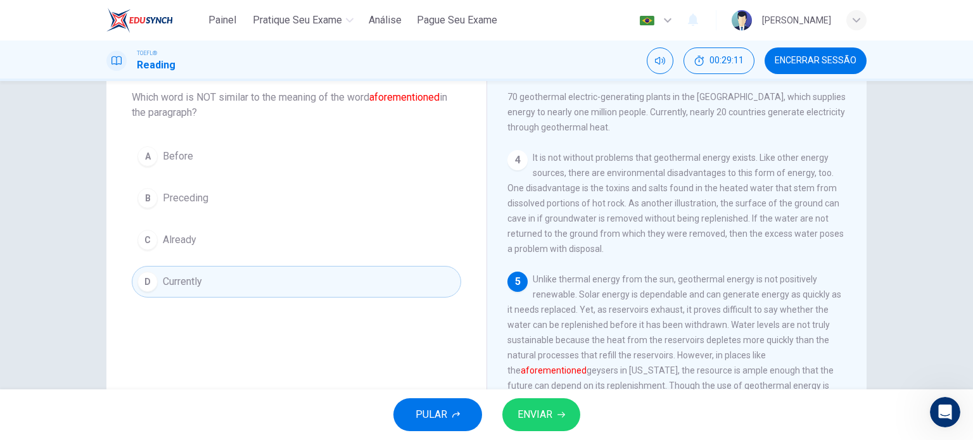
click at [535, 407] on span "ENVIAR" at bounding box center [535, 415] width 35 height 18
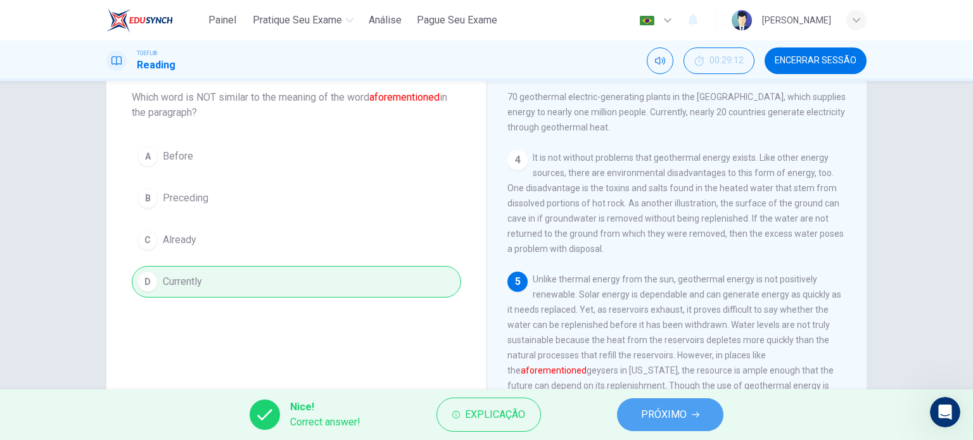
click at [653, 407] on span "PRÓXIMO" at bounding box center [664, 415] width 46 height 18
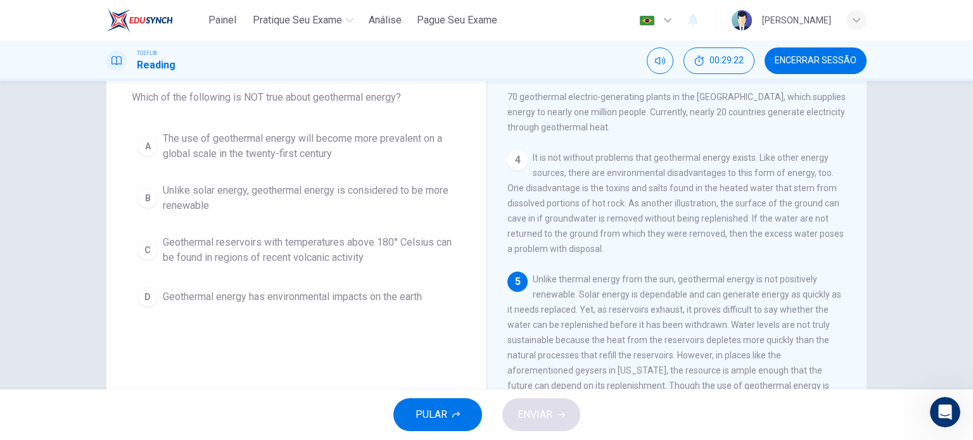
click at [179, 197] on span "Unlike solar energy, geothermal energy is considered to be more renewable" at bounding box center [309, 198] width 293 height 30
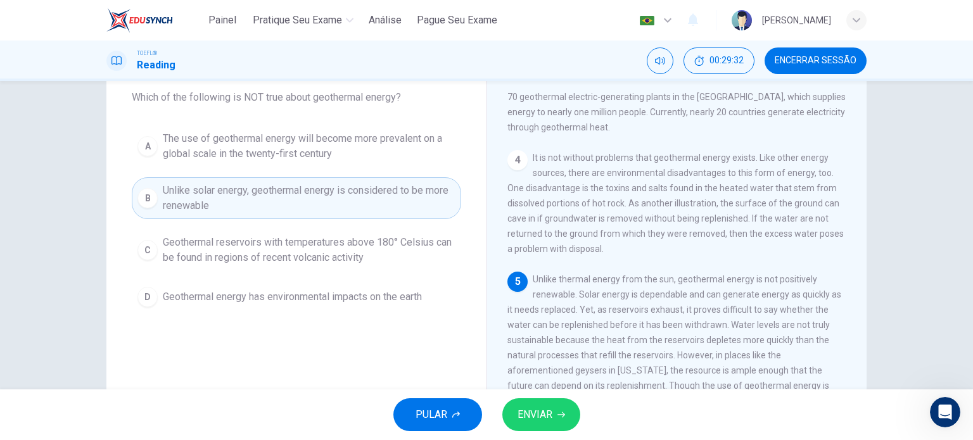
click at [539, 407] on span "ENVIAR" at bounding box center [535, 415] width 35 height 18
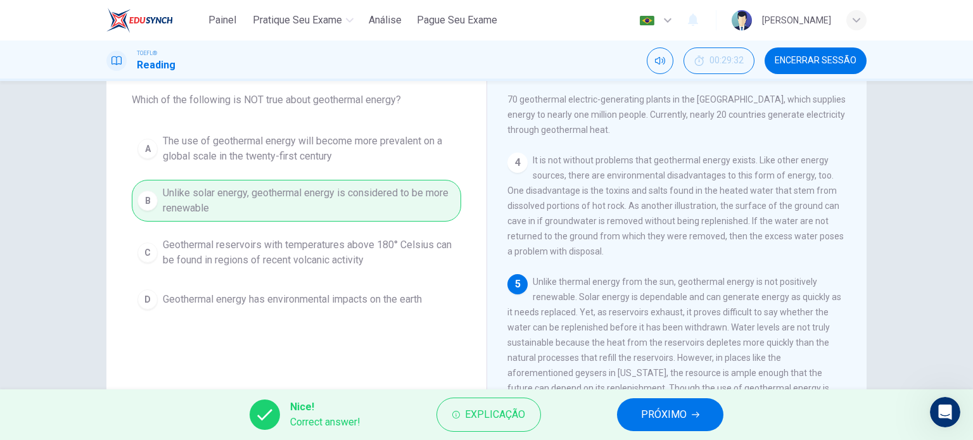
scroll to position [49, 0]
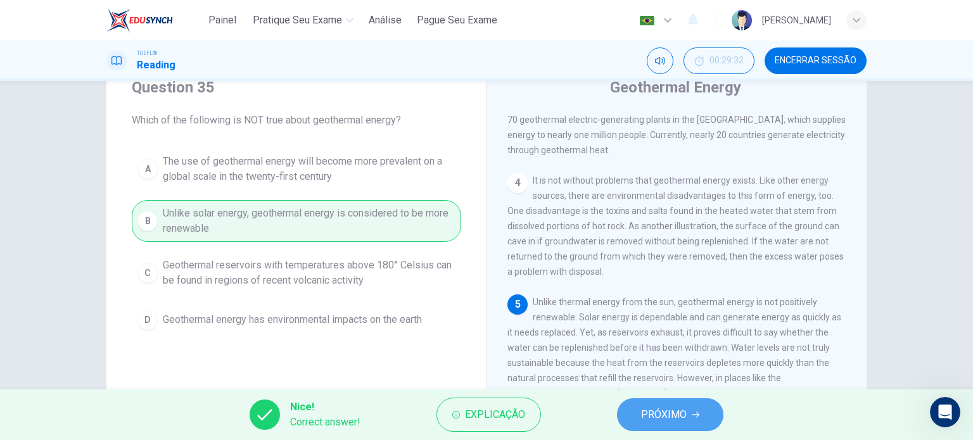
click at [641, 407] on button "PRÓXIMO" at bounding box center [670, 415] width 106 height 33
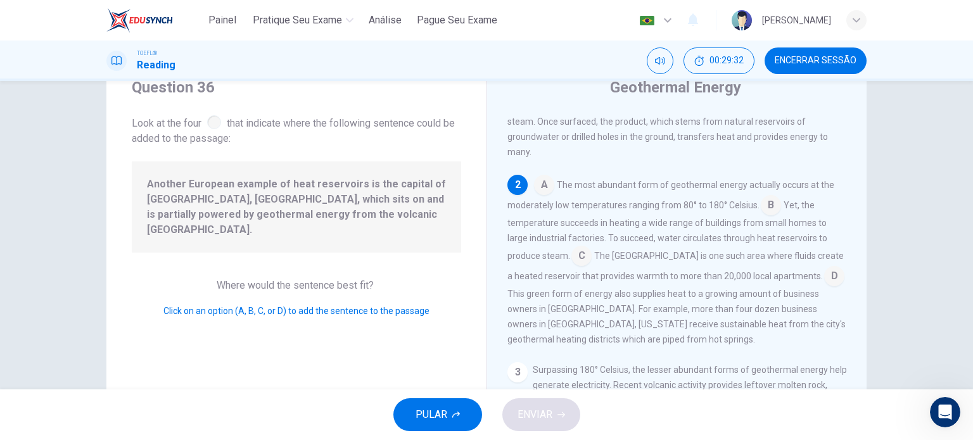
scroll to position [91, 0]
click at [824, 278] on input at bounding box center [834, 276] width 20 height 20
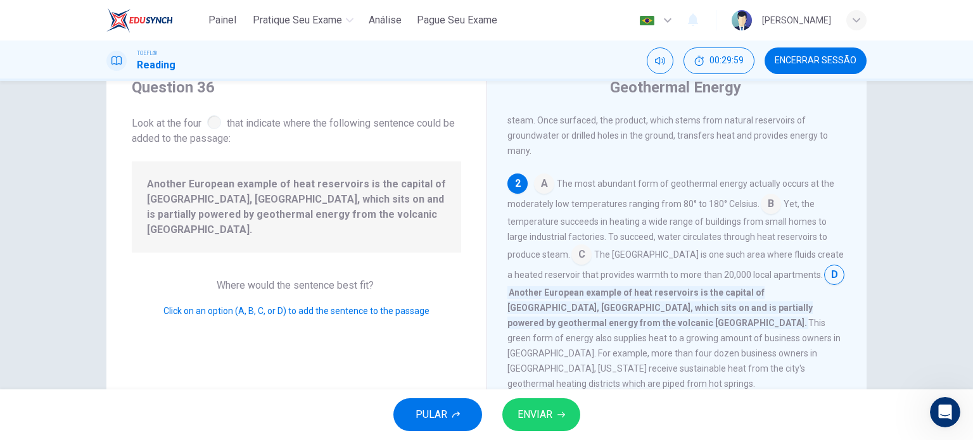
click at [530, 407] on span "ENVIAR" at bounding box center [535, 415] width 35 height 18
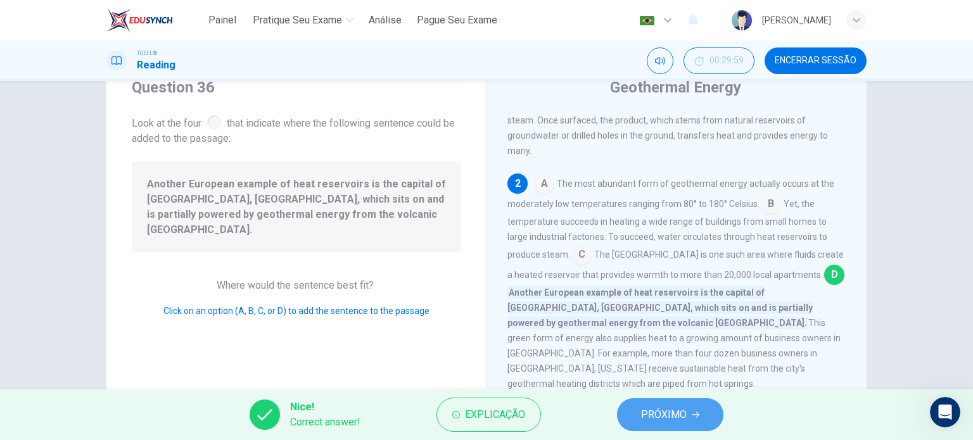
click at [699, 407] on icon "button" at bounding box center [696, 415] width 8 height 8
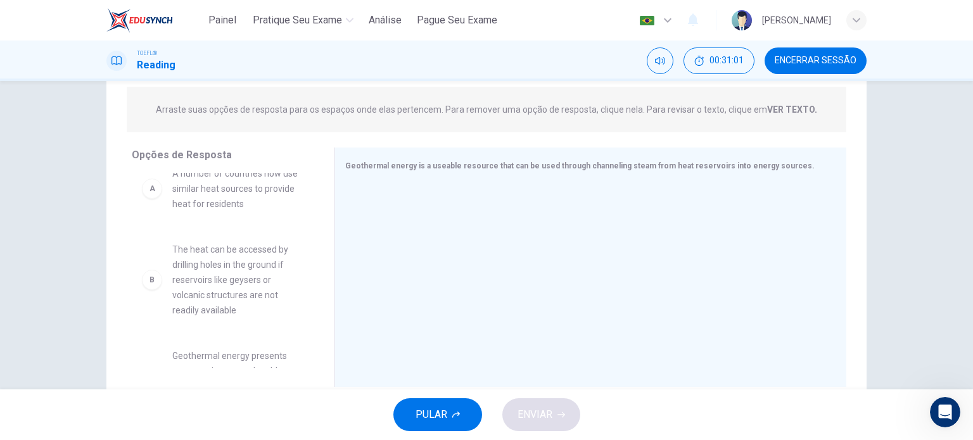
scroll to position [0, 0]
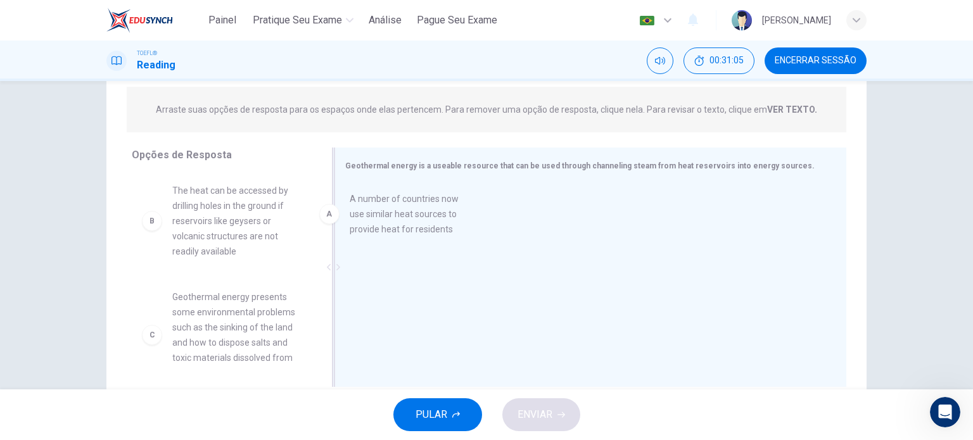
drag, startPoint x: 215, startPoint y: 210, endPoint x: 414, endPoint y: 219, distance: 199.2
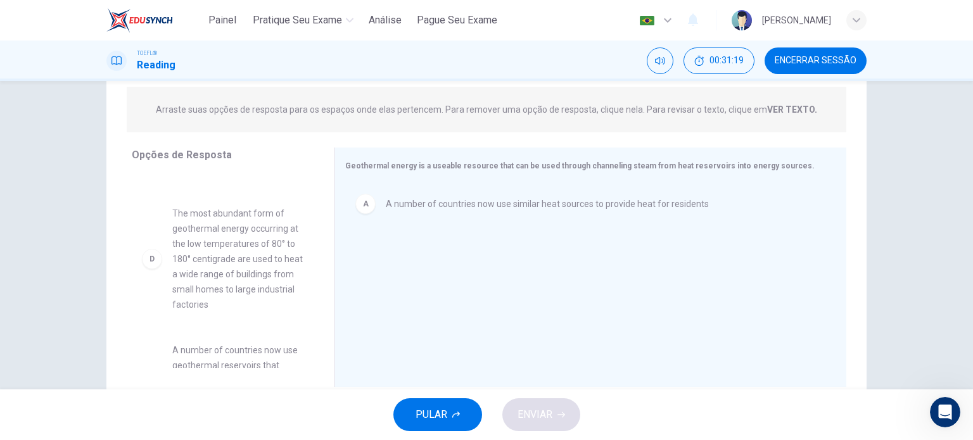
scroll to position [198, 0]
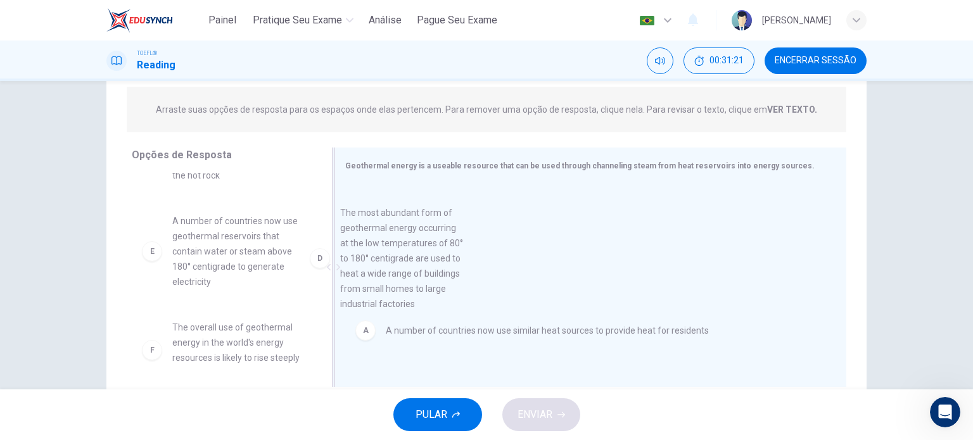
drag, startPoint x: 236, startPoint y: 284, endPoint x: 414, endPoint y: 278, distance: 178.8
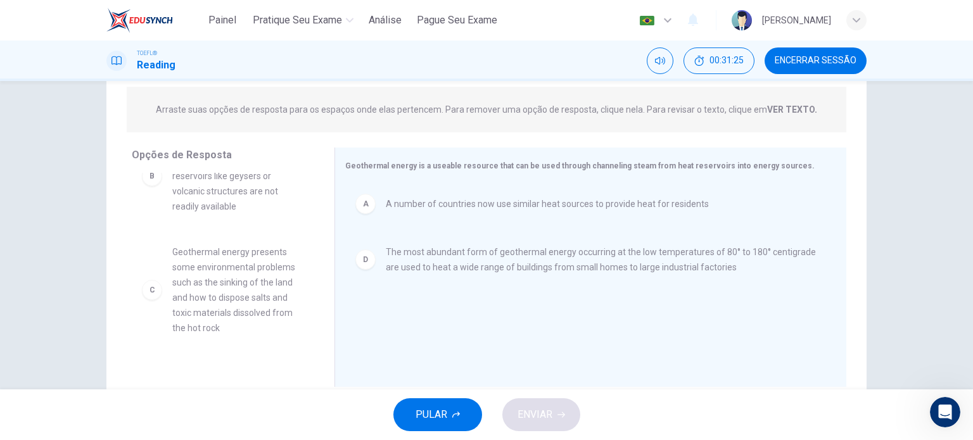
scroll to position [44, 0]
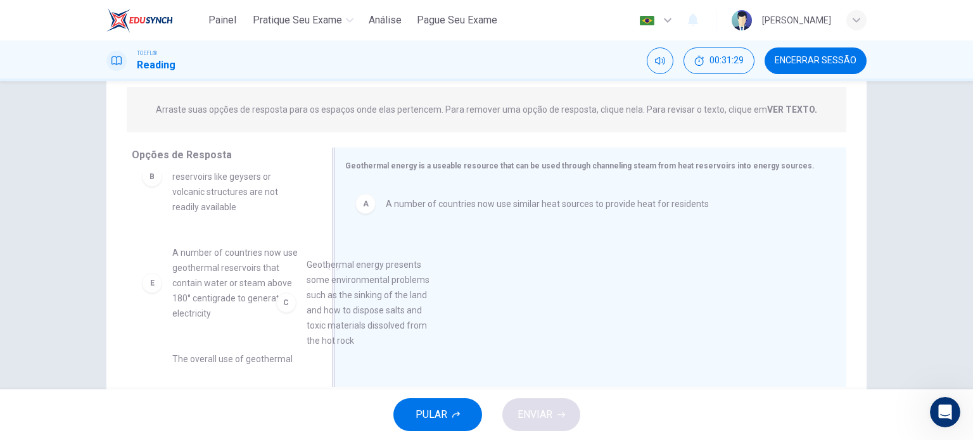
drag, startPoint x: 253, startPoint y: 313, endPoint x: 428, endPoint y: 326, distance: 175.4
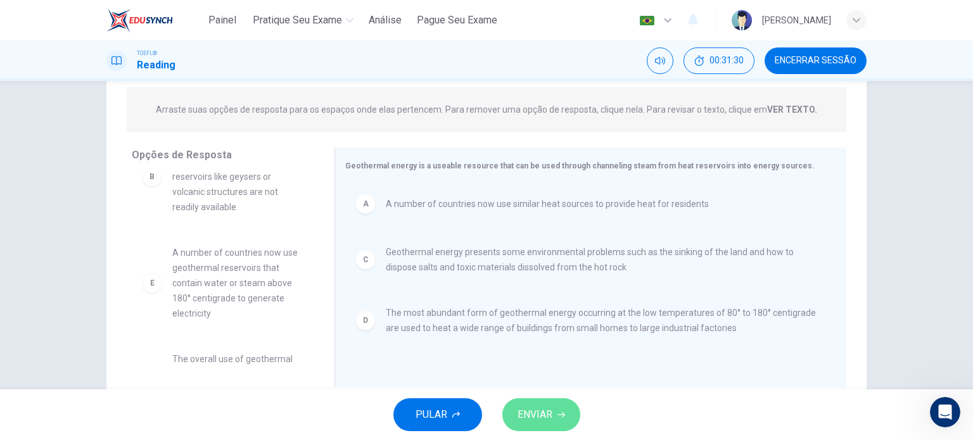
click at [535, 407] on span "ENVIAR" at bounding box center [535, 415] width 35 height 18
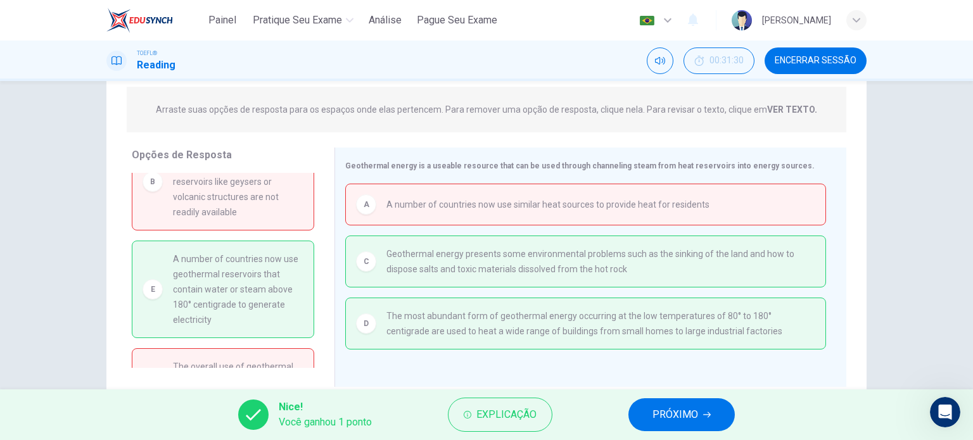
scroll to position [39, 0]
click at [660, 407] on span "PRÓXIMO" at bounding box center [676, 415] width 46 height 18
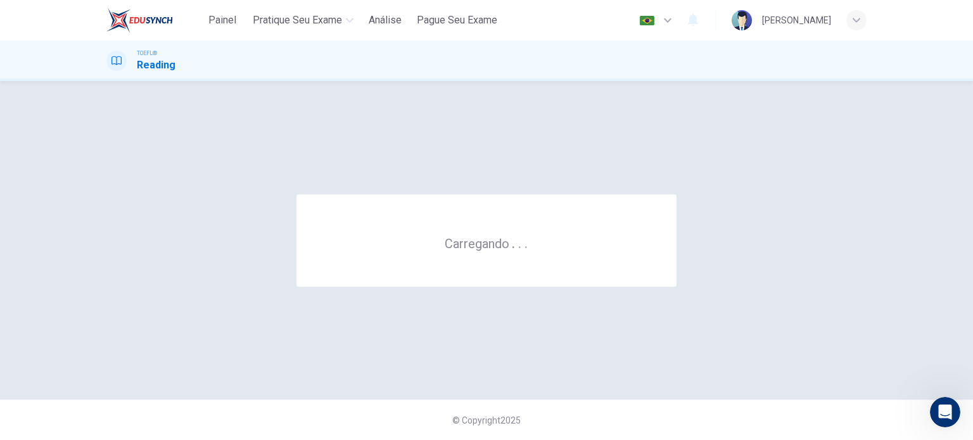
scroll to position [0, 0]
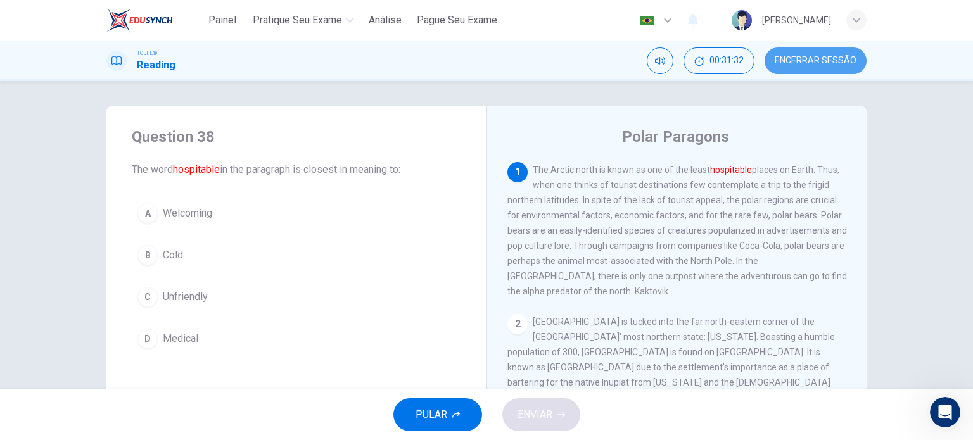
click at [822, 62] on span "Encerrar Sessão" at bounding box center [816, 61] width 82 height 10
